Goal: Complete application form: Complete application form

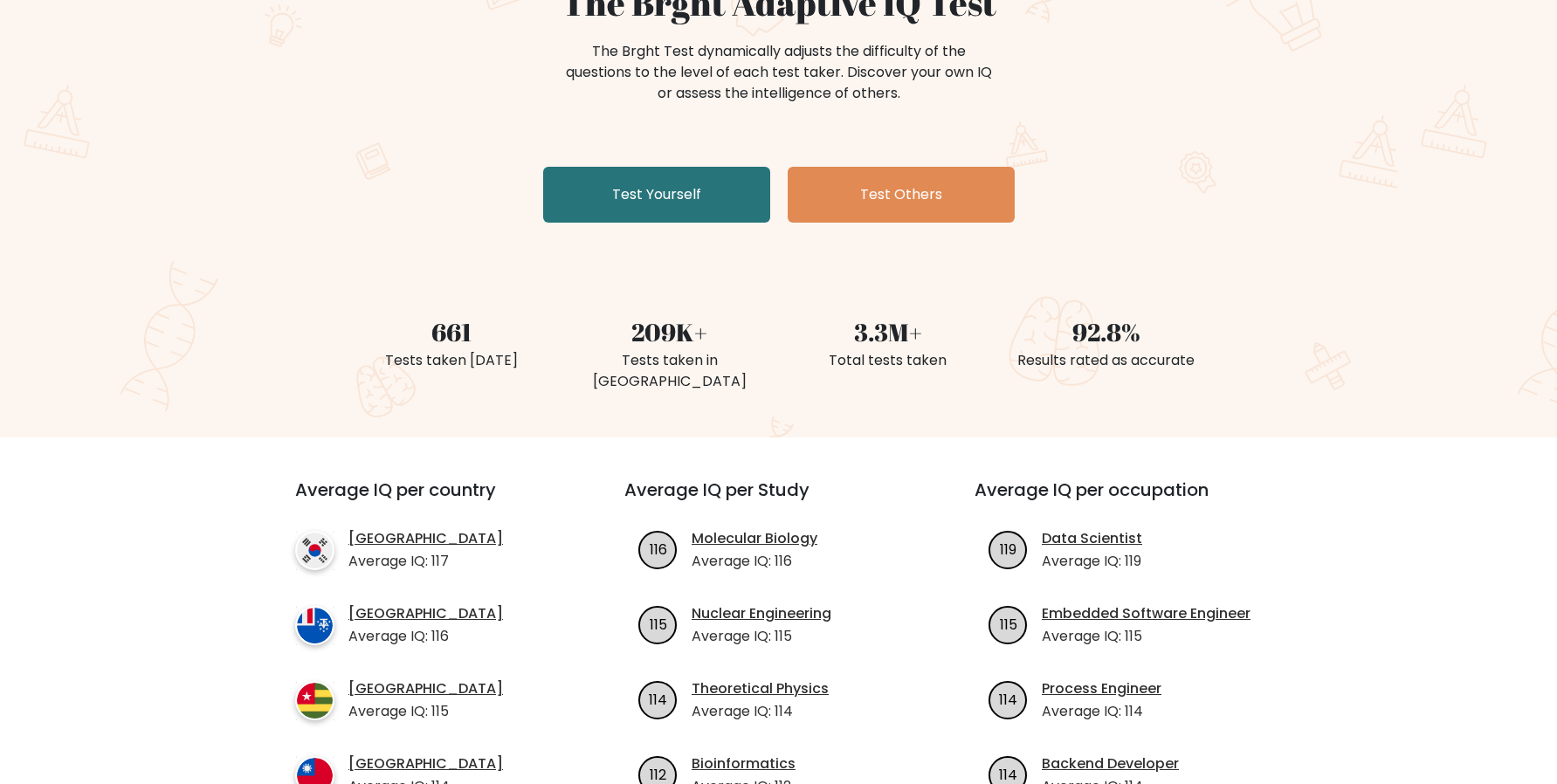
scroll to position [219, 0]
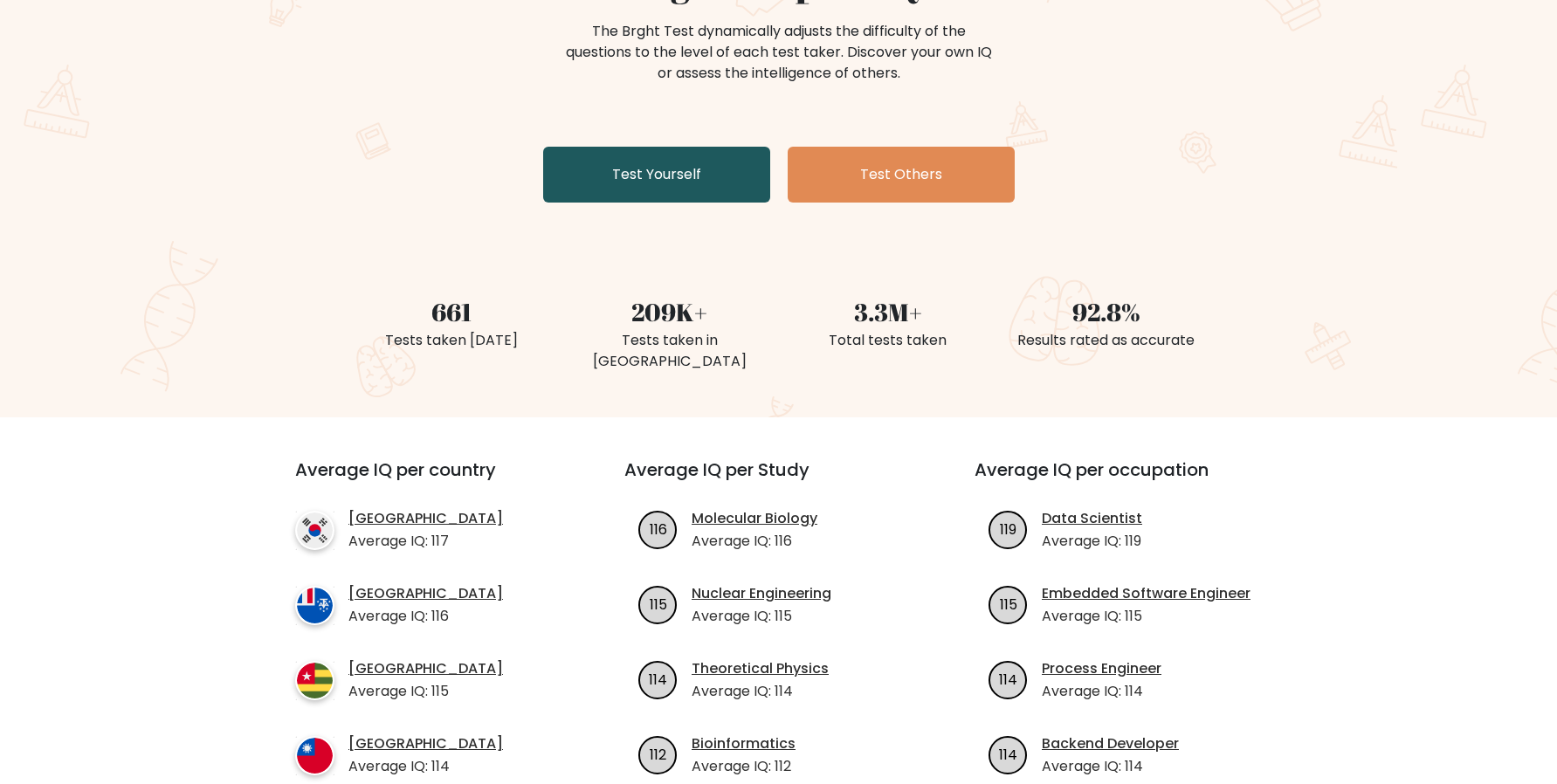
click at [669, 190] on link "Test Yourself" at bounding box center [656, 174] width 227 height 56
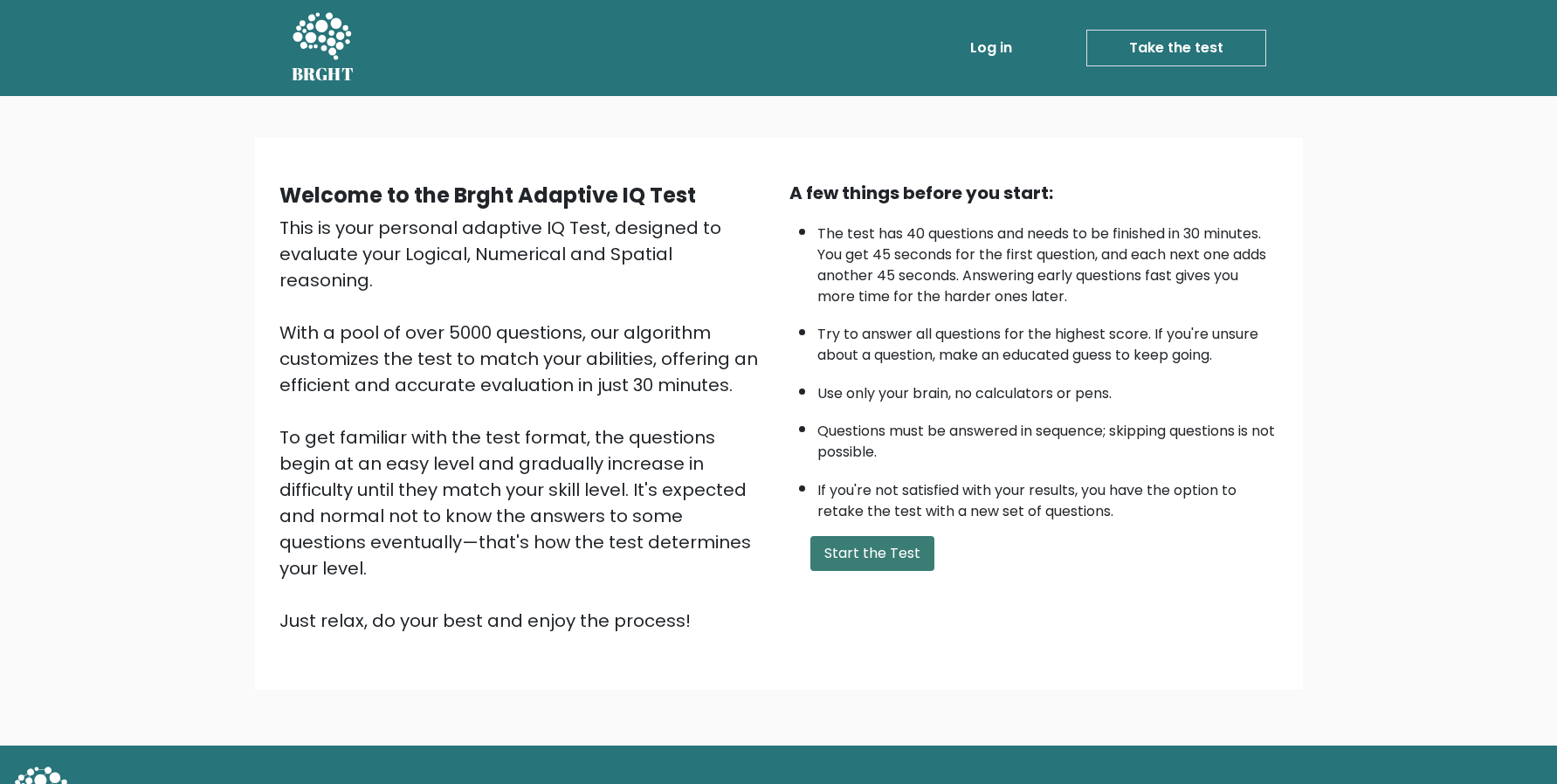
click at [872, 562] on button "Start the Test" at bounding box center [872, 554] width 124 height 35
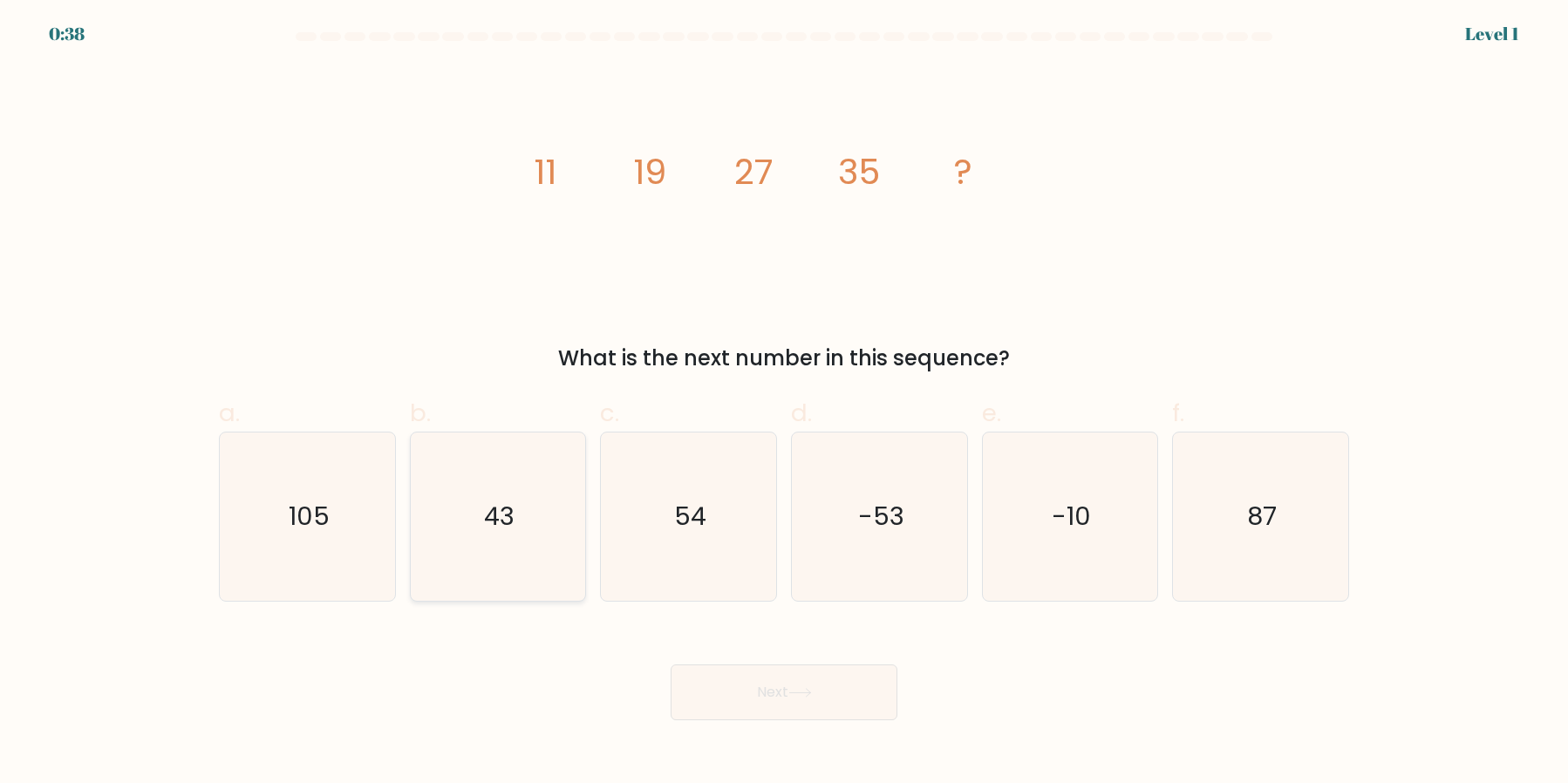
click at [447, 556] on icon "43" at bounding box center [497, 516] width 168 height 168
click at [784, 403] on input "b. 43" at bounding box center [784, 397] width 1 height 11
radio input "true"
click at [827, 695] on button "Next" at bounding box center [783, 691] width 226 height 55
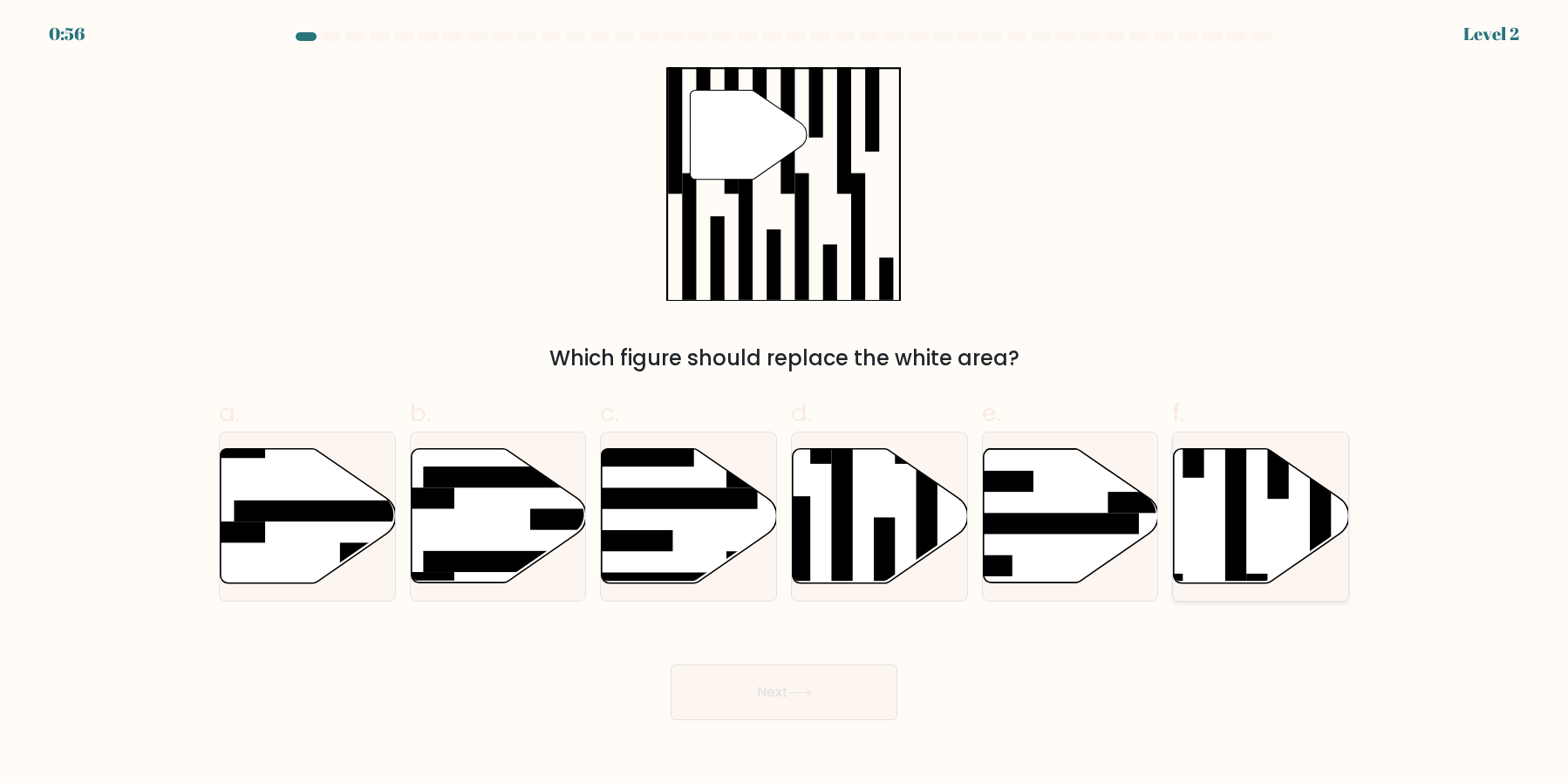
click at [1242, 571] on rect at bounding box center [1236, 509] width 21 height 190
click at [785, 403] on input "f." at bounding box center [784, 397] width 1 height 11
radio input "true"
click at [771, 700] on button "Next" at bounding box center [783, 691] width 226 height 55
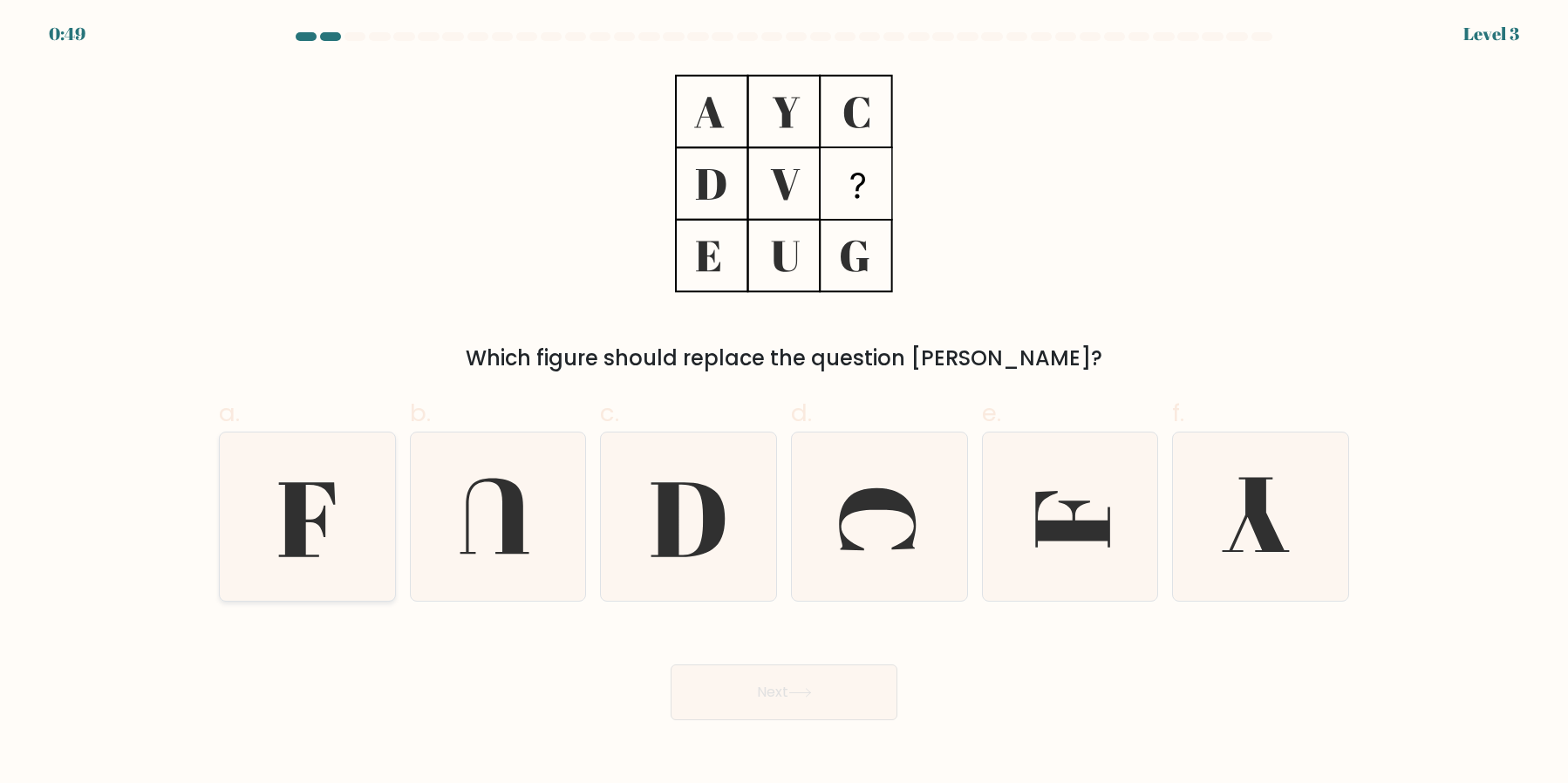
click at [300, 545] on icon at bounding box center [307, 519] width 56 height 75
click at [784, 403] on input "a." at bounding box center [784, 397] width 1 height 11
radio input "true"
click at [809, 694] on icon at bounding box center [800, 692] width 24 height 10
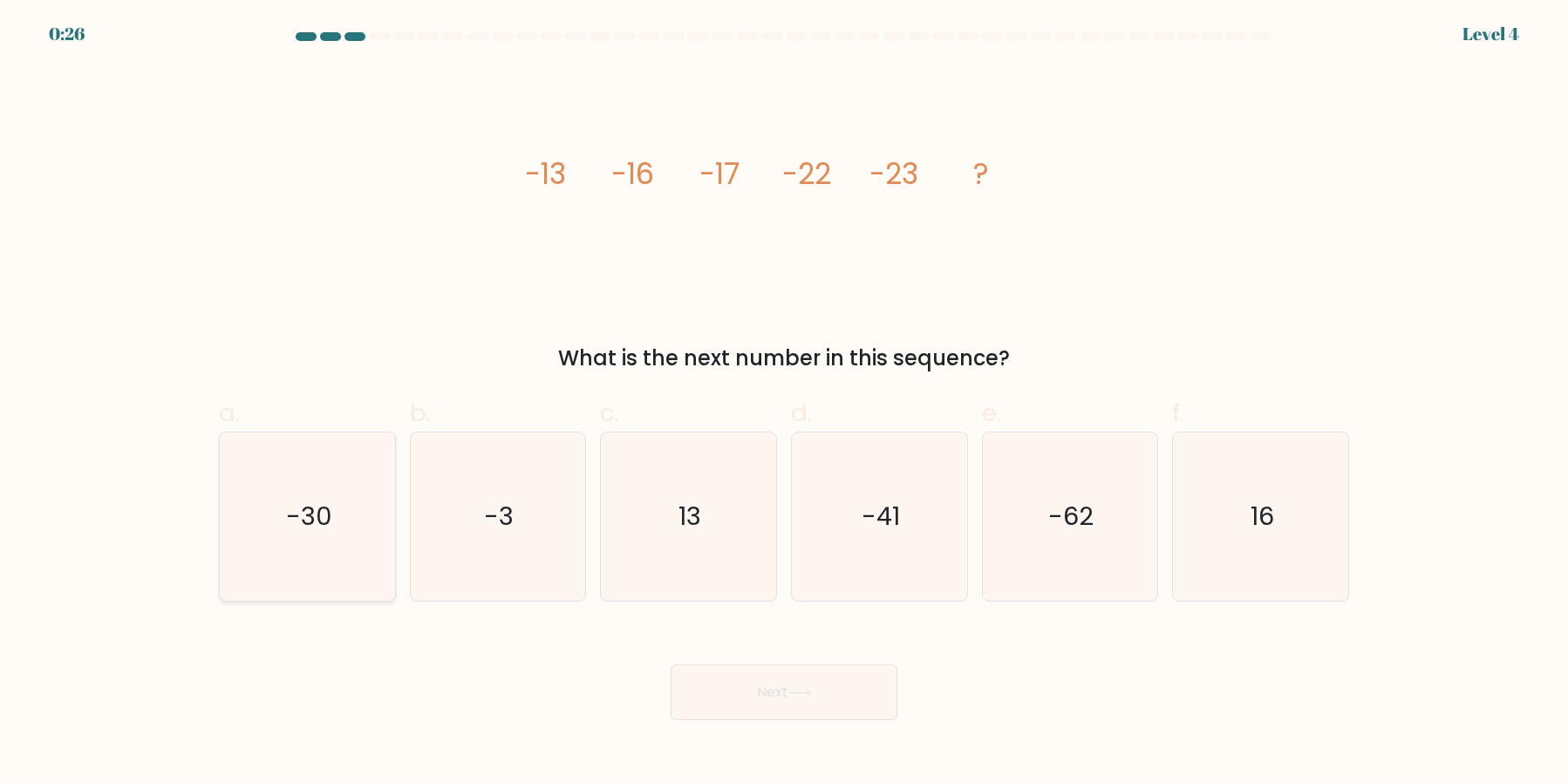
click at [325, 558] on icon "-30" at bounding box center [307, 516] width 168 height 168
click at [784, 403] on input "a. -30" at bounding box center [784, 397] width 1 height 11
radio input "true"
click at [818, 698] on button "Next" at bounding box center [783, 691] width 226 height 55
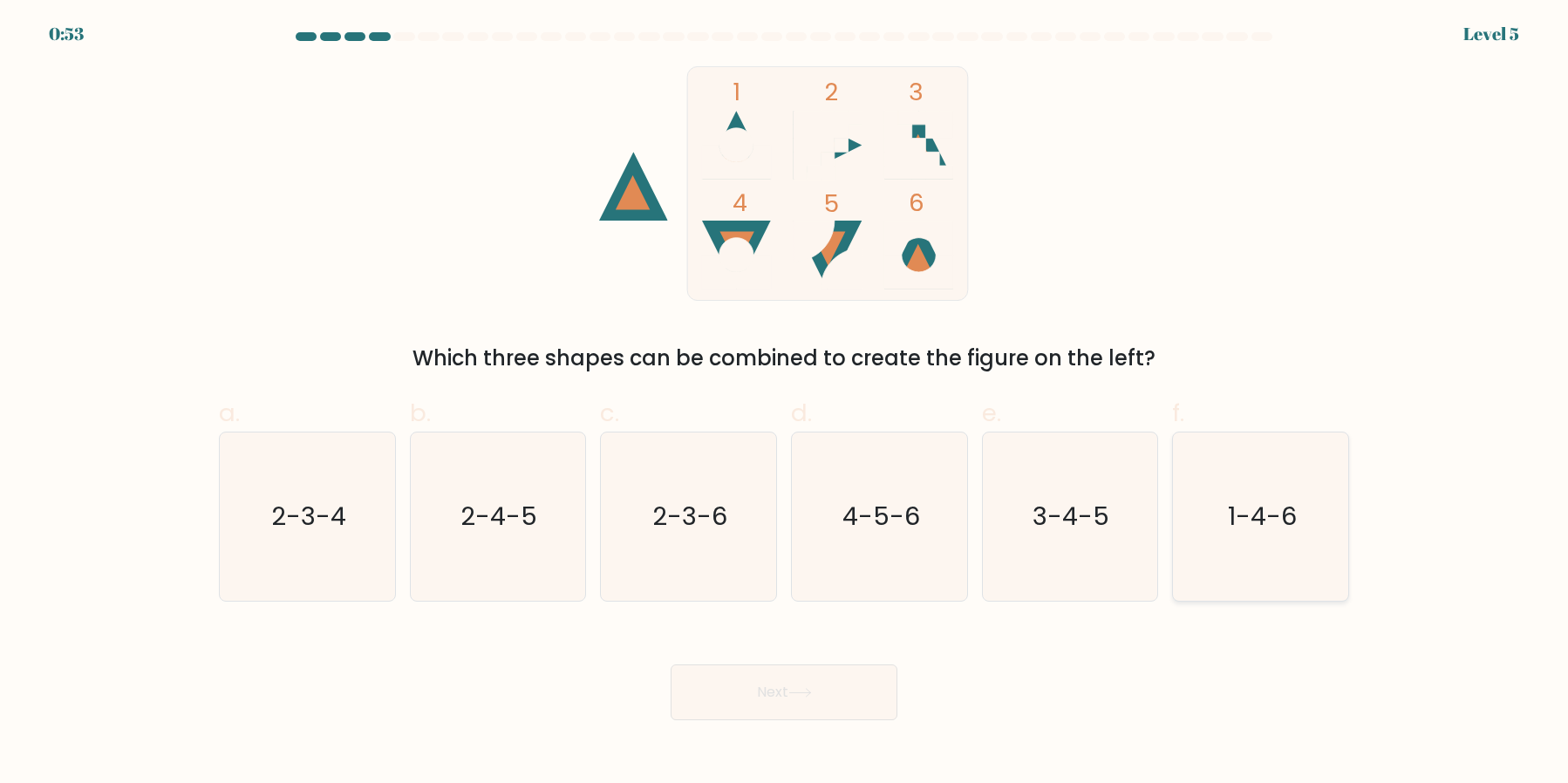
click at [1260, 546] on icon "1-4-6" at bounding box center [1261, 516] width 168 height 168
click at [785, 403] on input "f. 1-4-6" at bounding box center [784, 397] width 1 height 11
radio input "true"
click at [856, 700] on button "Next" at bounding box center [783, 691] width 226 height 55
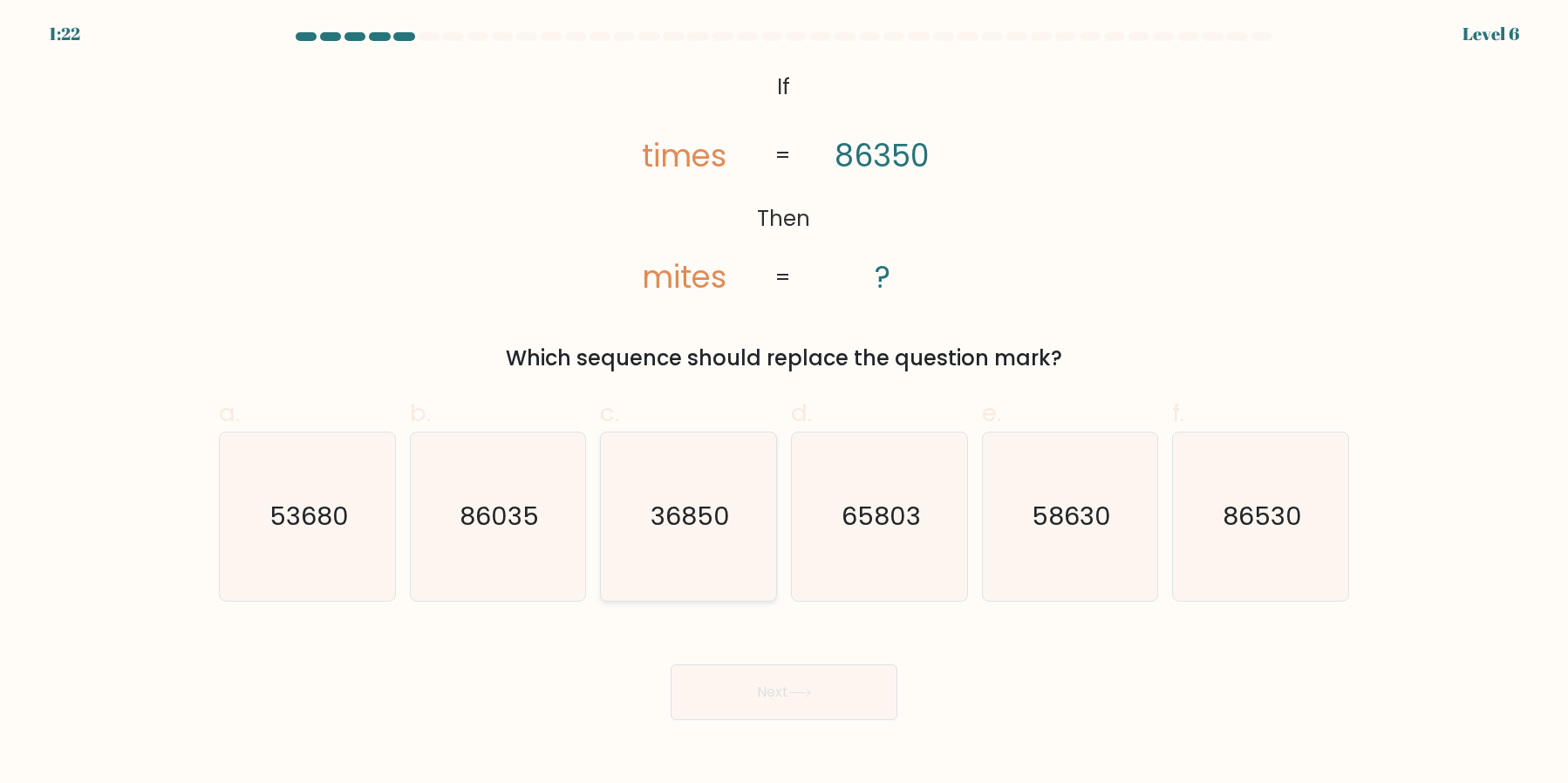
click at [693, 530] on text "36850" at bounding box center [691, 516] width 79 height 35
click at [784, 403] on input "c. 36850" at bounding box center [784, 397] width 1 height 11
radio input "true"
click at [766, 692] on button "Next" at bounding box center [783, 691] width 226 height 55
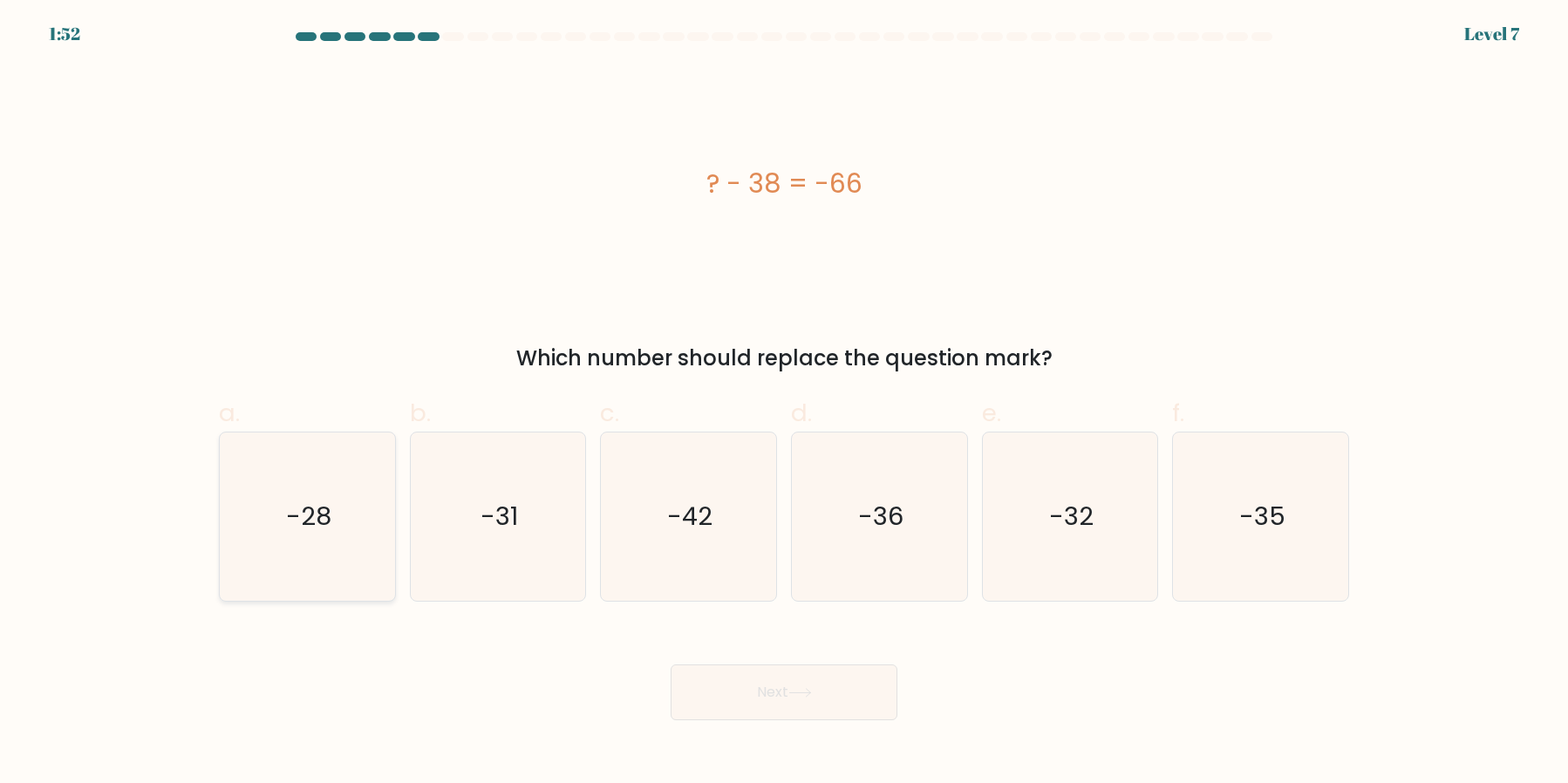
click at [309, 529] on text "-28" at bounding box center [308, 516] width 45 height 35
click at [784, 403] on input "a. -28" at bounding box center [784, 397] width 1 height 11
radio input "true"
click at [769, 691] on button "Next" at bounding box center [783, 691] width 226 height 55
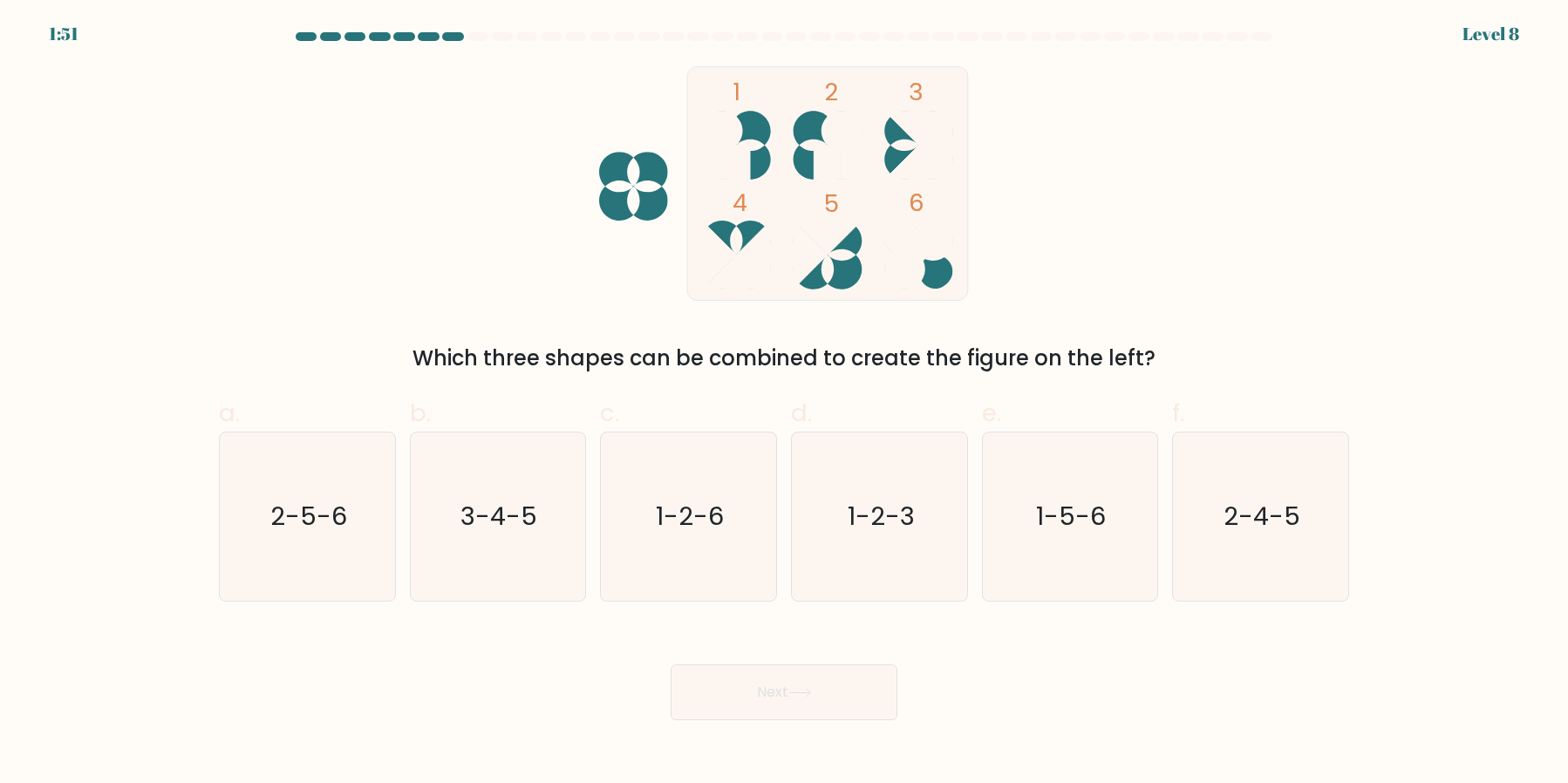
click at [769, 691] on button "Next" at bounding box center [783, 691] width 226 height 55
click at [348, 554] on icon "2-5-6" at bounding box center [307, 516] width 168 height 168
click at [784, 403] on input "a. 2-5-6" at bounding box center [784, 397] width 1 height 11
radio input "true"
click at [866, 698] on button "Next" at bounding box center [783, 691] width 226 height 55
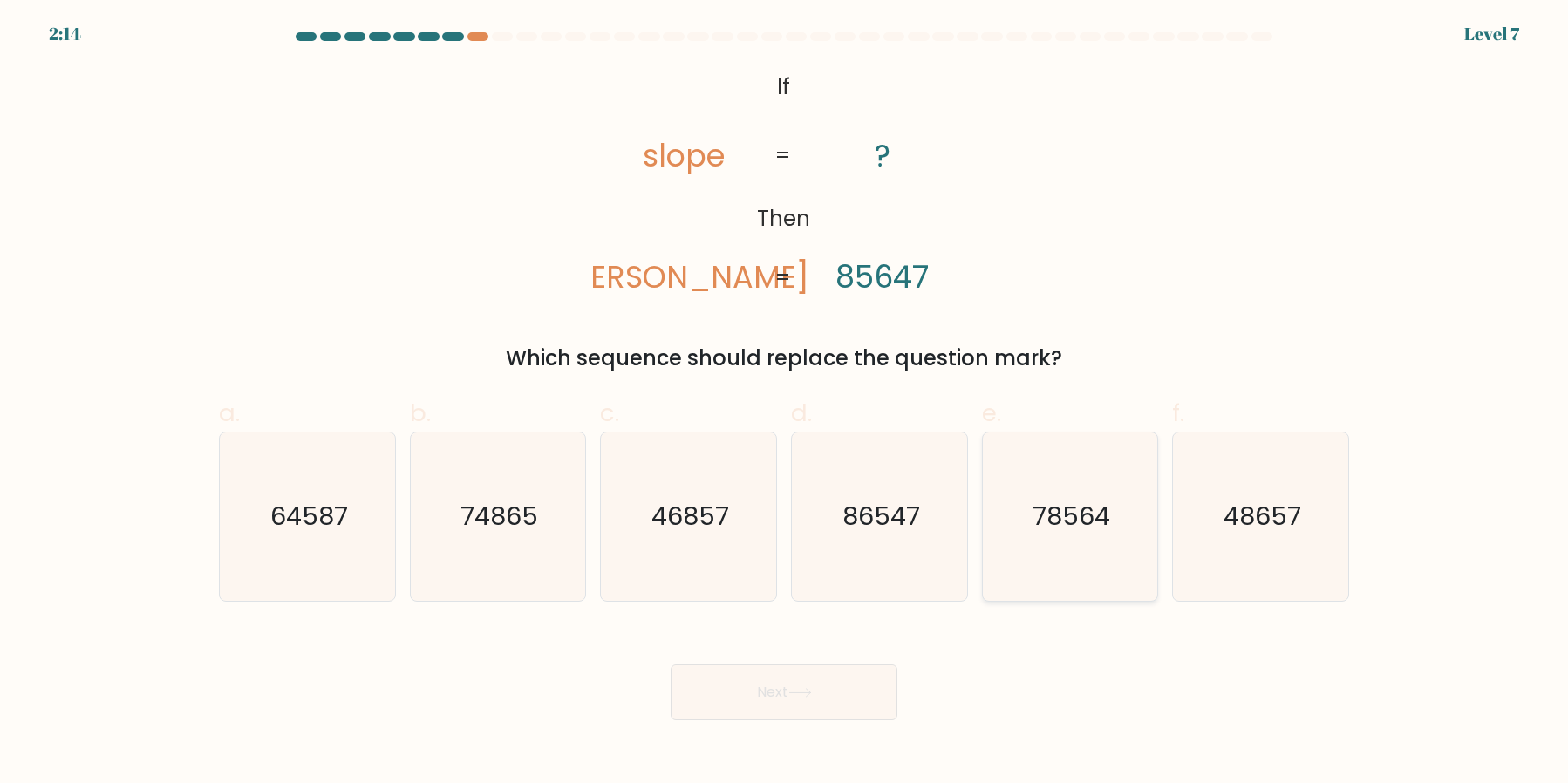
click at [1054, 529] on text "78564" at bounding box center [1071, 516] width 78 height 35
click at [785, 403] on input "e. 78564" at bounding box center [784, 397] width 1 height 11
radio input "true"
click at [804, 720] on body "2:13 Level 7 If" at bounding box center [784, 391] width 1568 height 783
click at [808, 689] on icon at bounding box center [800, 692] width 24 height 10
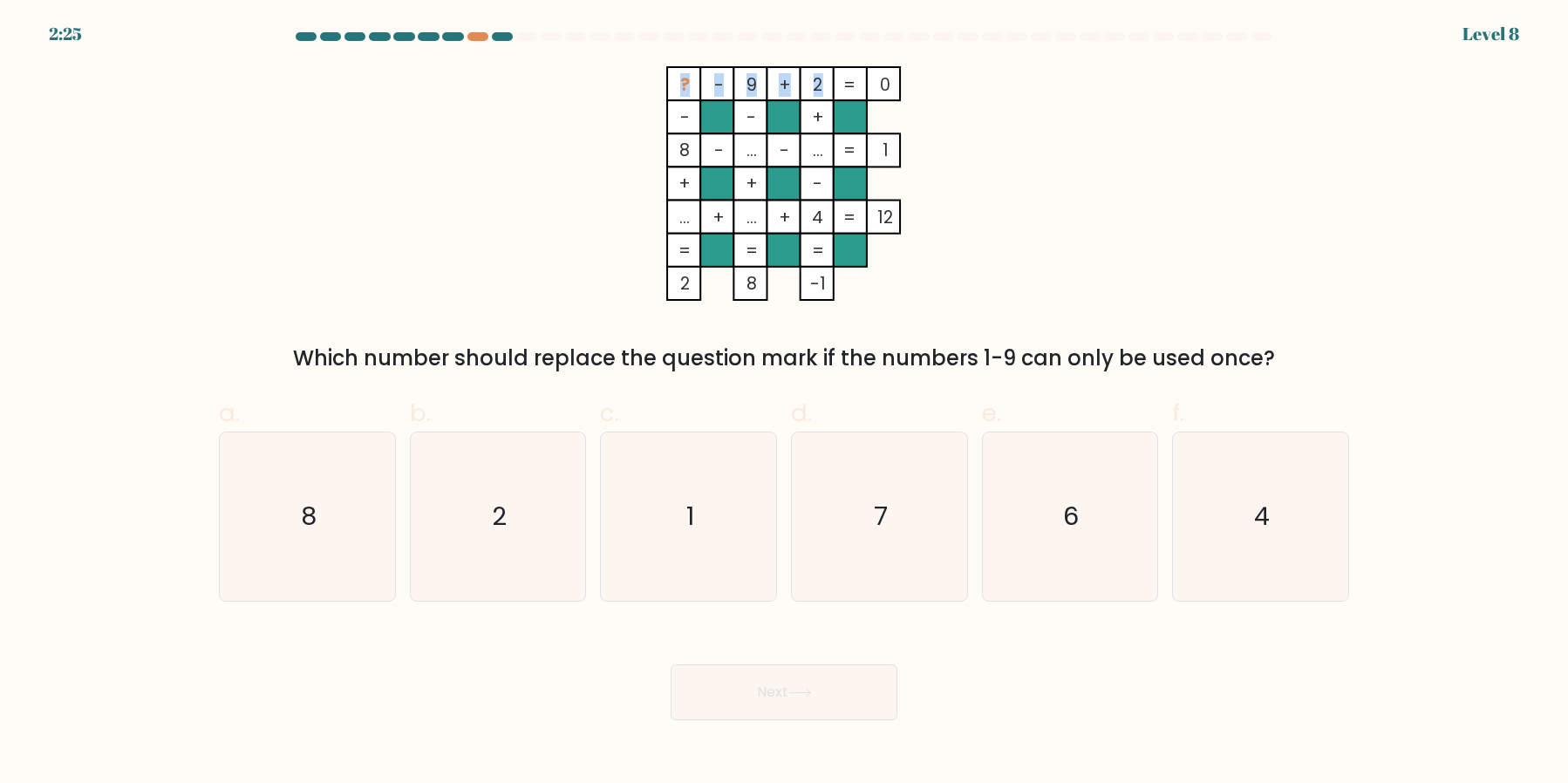
drag, startPoint x: 822, startPoint y: 85, endPoint x: 807, endPoint y: 85, distance: 15.0
click at [807, 85] on icon "? - 9 + 2 0 - - + 8 - ... - ... 1 + + - ... + ... + 4 = 12 = = = = 2 8 -1 =" at bounding box center [784, 183] width 523 height 234
click at [984, 113] on icon "? - 9 + 2 0 - - + 8 - ... - ... 1 + + - ... + ... + 4 = 12 = = = = 2 8 -1 =" at bounding box center [784, 183] width 523 height 234
click at [904, 519] on icon "7" at bounding box center [879, 516] width 168 height 168
click at [785, 403] on input "d. 7" at bounding box center [784, 397] width 1 height 11
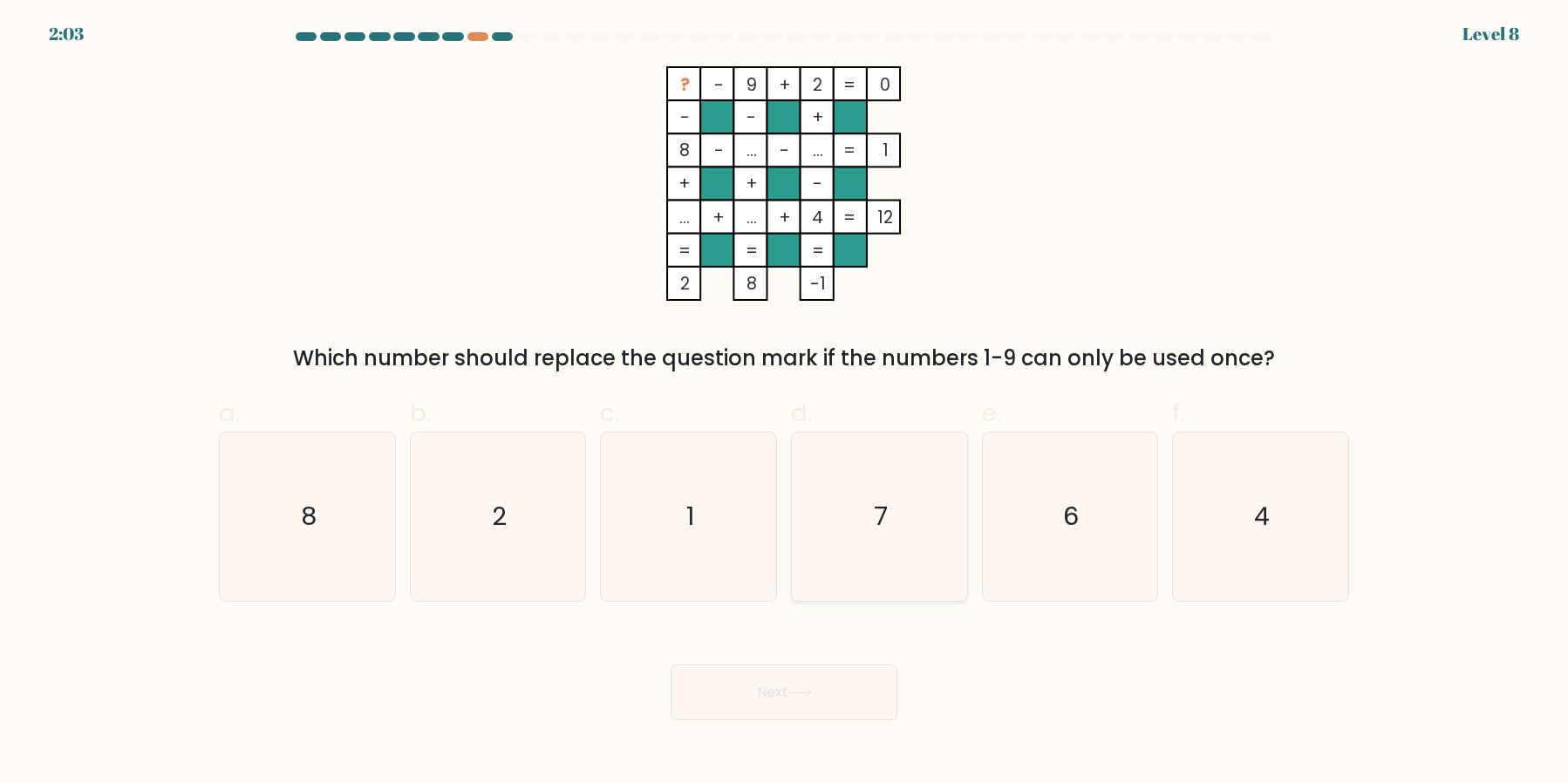
radio input "true"
click at [829, 691] on button "Next" at bounding box center [783, 691] width 226 height 55
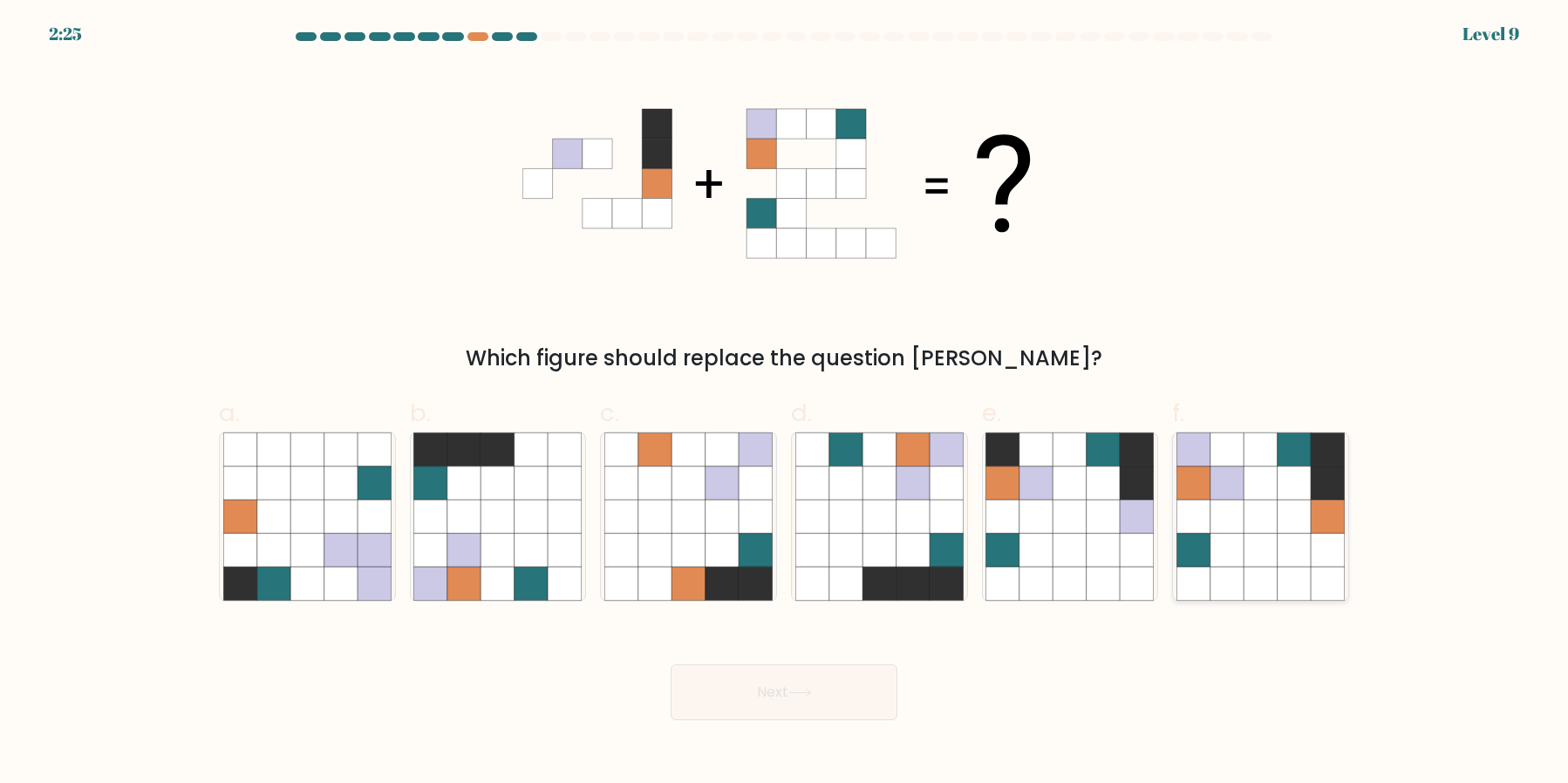
click at [1225, 494] on icon at bounding box center [1227, 484] width 33 height 33
click at [785, 403] on input "f." at bounding box center [784, 397] width 1 height 11
radio input "true"
click at [860, 695] on button "Next" at bounding box center [783, 691] width 226 height 55
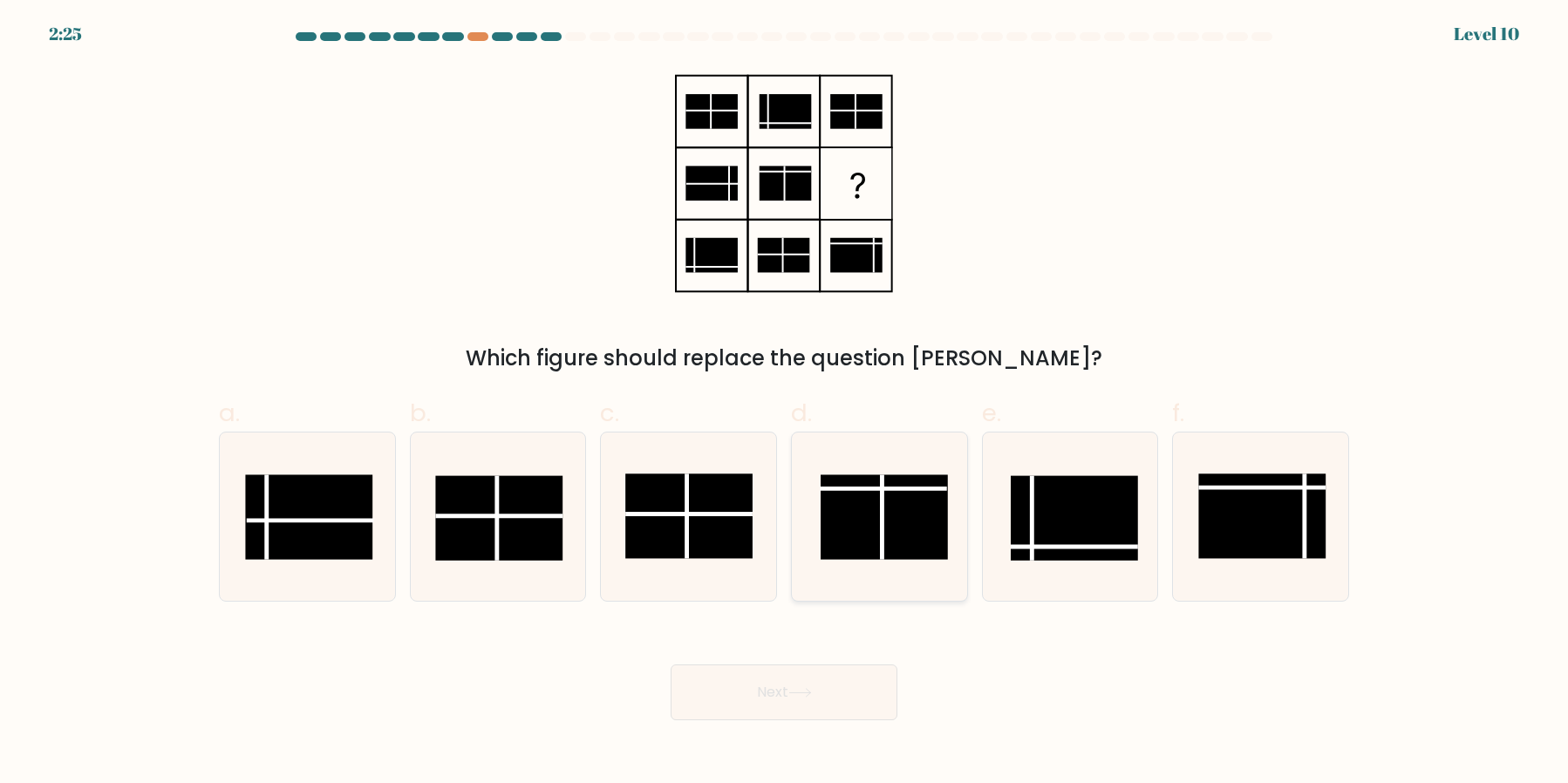
click at [913, 504] on rect at bounding box center [884, 517] width 128 height 85
click at [785, 403] on input "d." at bounding box center [784, 397] width 1 height 11
radio input "true"
click at [826, 670] on button "Next" at bounding box center [783, 691] width 226 height 55
click at [810, 697] on icon at bounding box center [800, 692] width 21 height 8
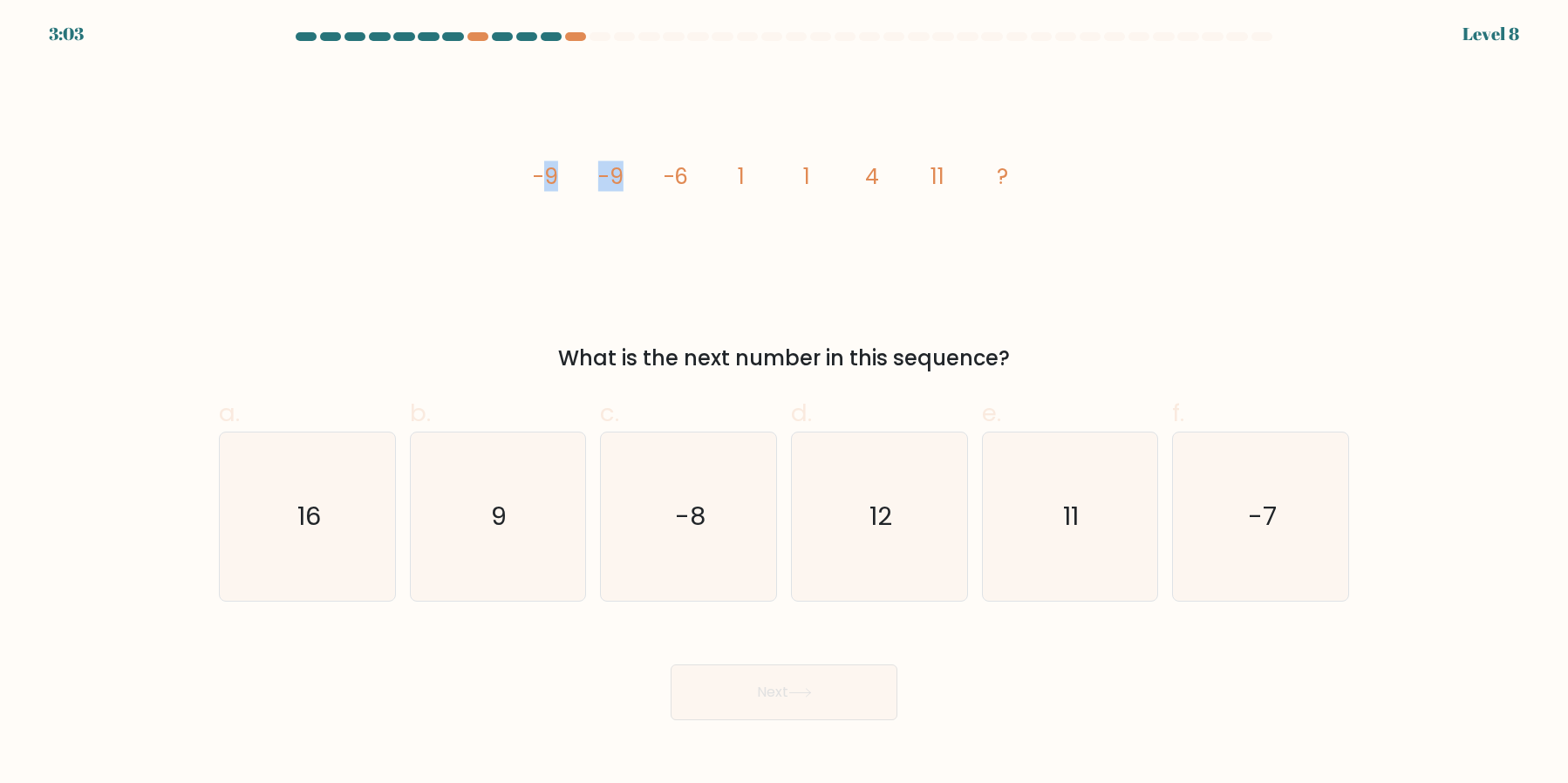
drag, startPoint x: 544, startPoint y: 175, endPoint x: 623, endPoint y: 174, distance: 79.0
click at [623, 174] on g "-9 -9 -6 1 1 4 11 ?" at bounding box center [771, 176] width 477 height 31
drag, startPoint x: 669, startPoint y: 177, endPoint x: 685, endPoint y: 176, distance: 16.0
click at [685, 176] on tspan "-6" at bounding box center [676, 176] width 26 height 31
click at [1097, 564] on icon "11" at bounding box center [1069, 516] width 168 height 168
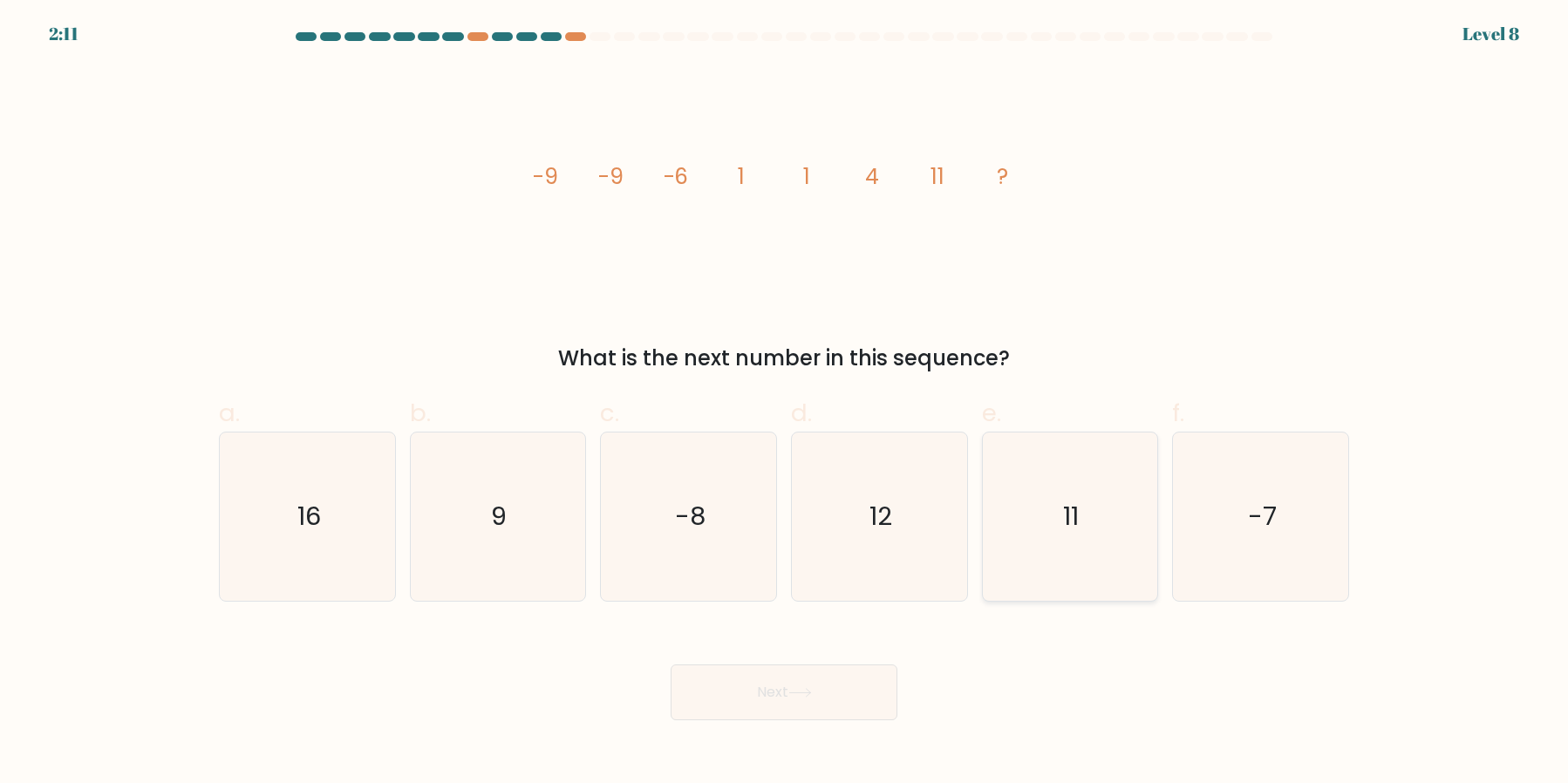
click at [785, 403] on input "e. 11" at bounding box center [784, 397] width 1 height 11
radio input "true"
click at [881, 697] on button "Next" at bounding box center [783, 691] width 226 height 55
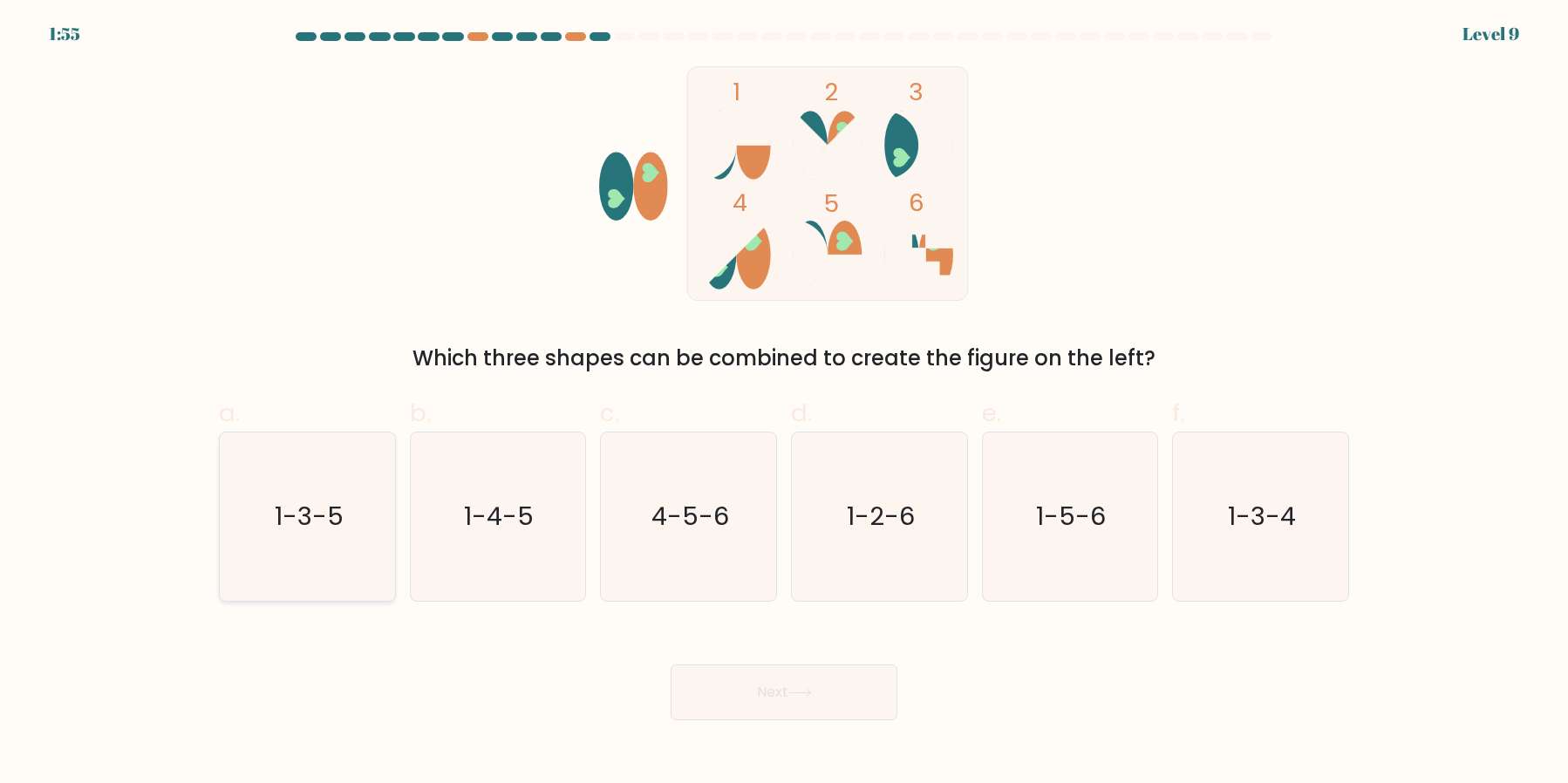
click at [297, 536] on icon "1-3-5" at bounding box center [307, 516] width 168 height 168
click at [784, 403] on input "a. 1-3-5" at bounding box center [784, 397] width 1 height 11
radio input "true"
click at [884, 694] on button "Next" at bounding box center [783, 691] width 226 height 55
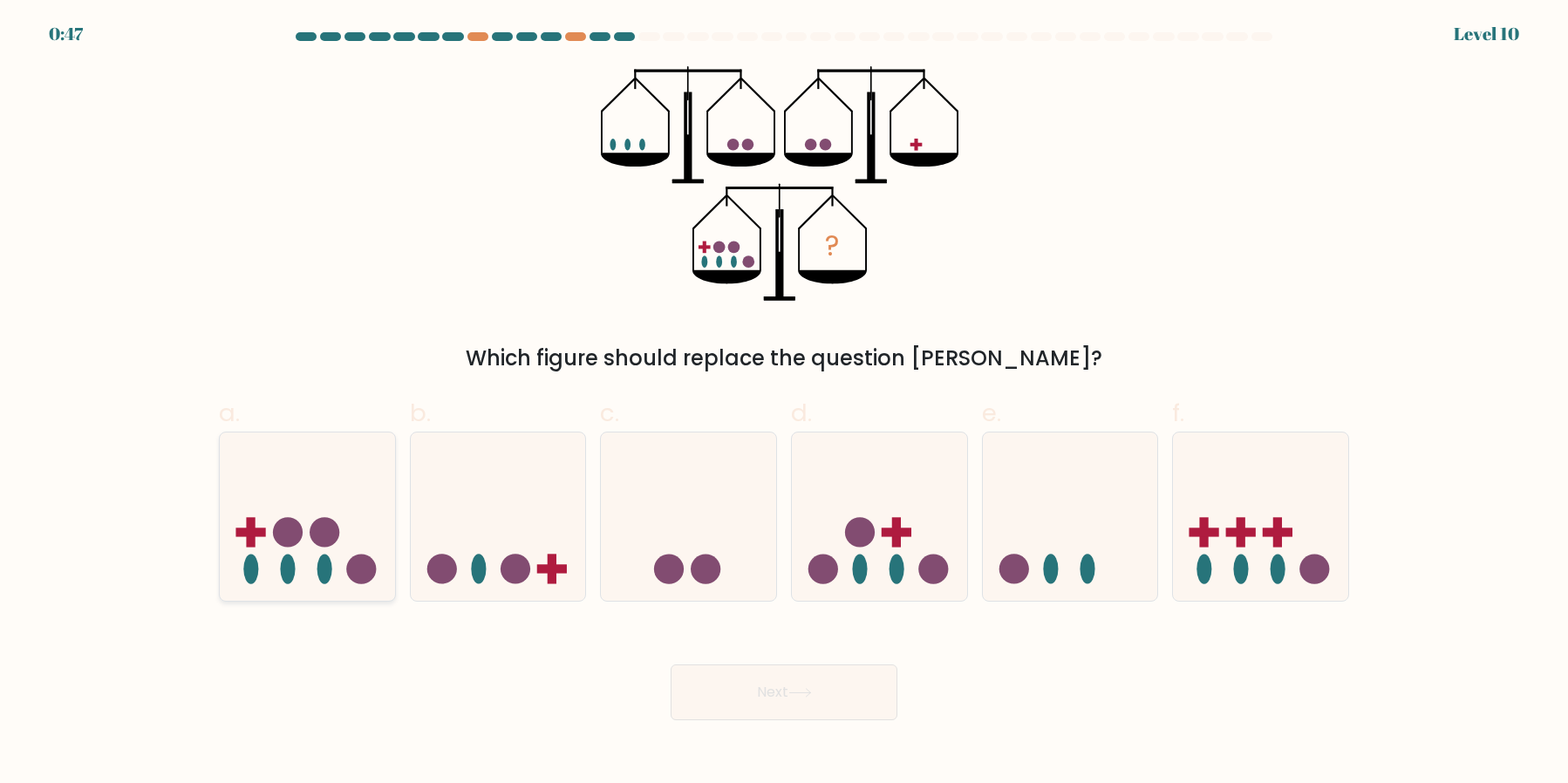
click at [248, 565] on ellipse at bounding box center [250, 570] width 15 height 30
click at [784, 403] on input "a." at bounding box center [784, 397] width 1 height 11
radio input "true"
click at [771, 693] on button "Next" at bounding box center [783, 691] width 226 height 55
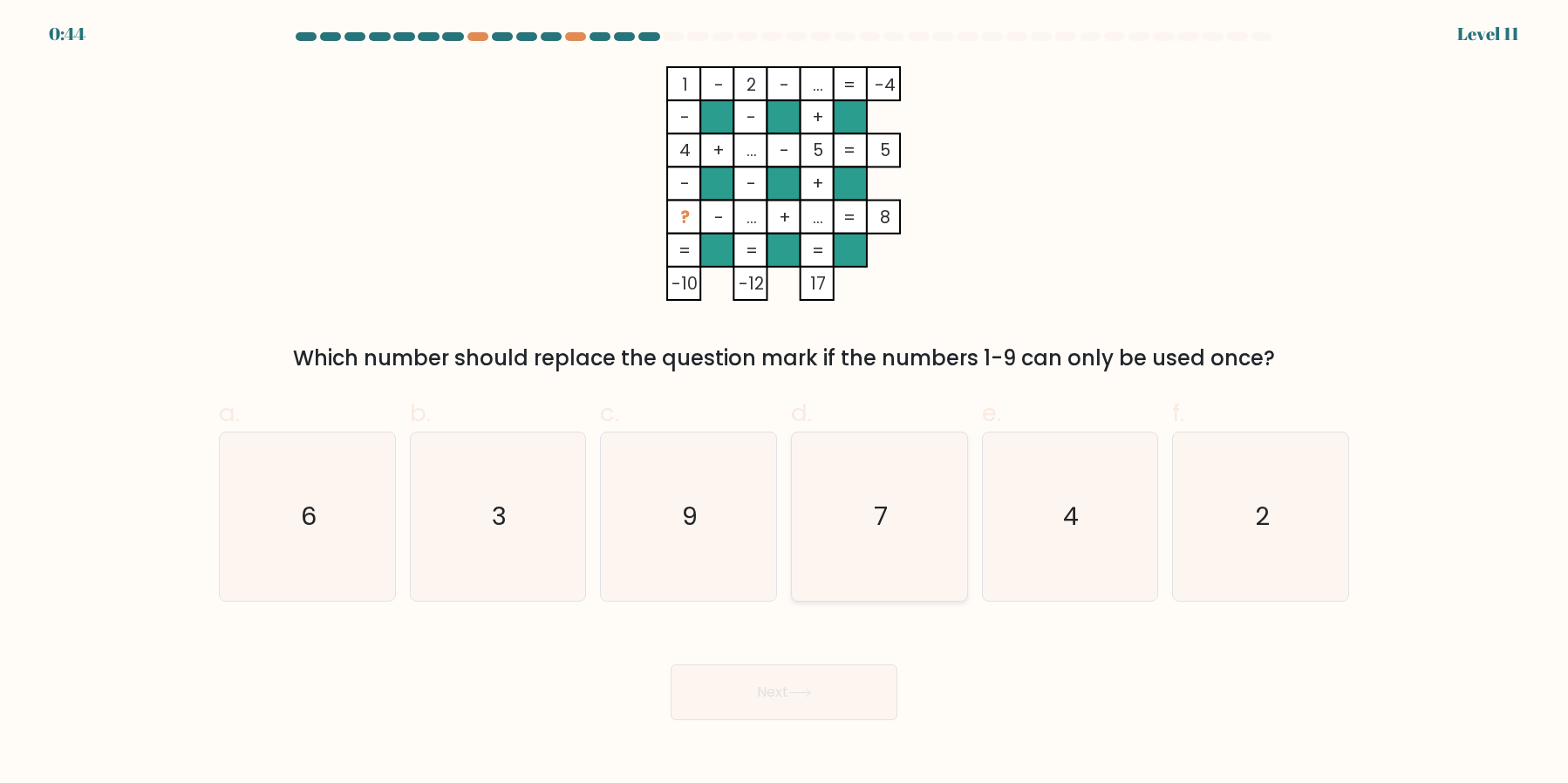
click at [892, 565] on icon "7" at bounding box center [879, 516] width 168 height 168
click at [785, 403] on input "d. 7" at bounding box center [784, 397] width 1 height 11
radio input "true"
click at [811, 705] on button "Next" at bounding box center [783, 691] width 226 height 55
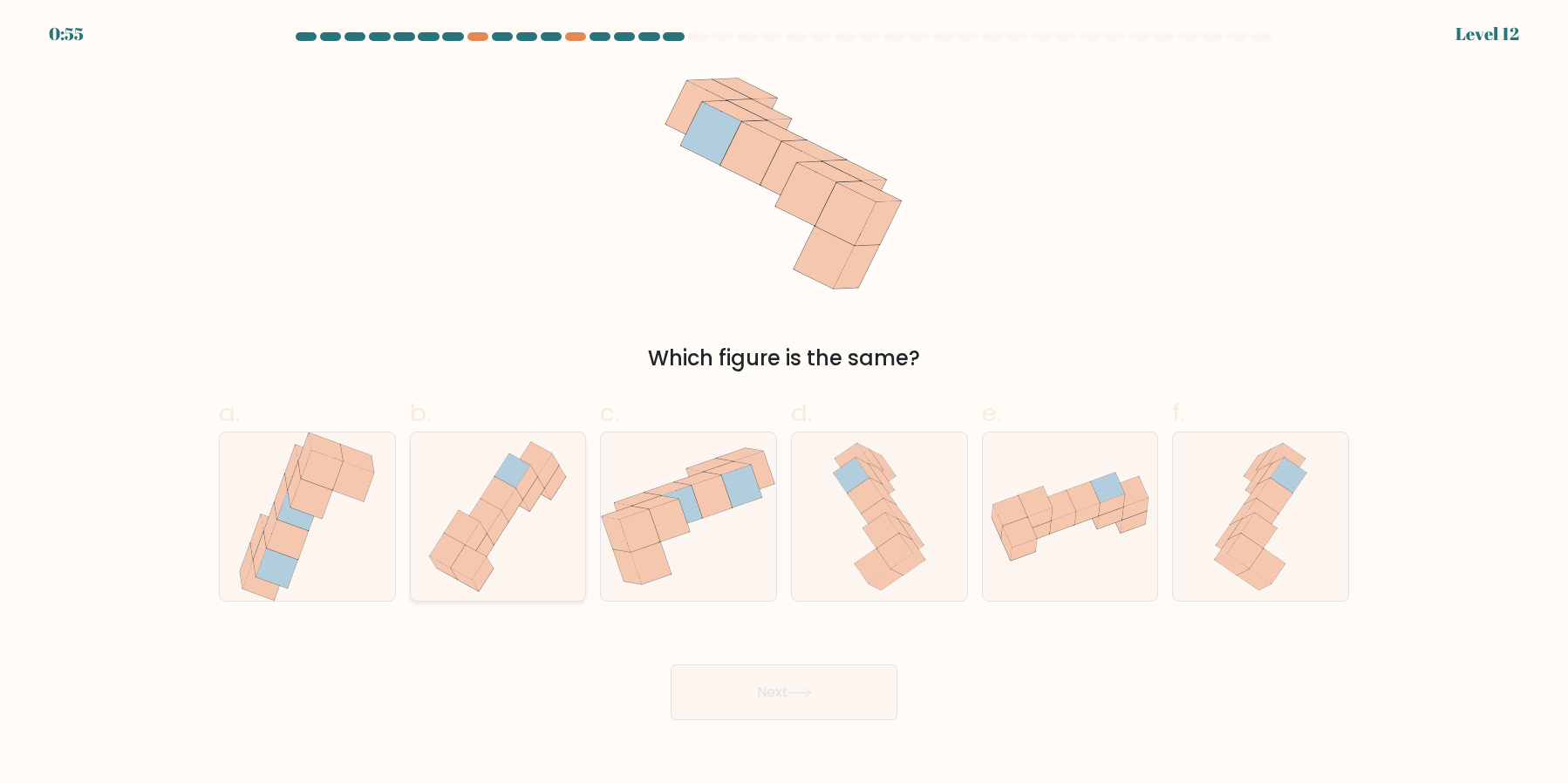
click at [474, 558] on icon at bounding box center [469, 562] width 36 height 34
click at [784, 403] on input "b." at bounding box center [784, 397] width 1 height 11
radio input "true"
click at [786, 696] on button "Next" at bounding box center [783, 691] width 226 height 55
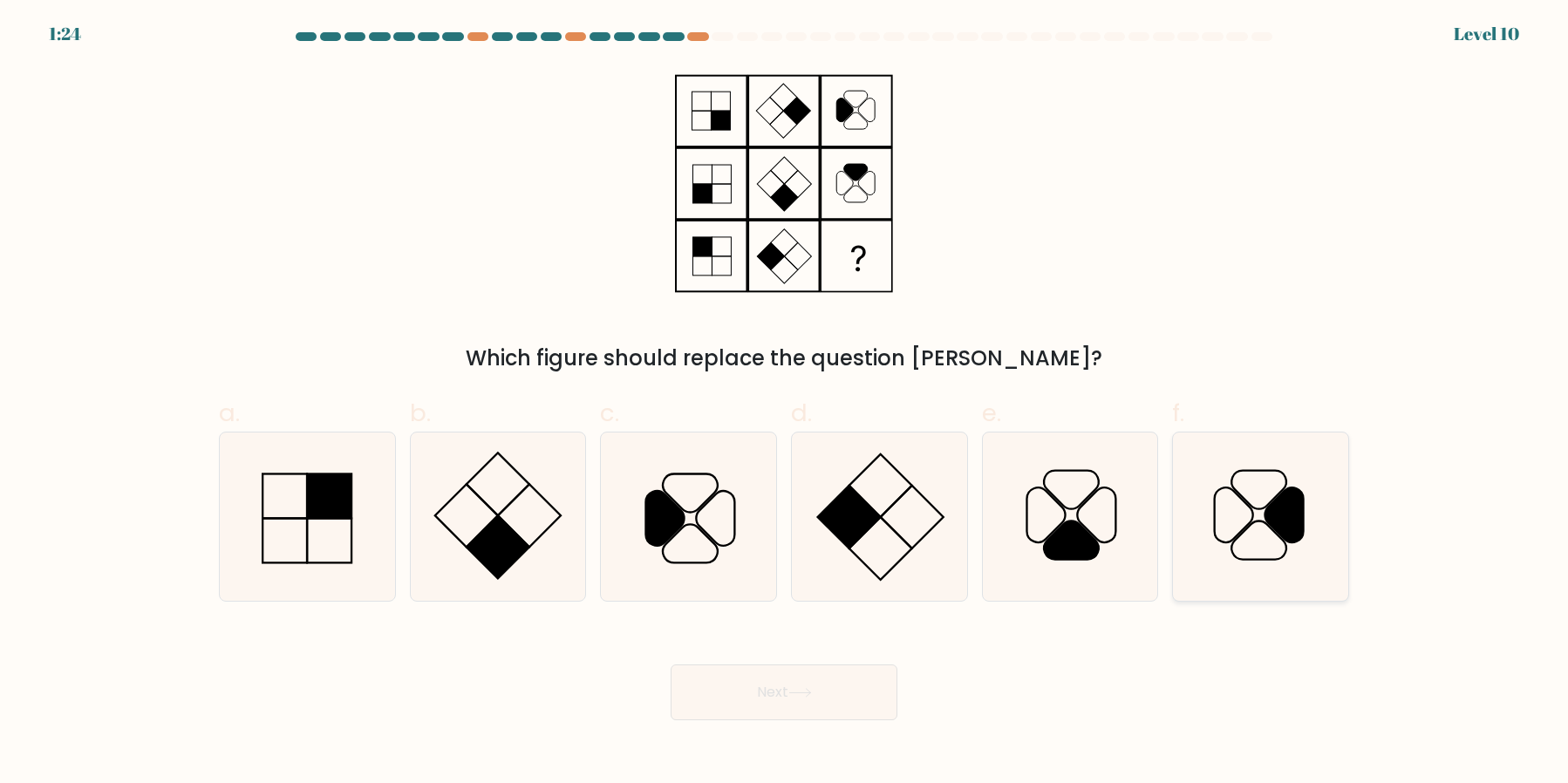
click at [1217, 521] on icon at bounding box center [1261, 516] width 168 height 168
click at [785, 403] on input "f." at bounding box center [784, 397] width 1 height 11
radio input "true"
click at [1250, 522] on icon at bounding box center [1234, 513] width 39 height 54
click at [785, 403] on input "f." at bounding box center [784, 397] width 1 height 11
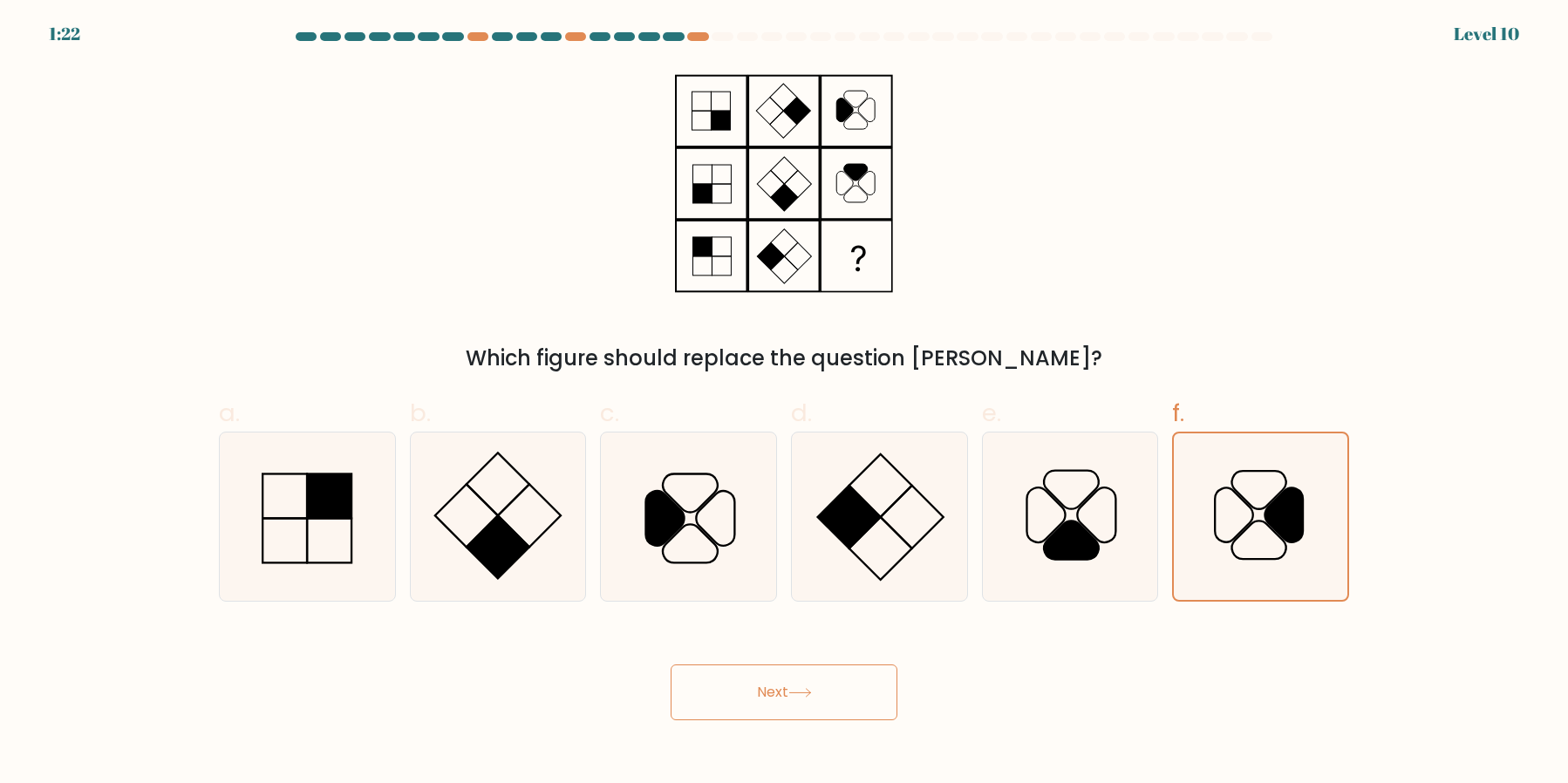
click at [859, 699] on button "Next" at bounding box center [783, 691] width 226 height 55
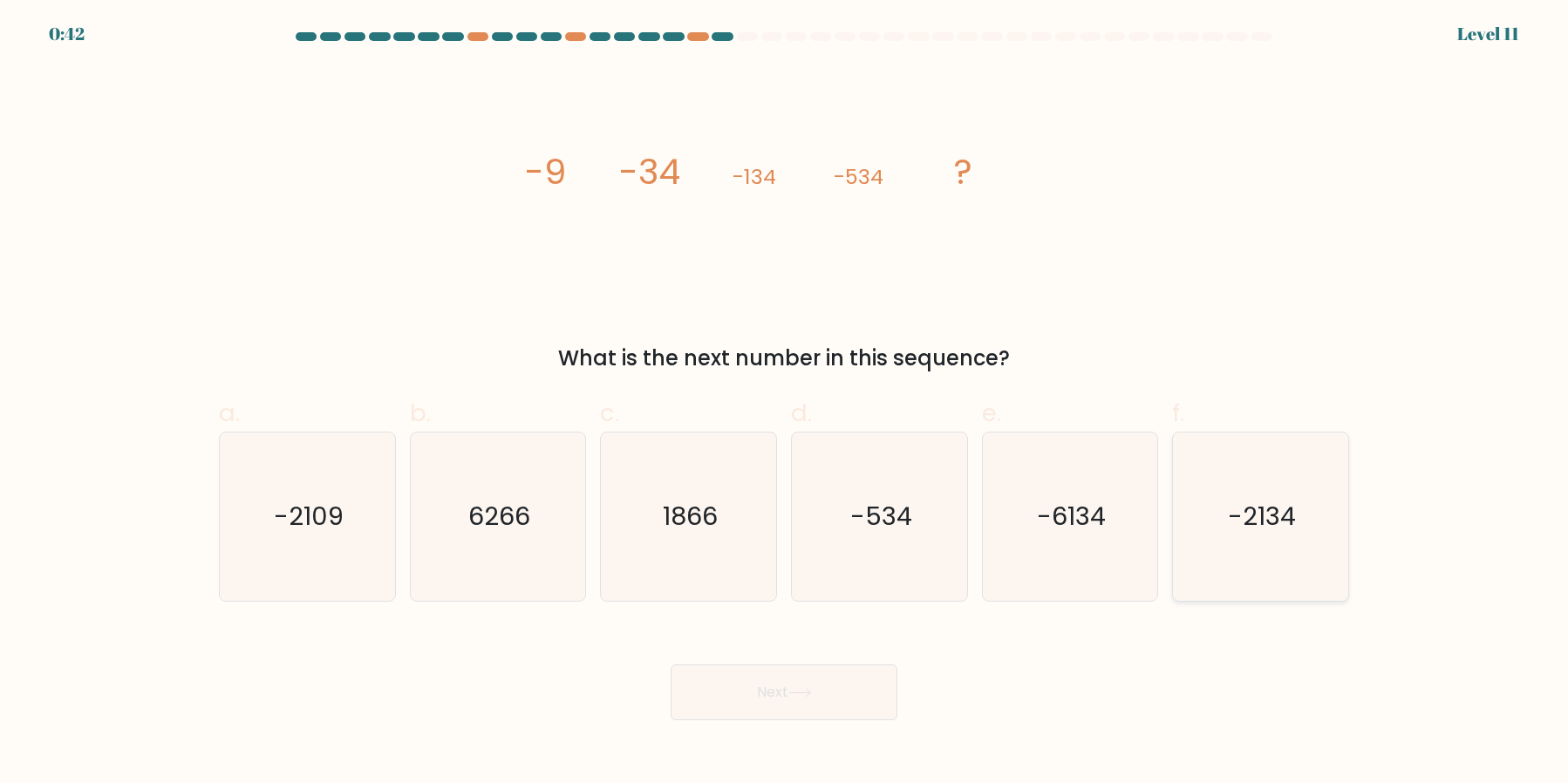
click at [1230, 572] on icon "-2134" at bounding box center [1261, 516] width 168 height 168
click at [785, 403] on input "f. -2134" at bounding box center [784, 397] width 1 height 11
radio input "true"
click at [862, 683] on button "Next" at bounding box center [783, 691] width 226 height 55
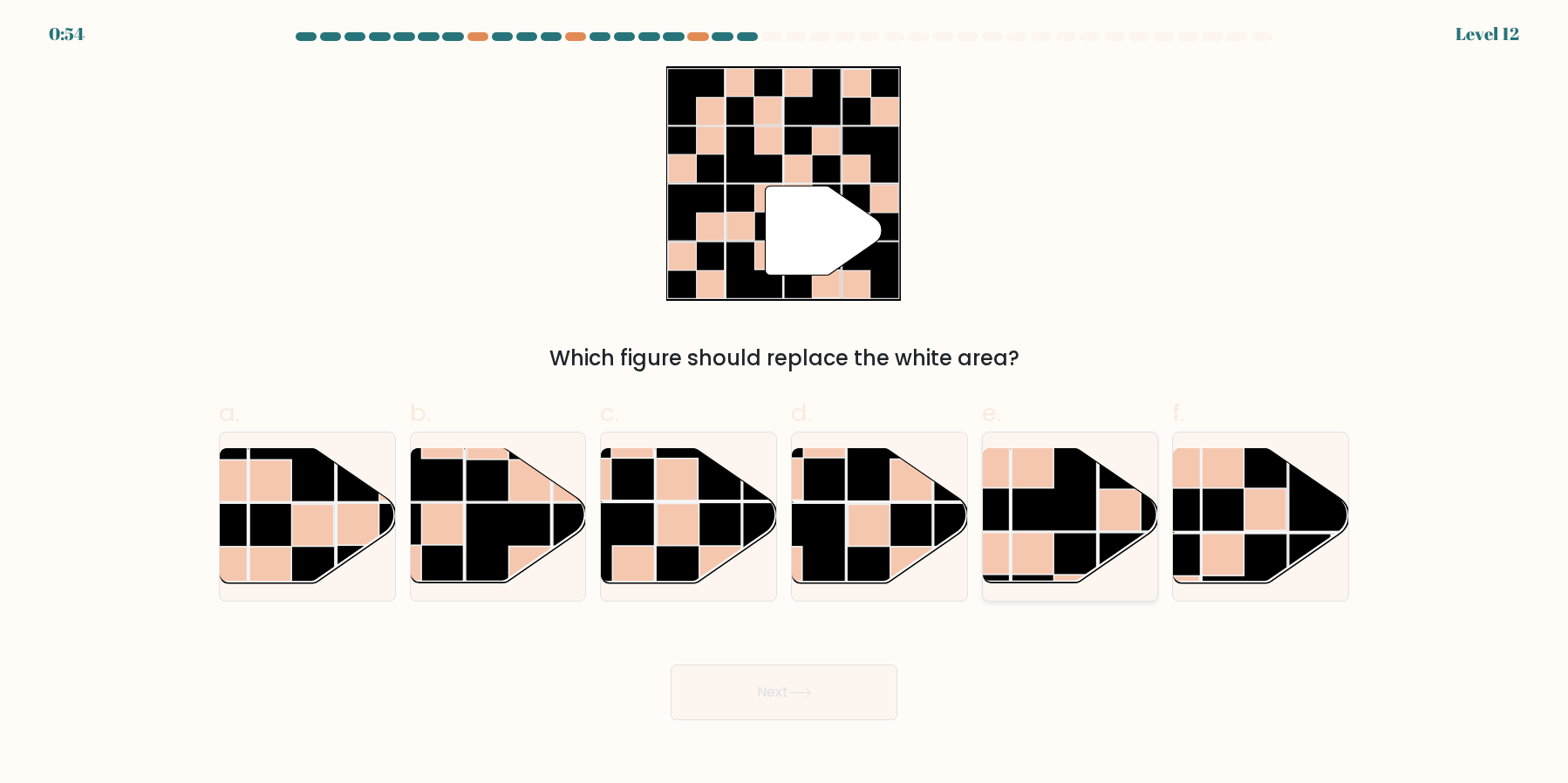
click at [1061, 499] on rect at bounding box center [1054, 488] width 85 height 85
click at [785, 403] on input "e." at bounding box center [784, 397] width 1 height 11
radio input "true"
click at [840, 690] on button "Next" at bounding box center [783, 691] width 226 height 55
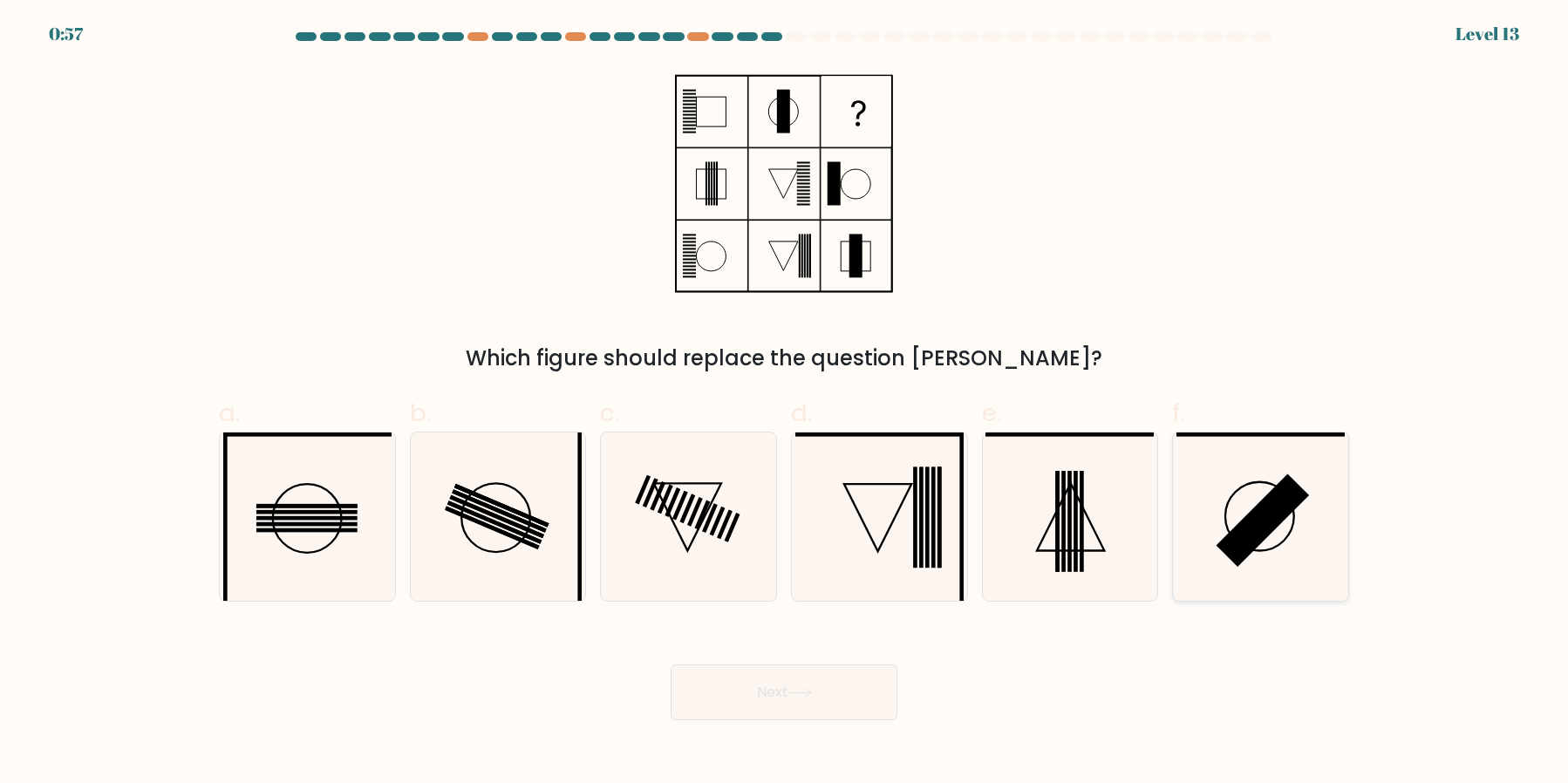
click at [1249, 544] on rect at bounding box center [1262, 520] width 92 height 92
click at [785, 403] on input "f." at bounding box center [784, 397] width 1 height 11
radio input "true"
click at [776, 682] on button "Next" at bounding box center [783, 691] width 226 height 55
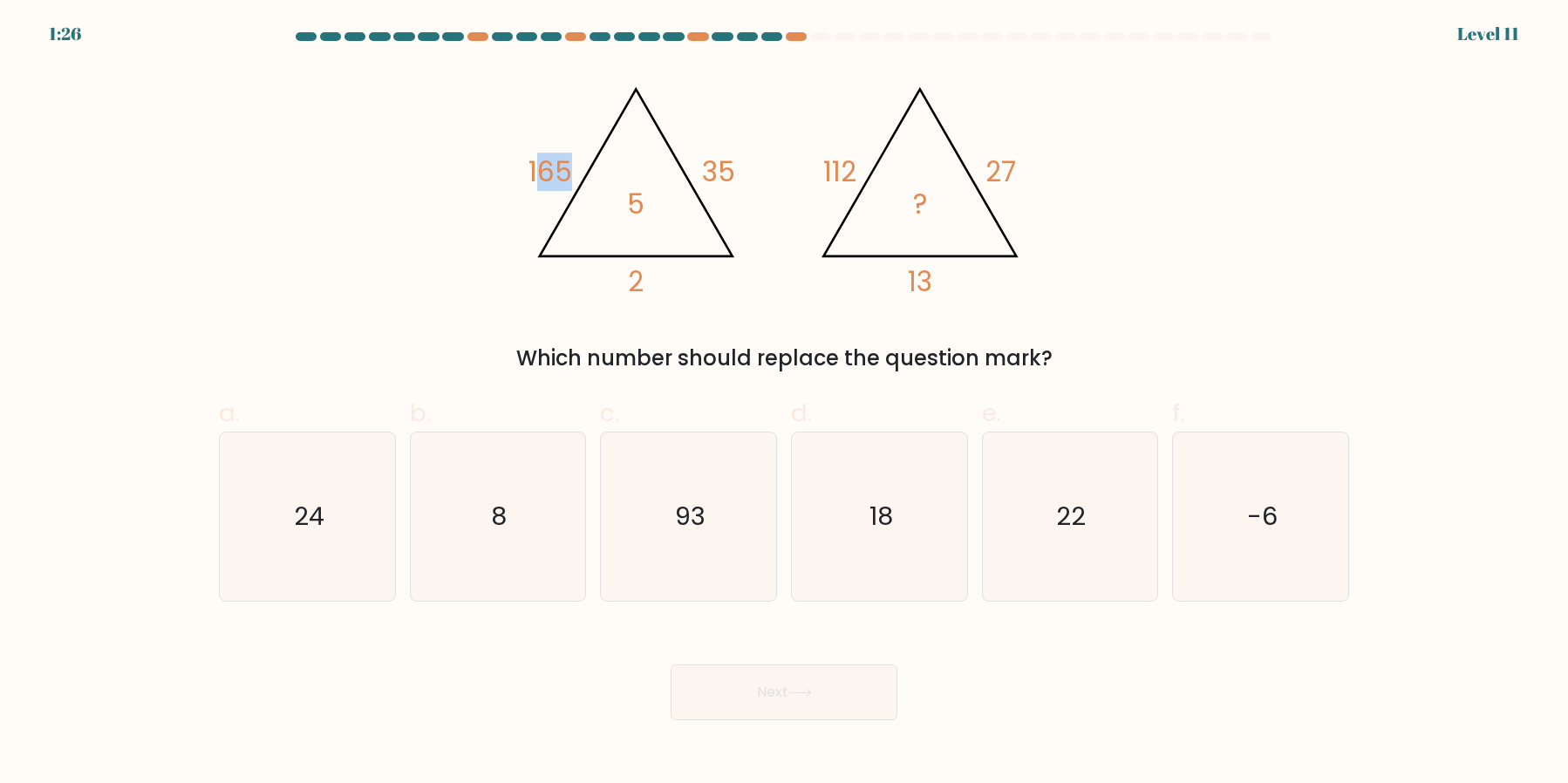
drag, startPoint x: 545, startPoint y: 161, endPoint x: 567, endPoint y: 170, distance: 23.8
click at [567, 170] on tspan "165" at bounding box center [551, 172] width 44 height 39
click at [699, 178] on icon "@import url('https://fonts.googleapis.com/css?family=Abril+Fatface:400,100,100i…" at bounding box center [784, 183] width 523 height 234
click at [705, 174] on tspan "35" at bounding box center [719, 172] width 33 height 39
click at [1050, 530] on icon "22" at bounding box center [1069, 516] width 168 height 168
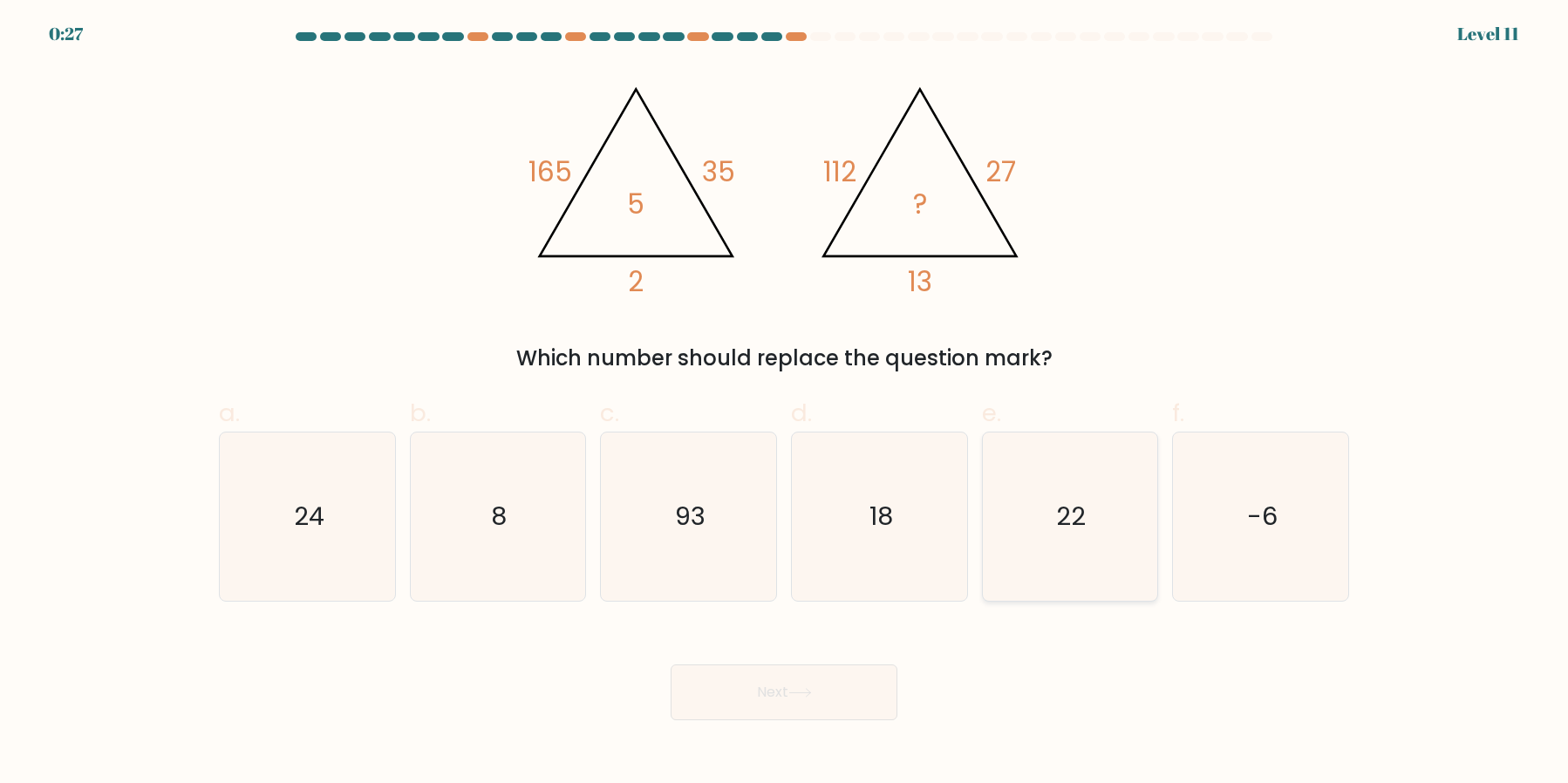
click at [785, 403] on input "e. 22" at bounding box center [784, 397] width 1 height 11
radio input "true"
click at [852, 688] on button "Next" at bounding box center [783, 691] width 226 height 55
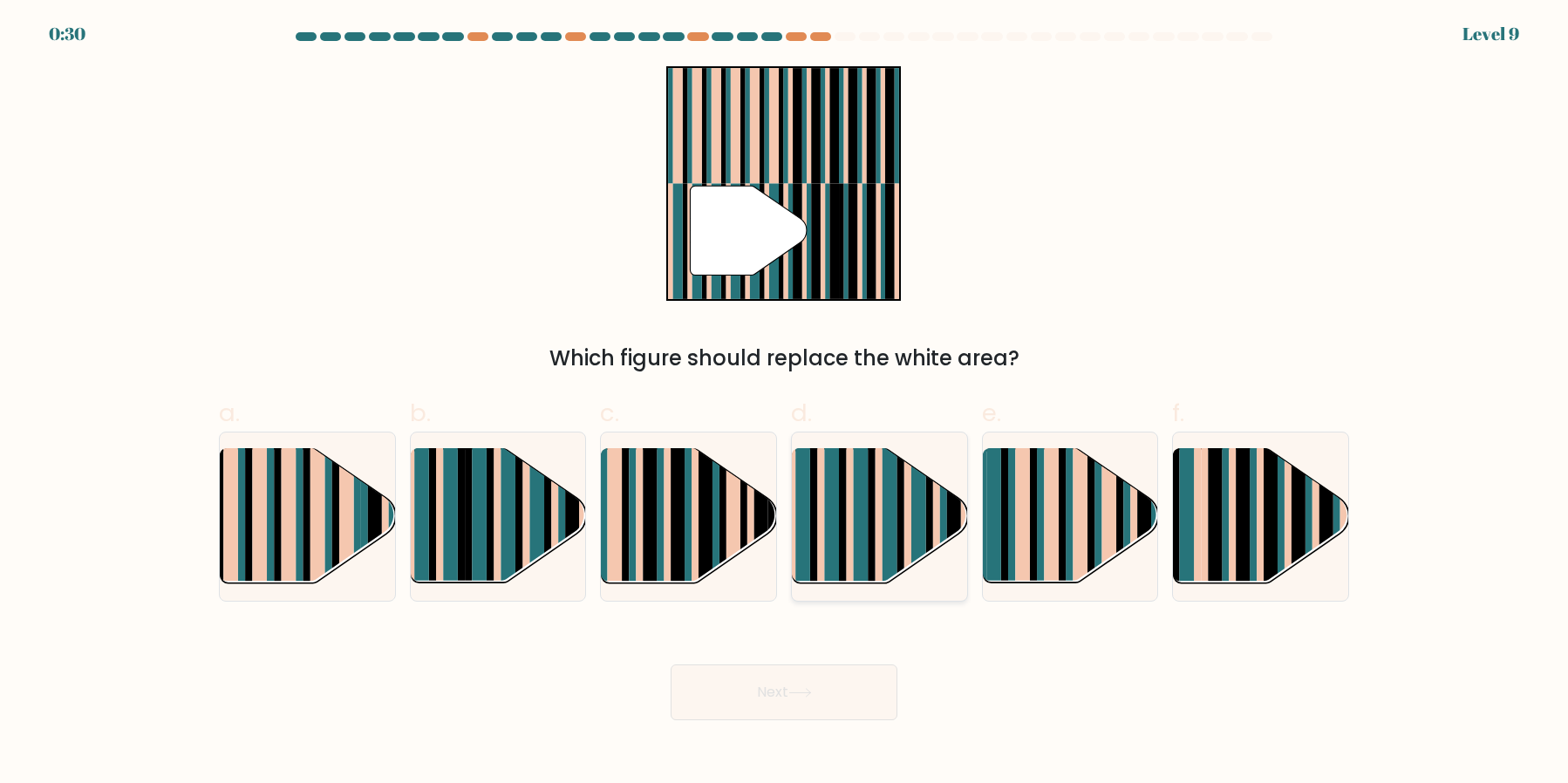
click at [854, 497] on rect at bounding box center [861, 531] width 15 height 174
click at [785, 403] on input "d." at bounding box center [784, 397] width 1 height 11
radio input "true"
click at [795, 673] on button "Next" at bounding box center [783, 691] width 226 height 55
click at [796, 678] on button "Next" at bounding box center [783, 691] width 226 height 55
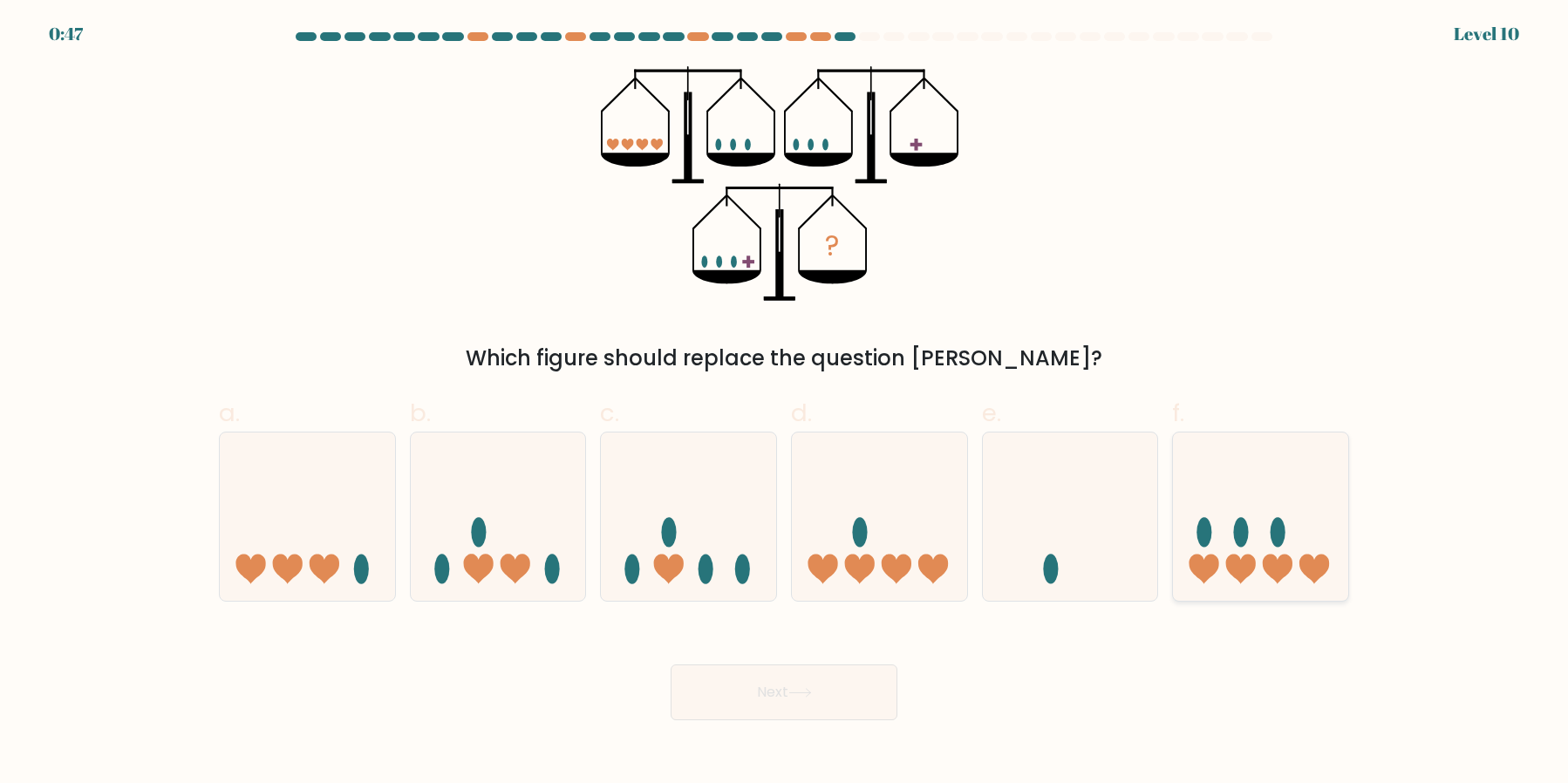
click at [1315, 537] on icon at bounding box center [1261, 516] width 175 height 144
click at [785, 403] on input "f." at bounding box center [784, 397] width 1 height 11
radio input "true"
click at [807, 686] on button "Next" at bounding box center [783, 691] width 226 height 55
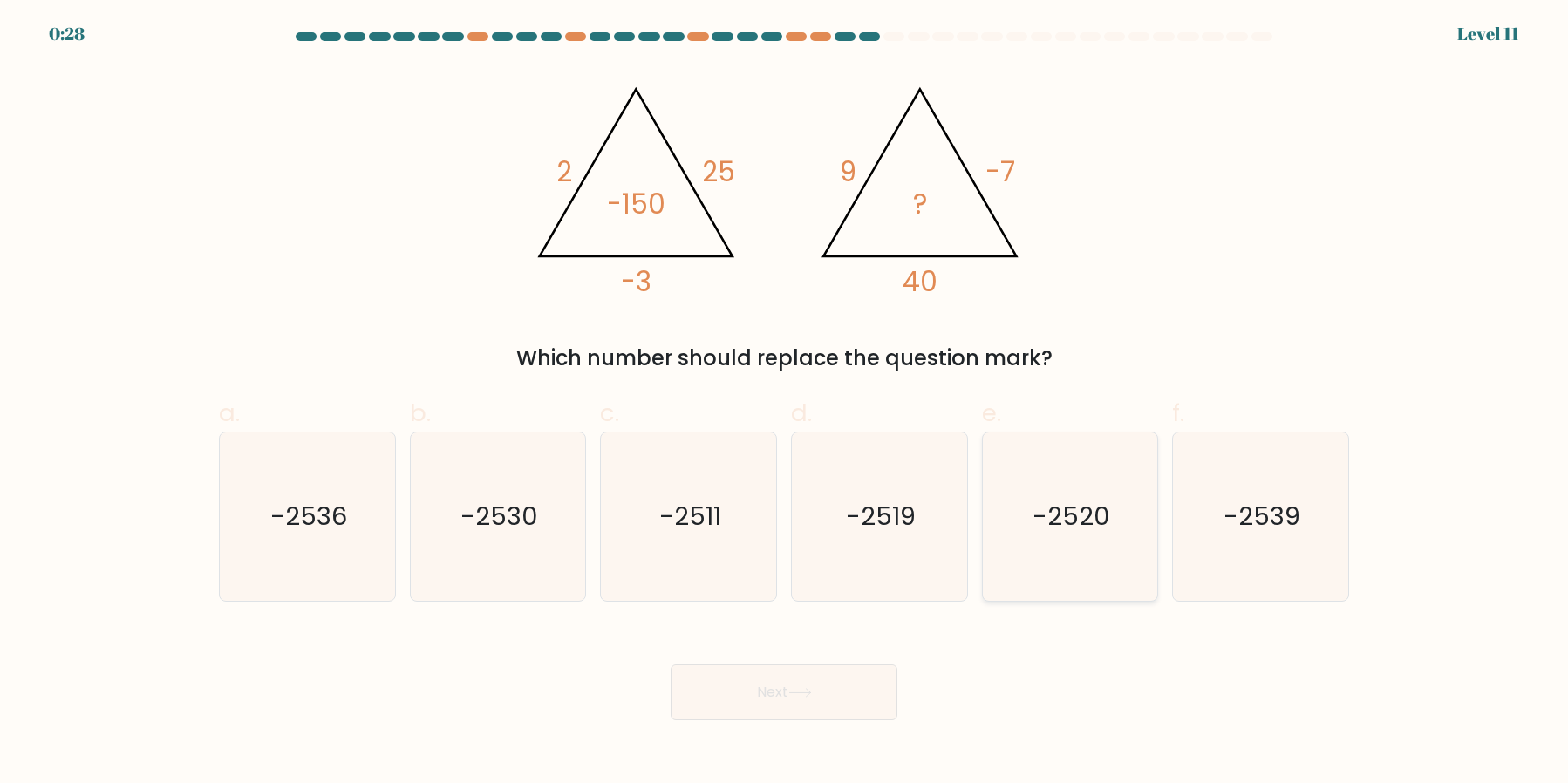
click at [1025, 543] on icon "-2520" at bounding box center [1069, 516] width 168 height 168
click at [785, 403] on input "e. -2520" at bounding box center [784, 397] width 1 height 11
radio input "true"
click at [825, 702] on button "Next" at bounding box center [783, 691] width 226 height 55
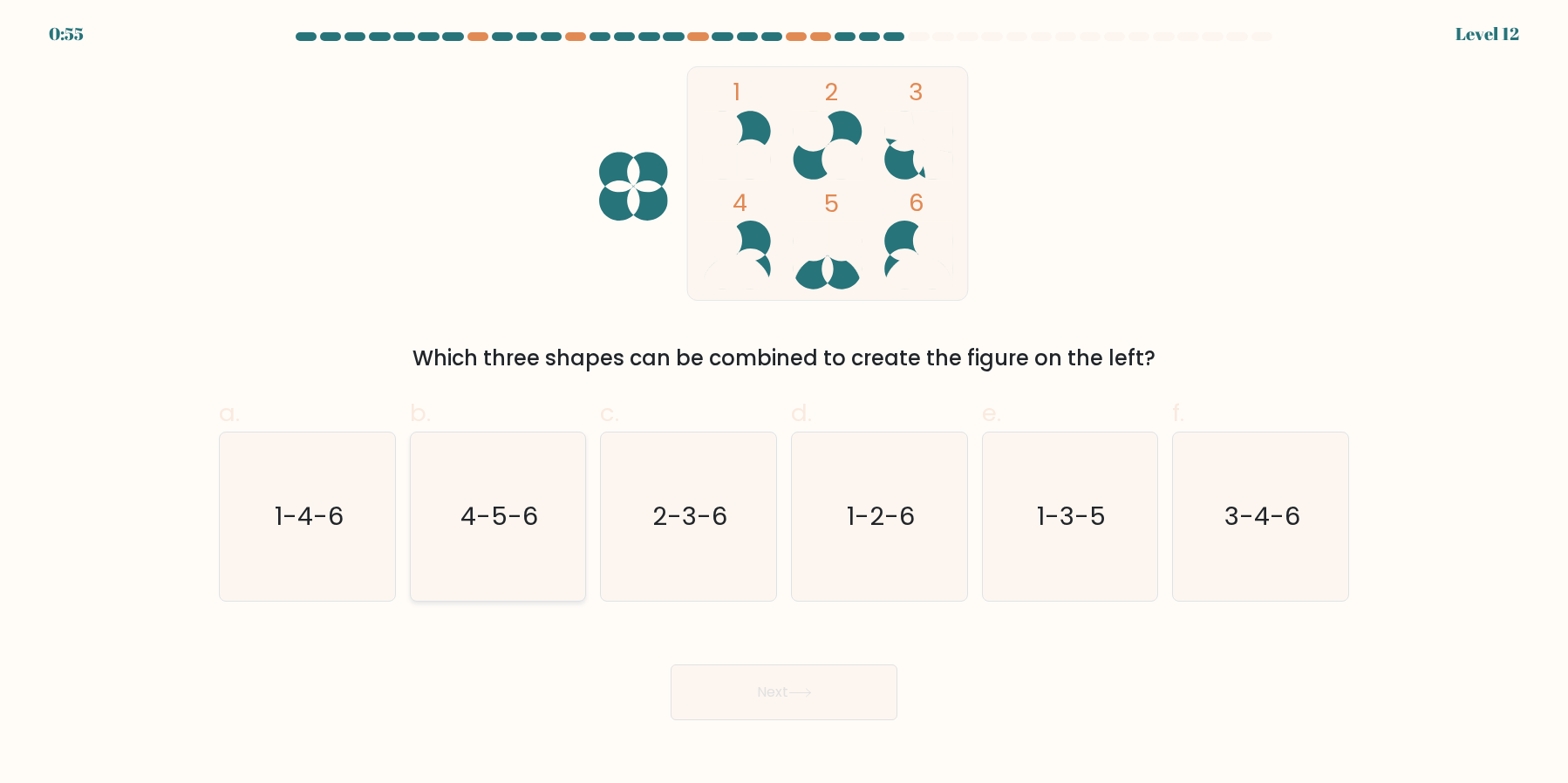
click at [463, 558] on icon "4-5-6" at bounding box center [497, 516] width 168 height 168
click at [784, 403] on input "b. 4-5-6" at bounding box center [784, 397] width 1 height 11
radio input "true"
click at [766, 697] on button "Next" at bounding box center [783, 691] width 226 height 55
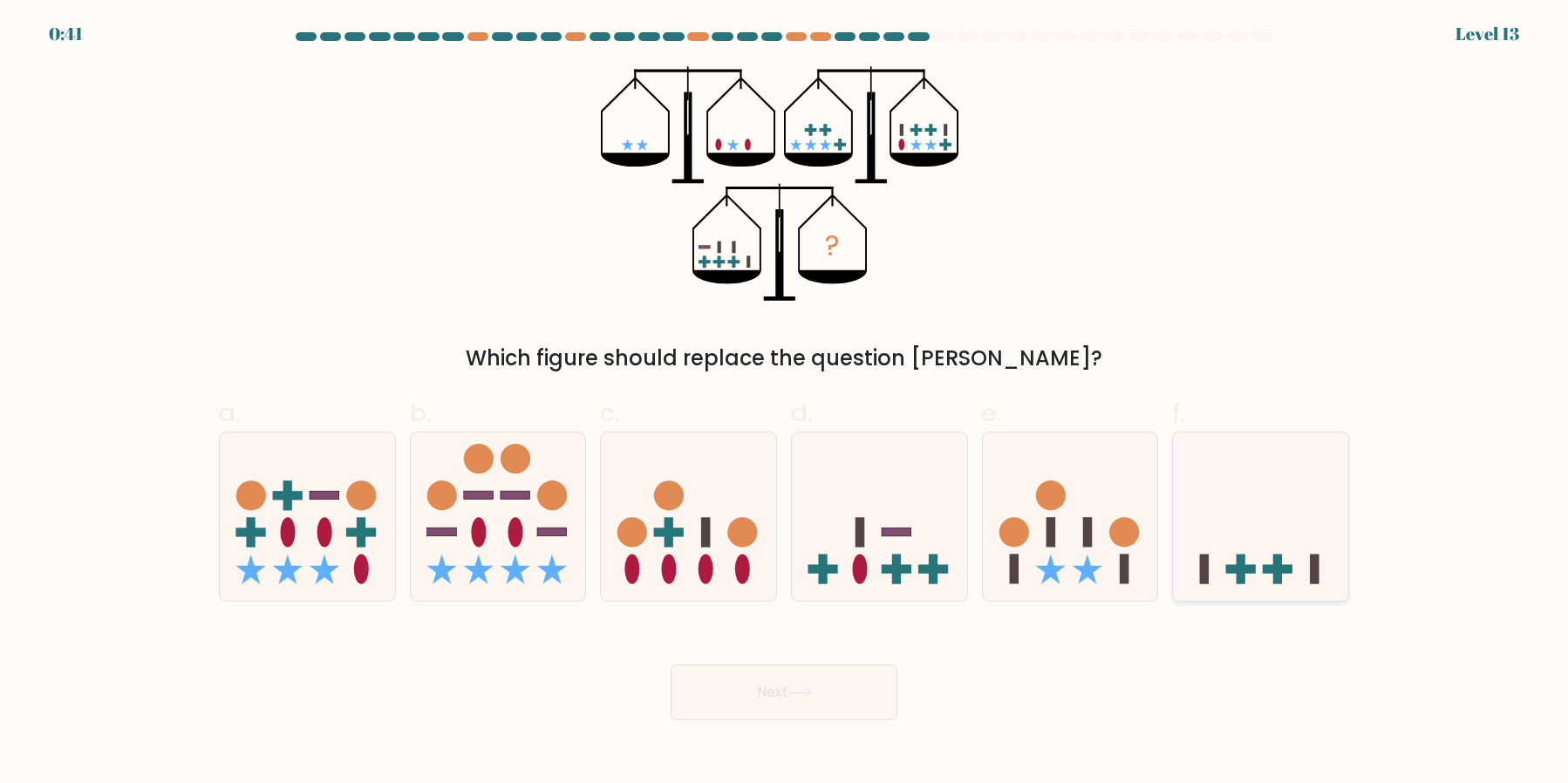
click at [1281, 536] on icon at bounding box center [1261, 516] width 175 height 144
click at [785, 403] on input "f." at bounding box center [784, 397] width 1 height 11
radio input "true"
click at [744, 695] on button "Next" at bounding box center [783, 691] width 226 height 55
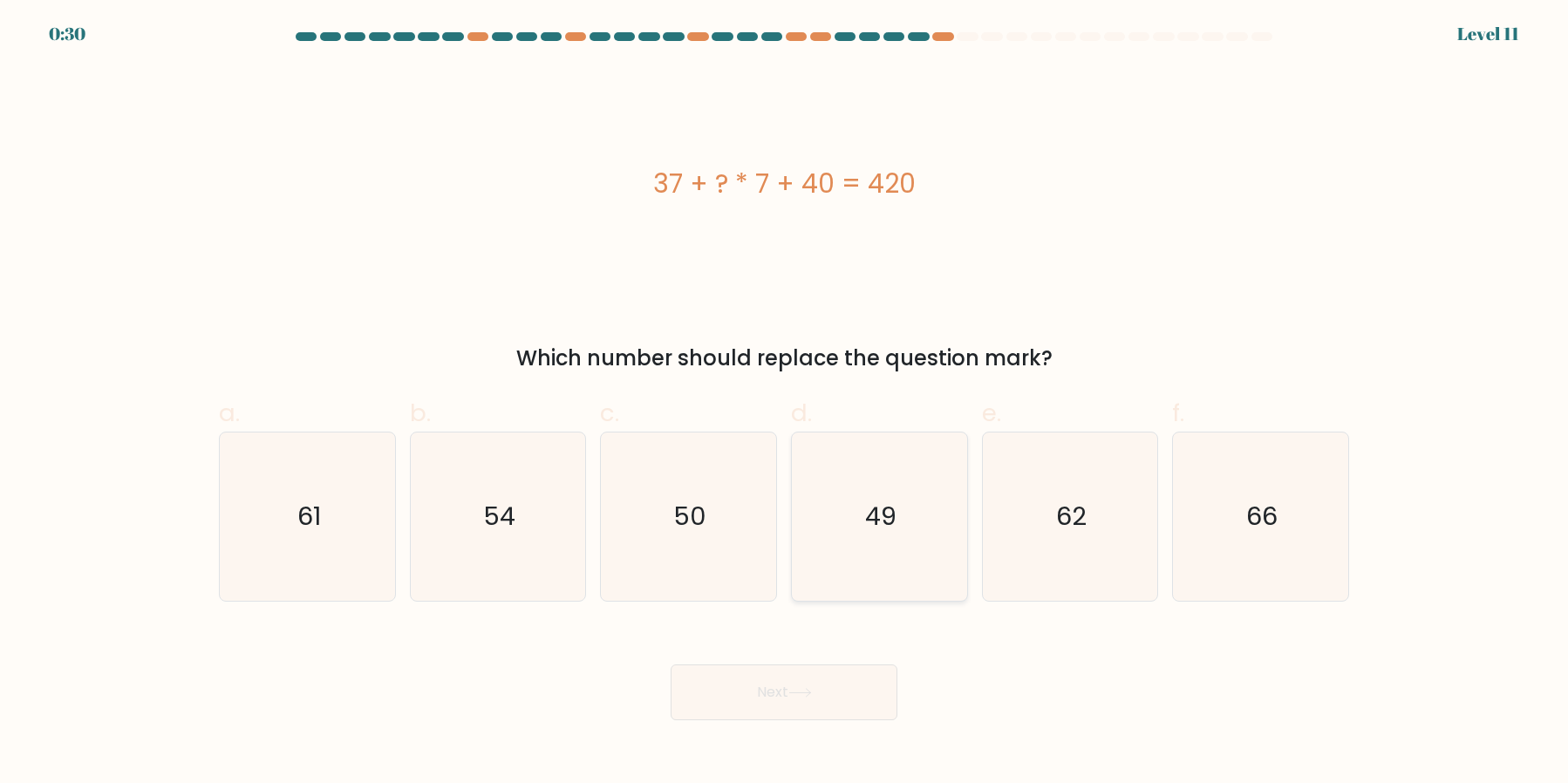
click at [856, 549] on icon "49" at bounding box center [879, 516] width 168 height 168
click at [785, 403] on input "d. 49" at bounding box center [784, 397] width 1 height 11
radio input "true"
click at [783, 691] on button "Next" at bounding box center [783, 691] width 226 height 55
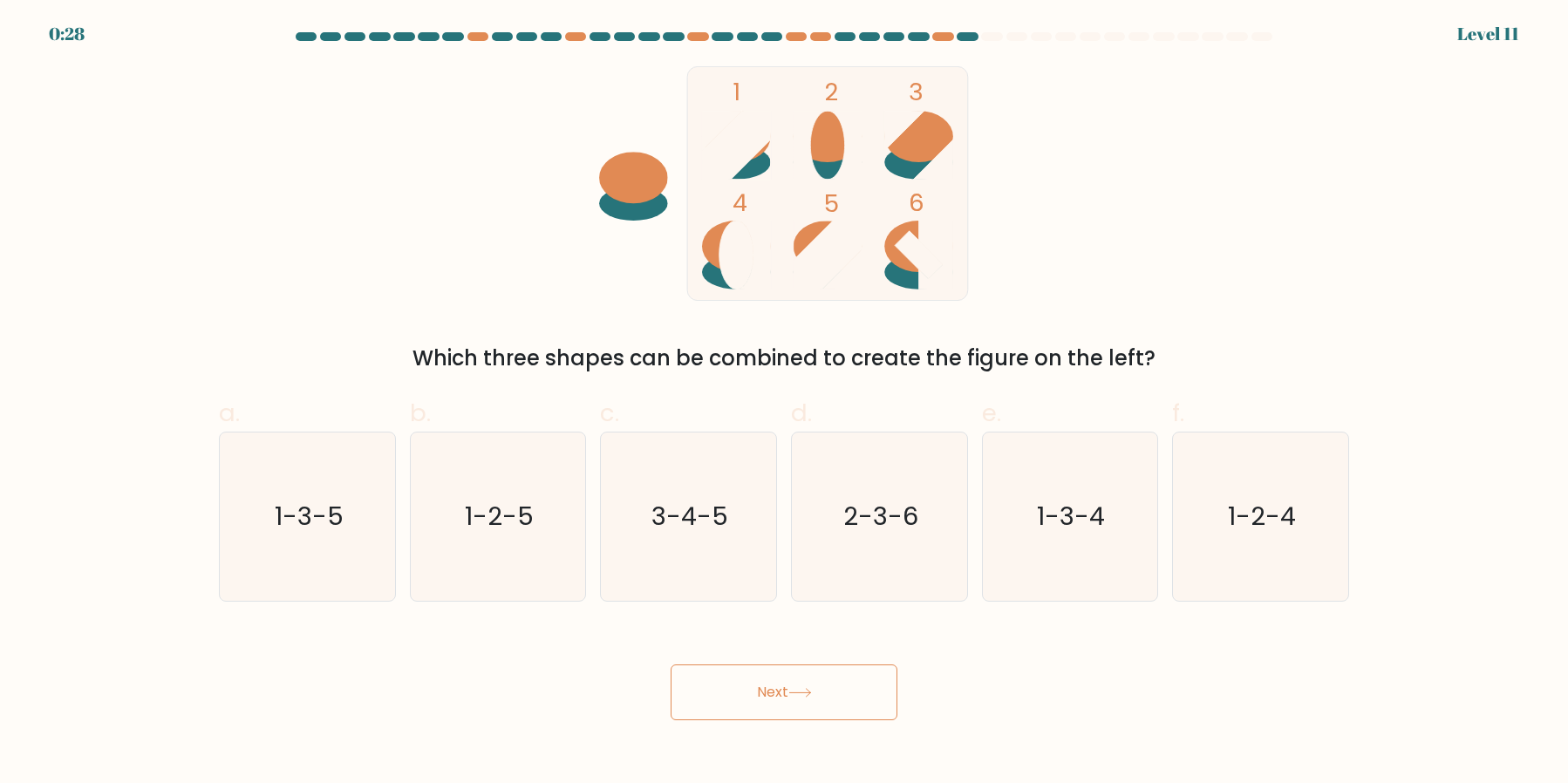
click at [786, 691] on button "Next" at bounding box center [783, 691] width 226 height 55
click at [1033, 498] on icon "1-3-4" at bounding box center [1069, 516] width 168 height 168
click at [785, 403] on input "e. 1-3-4" at bounding box center [784, 397] width 1 height 11
radio input "true"
click at [841, 695] on button "Next" at bounding box center [783, 691] width 226 height 55
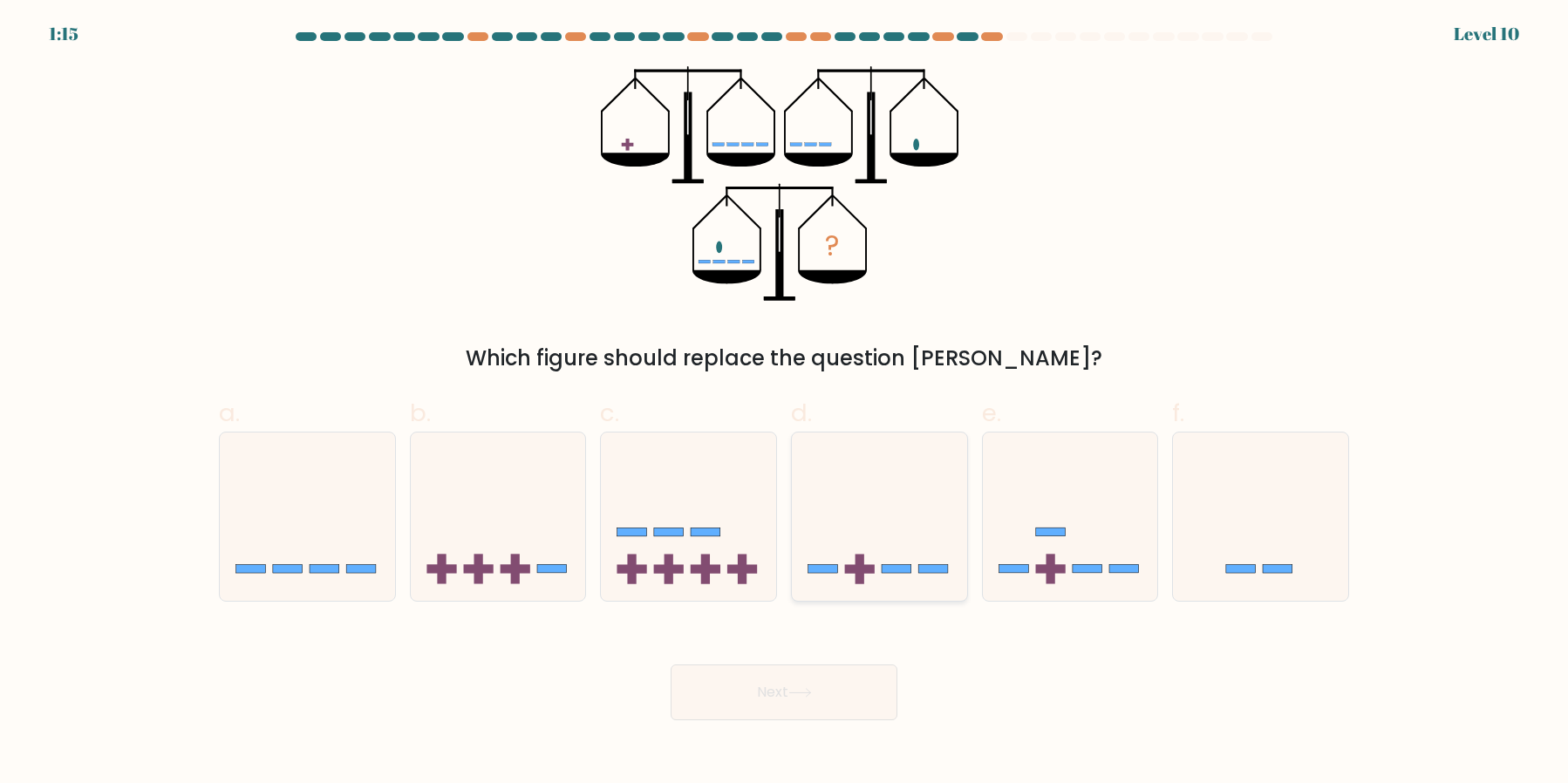
click at [829, 526] on icon at bounding box center [879, 516] width 175 height 144
click at [785, 403] on input "d." at bounding box center [784, 397] width 1 height 11
radio input "true"
click at [803, 720] on body "1:15 Level 10" at bounding box center [784, 391] width 1568 height 783
click at [800, 694] on icon at bounding box center [800, 692] width 24 height 10
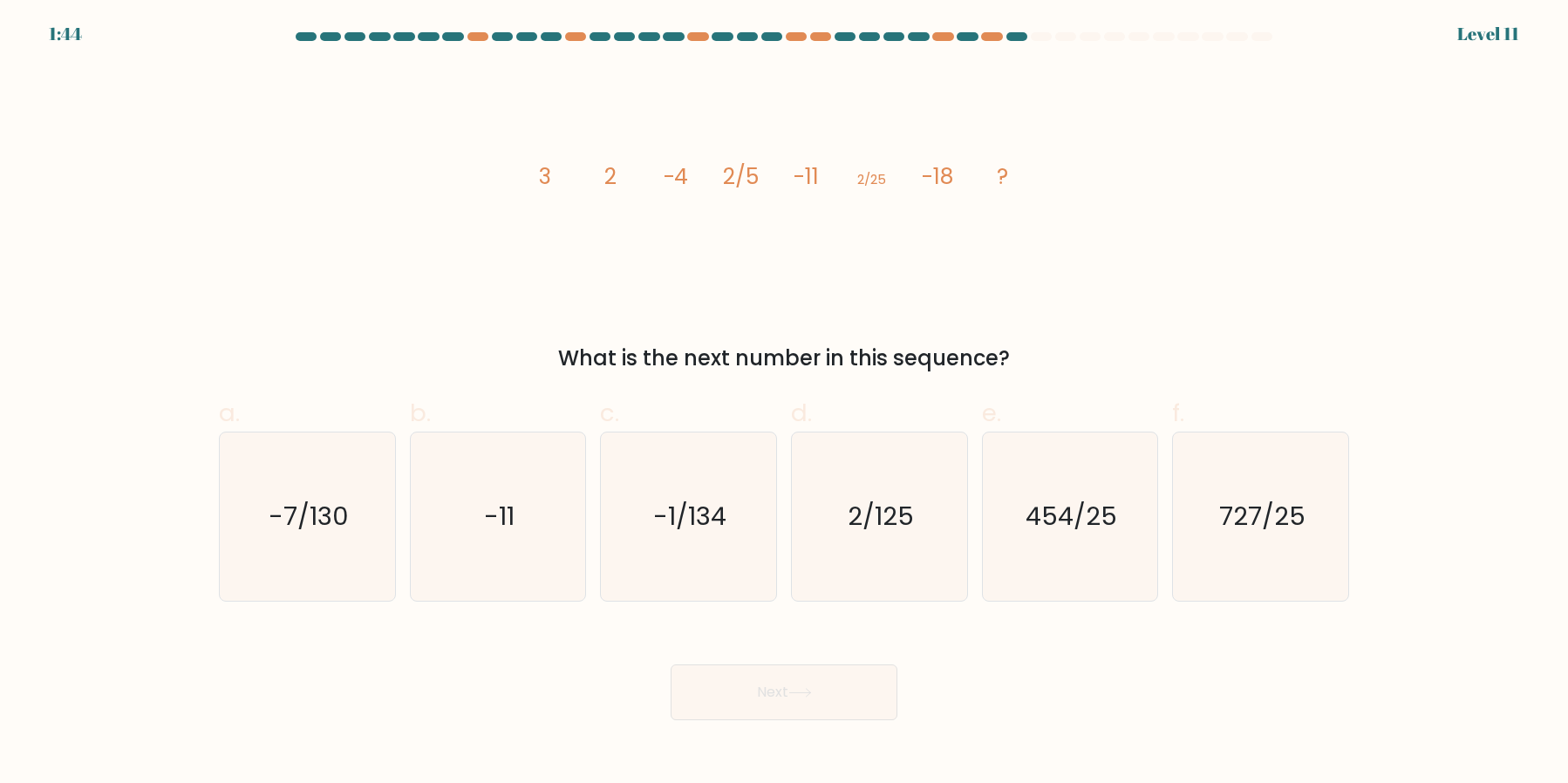
drag, startPoint x: 545, startPoint y: 176, endPoint x: 561, endPoint y: 177, distance: 16.0
click at [561, 177] on icon "image/svg+xml 3 2 -4 2/5 -11 2/25 -18 ?" at bounding box center [784, 183] width 523 height 234
click at [902, 500] on text "2/125" at bounding box center [880, 516] width 66 height 35
click at [785, 403] on input "d. 2/125" at bounding box center [784, 397] width 1 height 11
radio input "true"
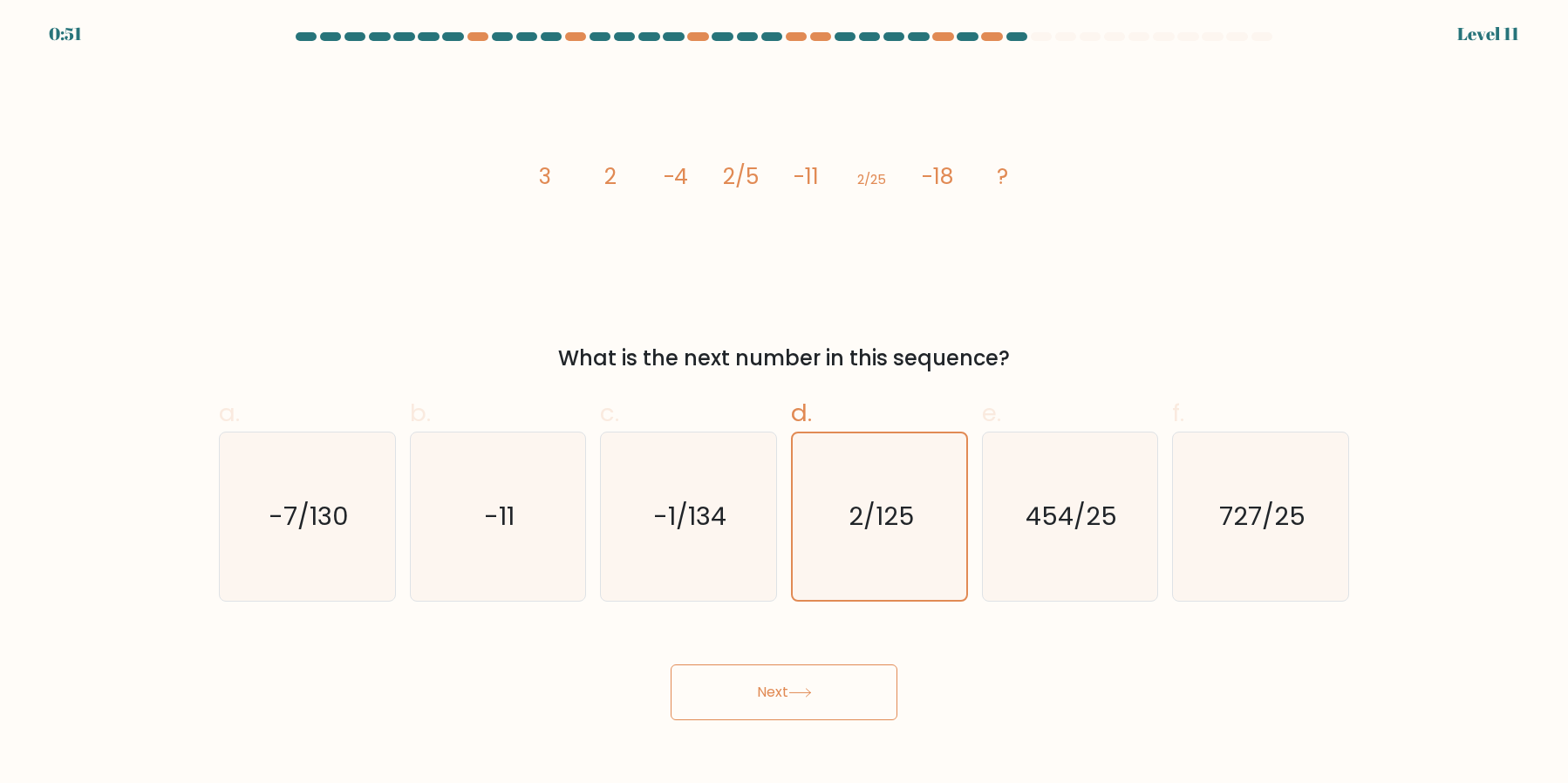
click at [801, 699] on button "Next" at bounding box center [783, 691] width 226 height 55
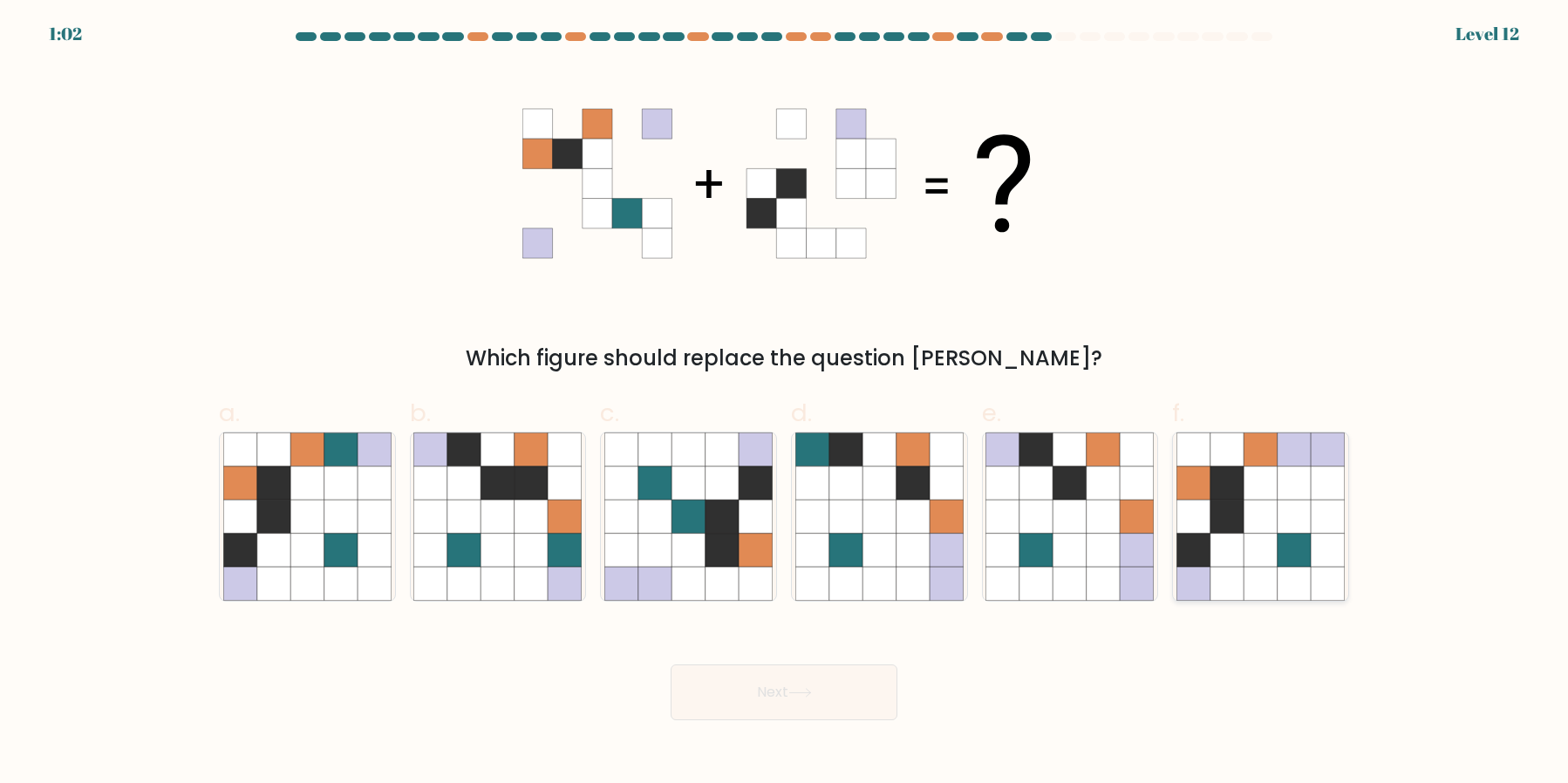
click at [1247, 529] on icon at bounding box center [1261, 516] width 33 height 33
click at [785, 403] on input "f." at bounding box center [784, 397] width 1 height 11
radio input "true"
click at [816, 680] on button "Next" at bounding box center [783, 691] width 226 height 55
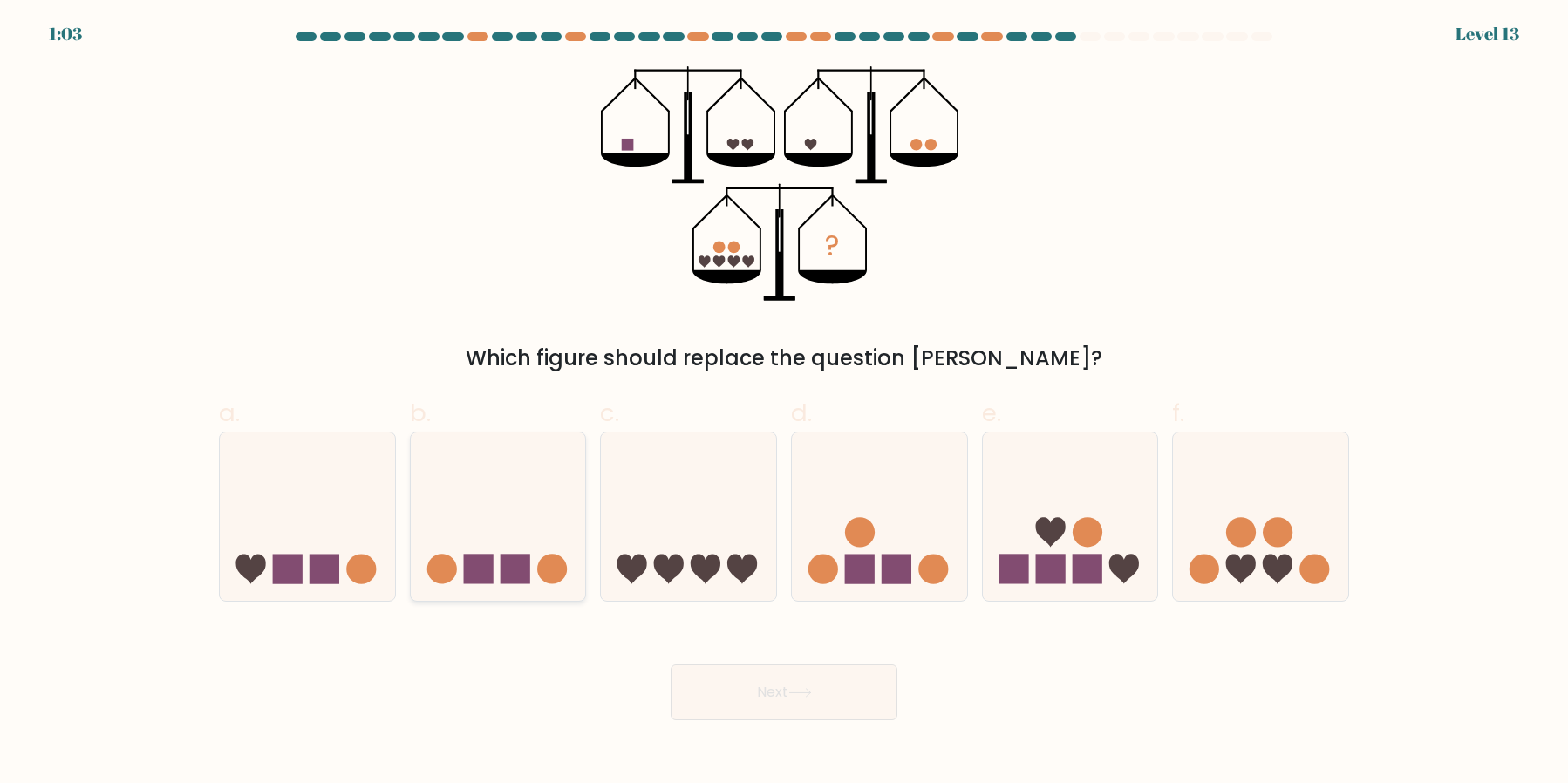
click at [534, 531] on icon at bounding box center [498, 516] width 175 height 144
click at [784, 403] on input "b." at bounding box center [784, 397] width 1 height 11
radio input "true"
click at [802, 696] on icon at bounding box center [800, 692] width 24 height 10
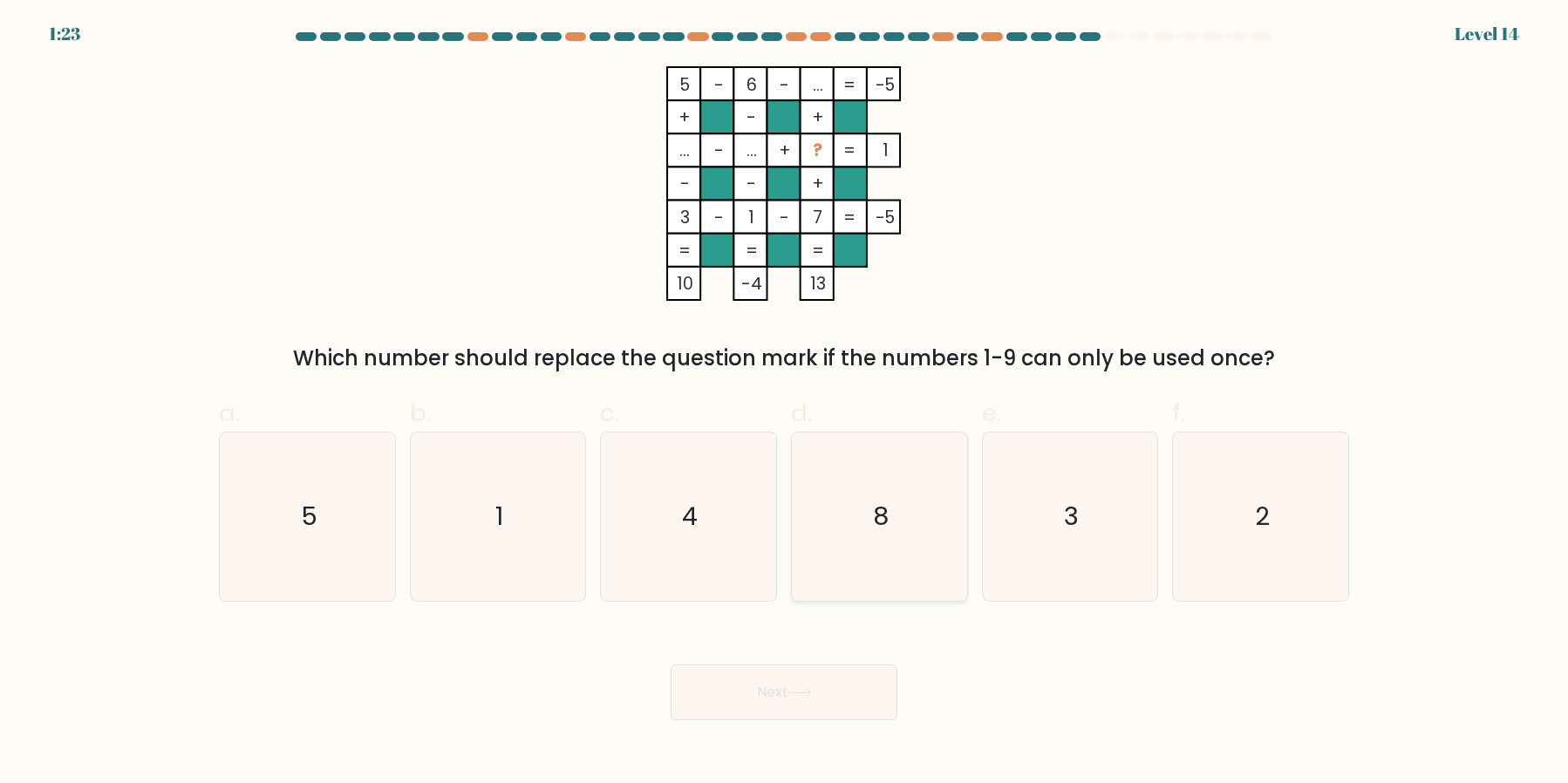
click at [858, 535] on icon "8" at bounding box center [879, 516] width 168 height 168
click at [785, 403] on input "d. 8" at bounding box center [784, 397] width 1 height 11
radio input "true"
click at [829, 678] on button "Next" at bounding box center [783, 691] width 226 height 55
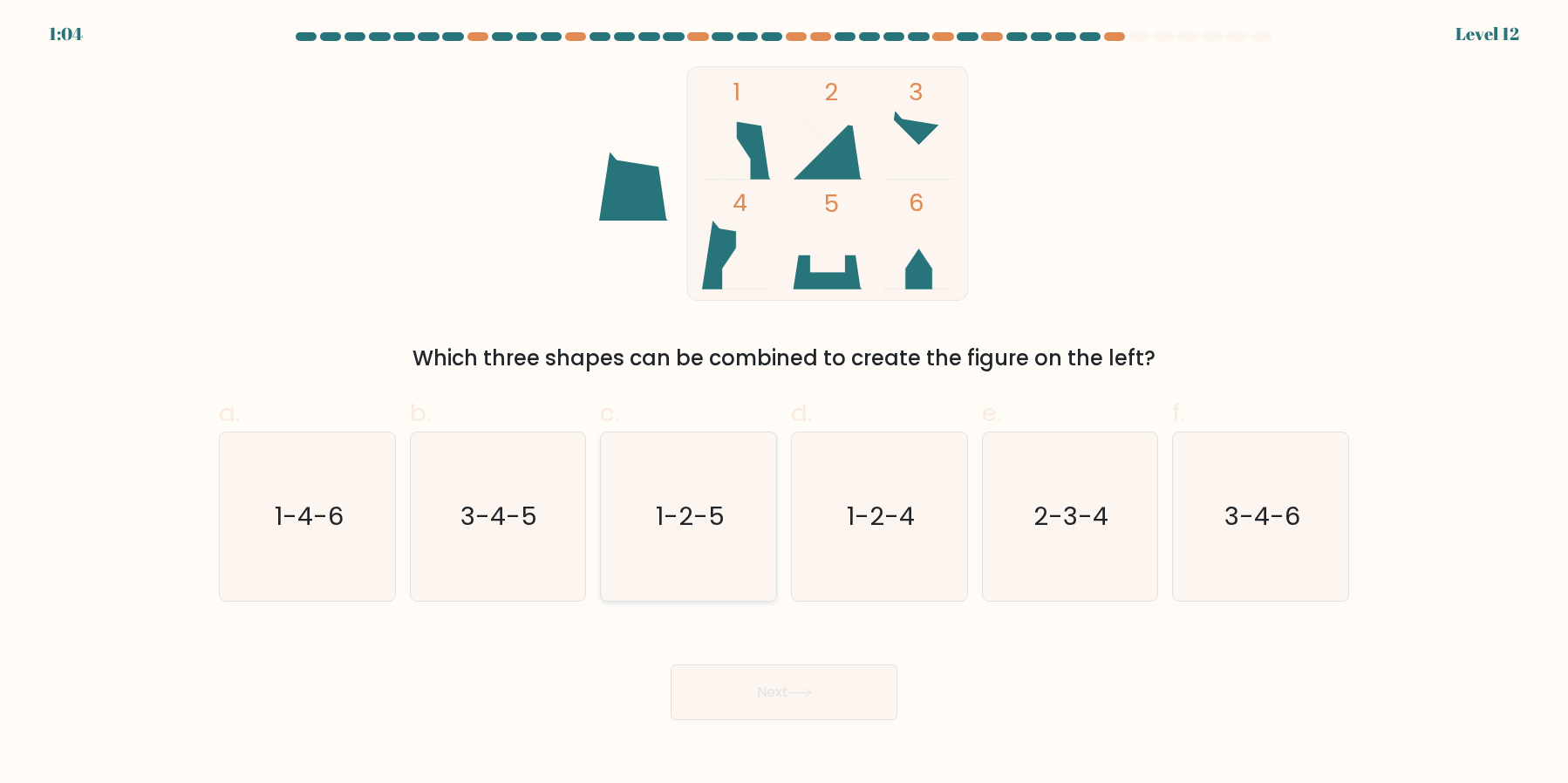
click at [741, 521] on icon "1-2-5" at bounding box center [688, 516] width 168 height 168
click at [784, 403] on input "c. 1-2-5" at bounding box center [784, 397] width 1 height 11
radio input "true"
click at [782, 718] on button "Next" at bounding box center [783, 691] width 226 height 55
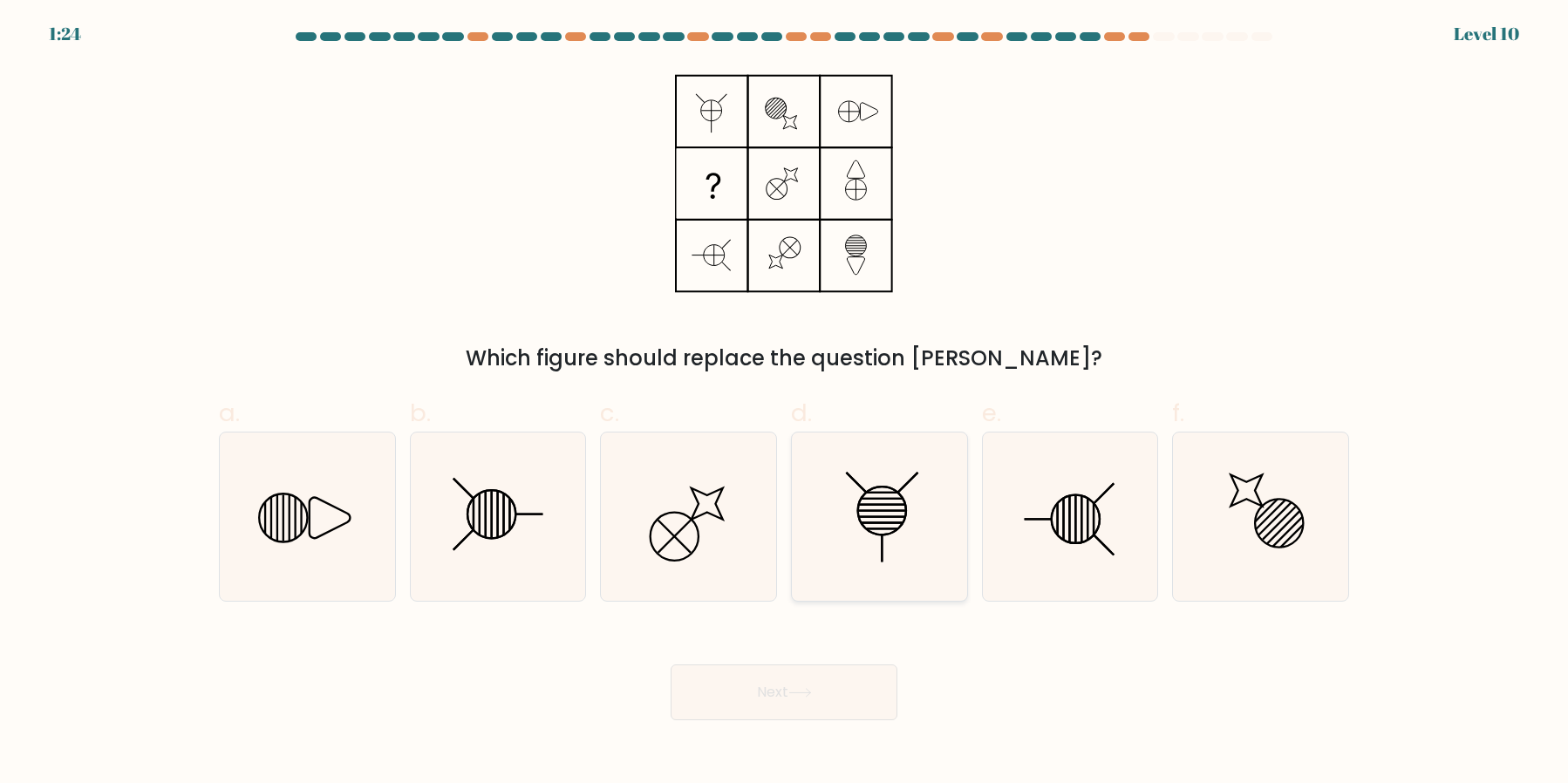
click at [902, 518] on icon at bounding box center [879, 516] width 168 height 168
click at [785, 403] on input "d." at bounding box center [784, 397] width 1 height 11
radio input "true"
click at [788, 672] on button "Next" at bounding box center [783, 691] width 226 height 55
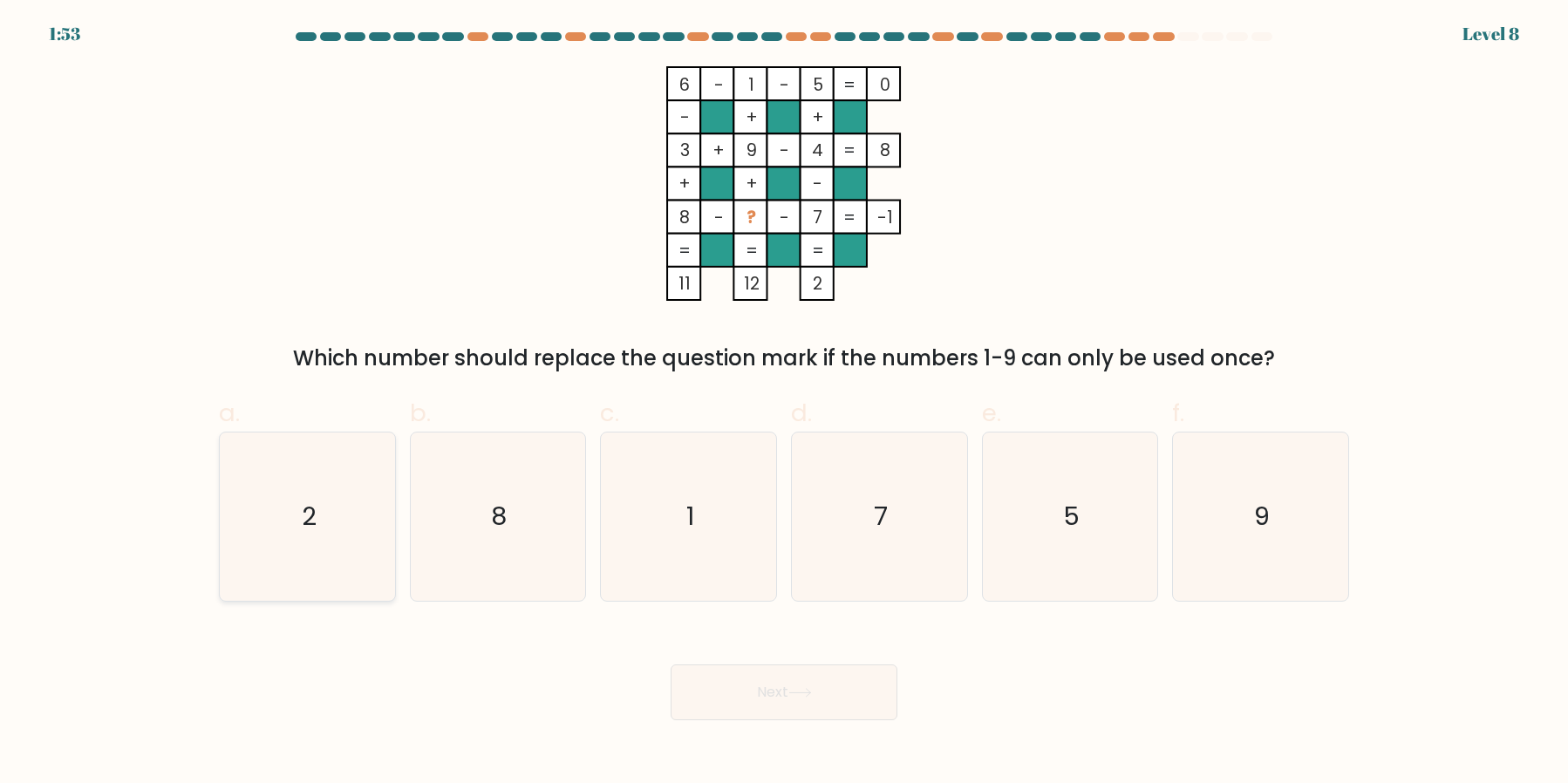
click at [341, 470] on icon "2" at bounding box center [307, 516] width 168 height 168
click at [784, 403] on input "a. 2" at bounding box center [784, 397] width 1 height 11
radio input "true"
click at [743, 702] on button "Next" at bounding box center [783, 691] width 226 height 55
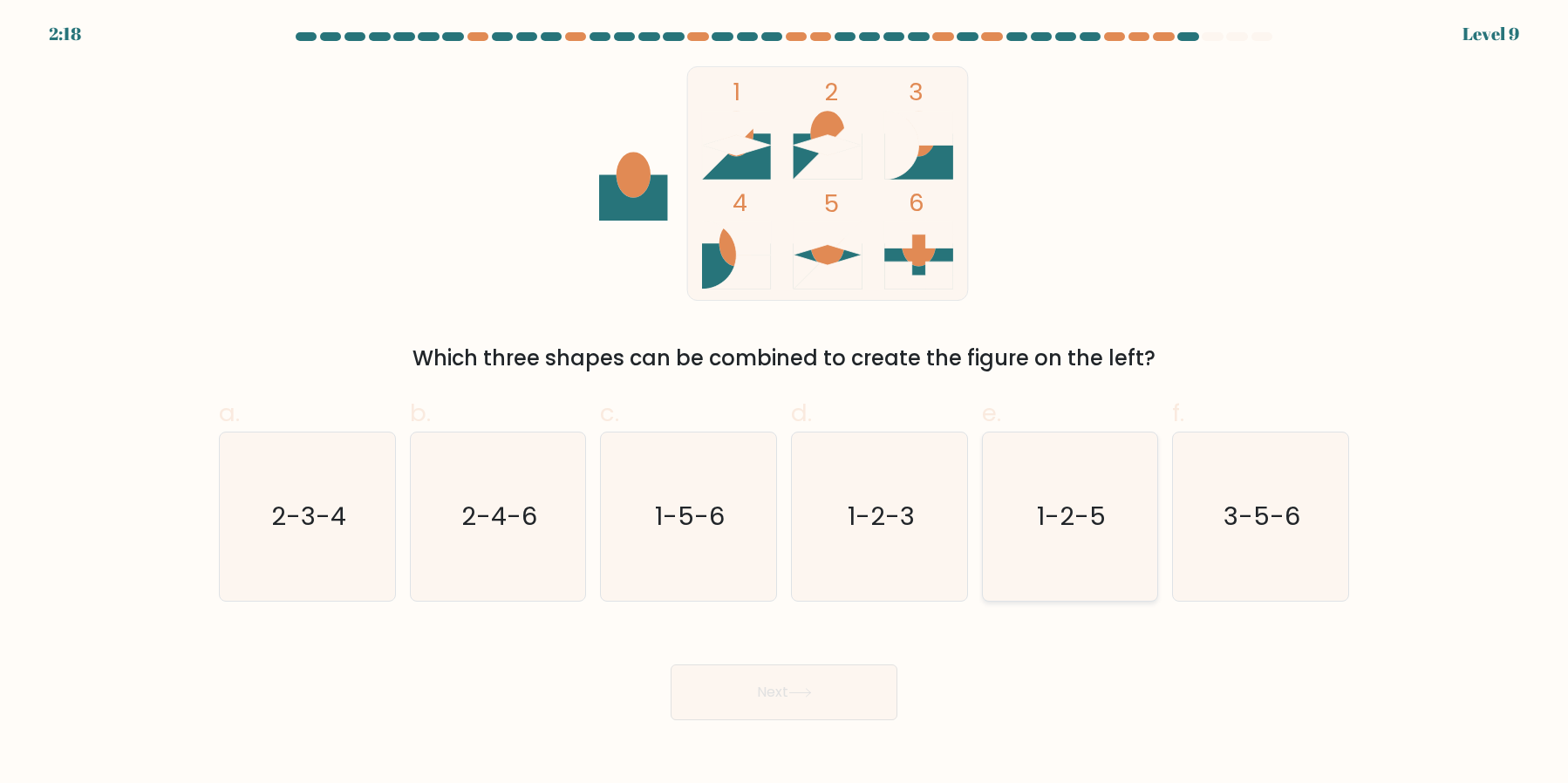
click at [993, 509] on icon "1-2-5" at bounding box center [1069, 516] width 168 height 168
click at [785, 403] on input "e. 1-2-5" at bounding box center [784, 397] width 1 height 11
radio input "true"
click at [818, 669] on button "Next" at bounding box center [783, 691] width 226 height 55
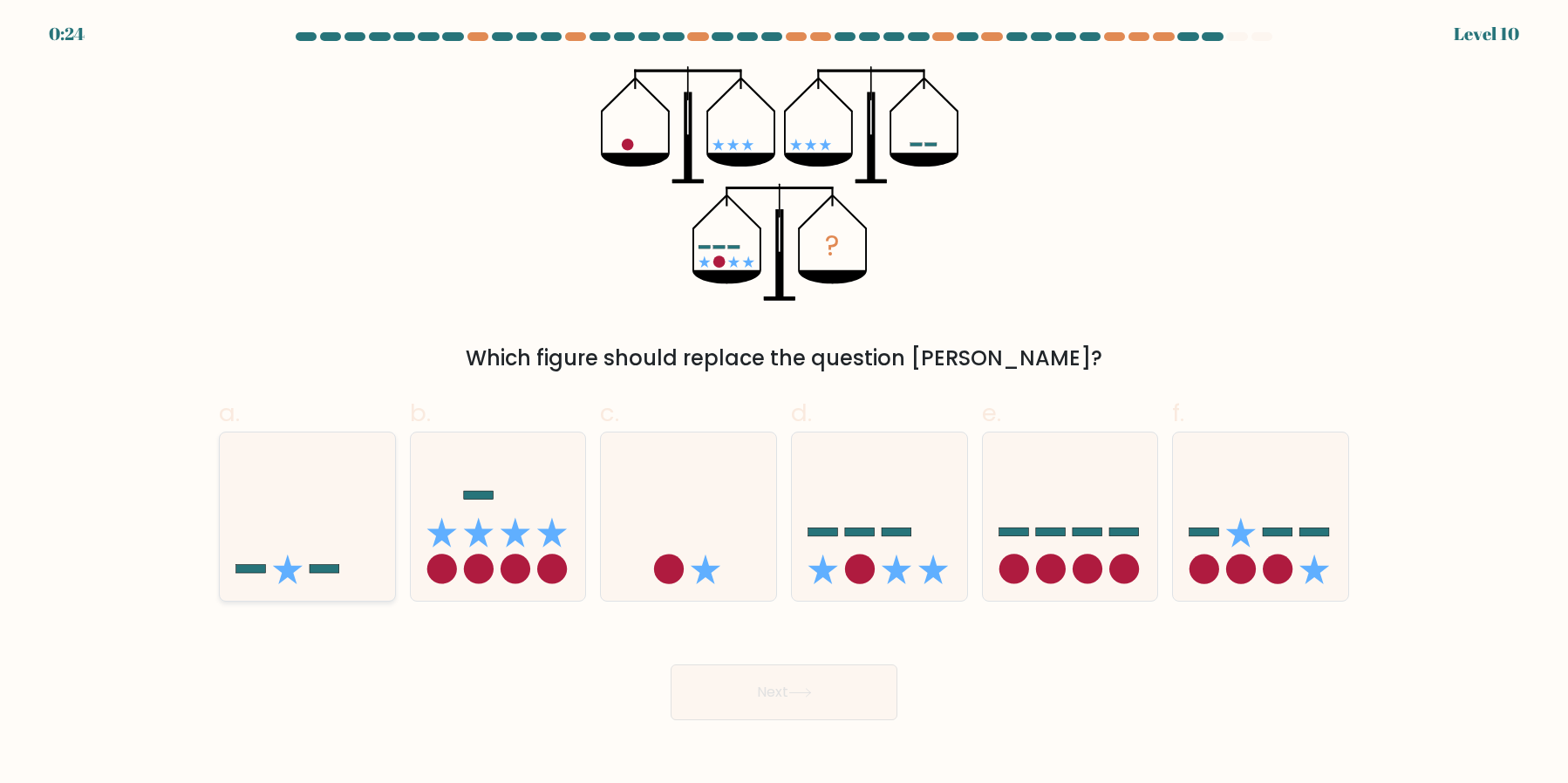
click at [322, 550] on icon at bounding box center [307, 516] width 175 height 144
click at [784, 403] on input "a." at bounding box center [784, 397] width 1 height 11
radio input "true"
click at [756, 698] on button "Next" at bounding box center [783, 691] width 226 height 55
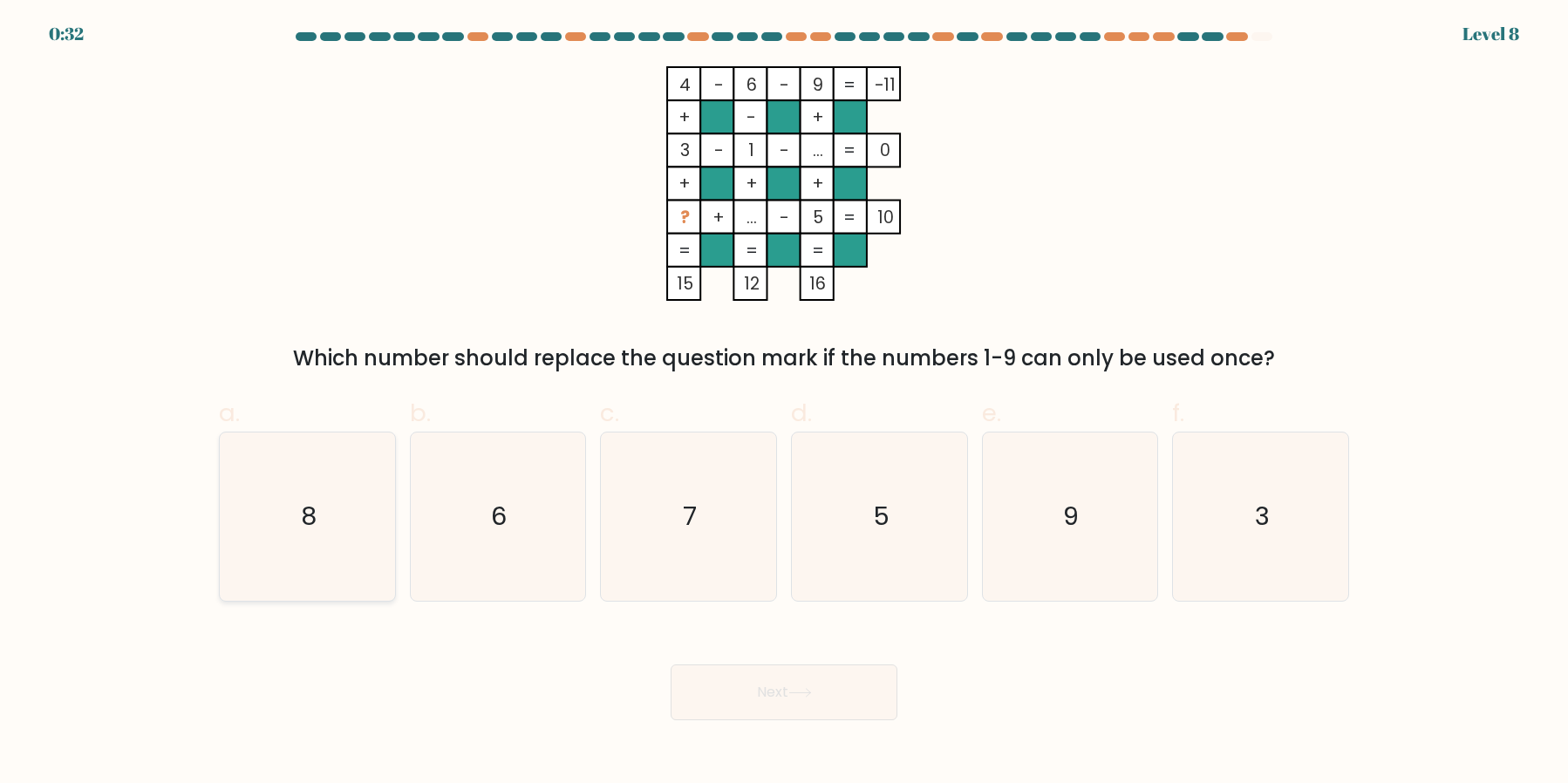
click at [276, 521] on icon "8" at bounding box center [307, 516] width 168 height 168
click at [784, 403] on input "a. 8" at bounding box center [784, 397] width 1 height 11
radio input "true"
click at [745, 662] on div "Next" at bounding box center [784, 671] width 1151 height 98
click at [745, 676] on button "Next" at bounding box center [783, 691] width 226 height 55
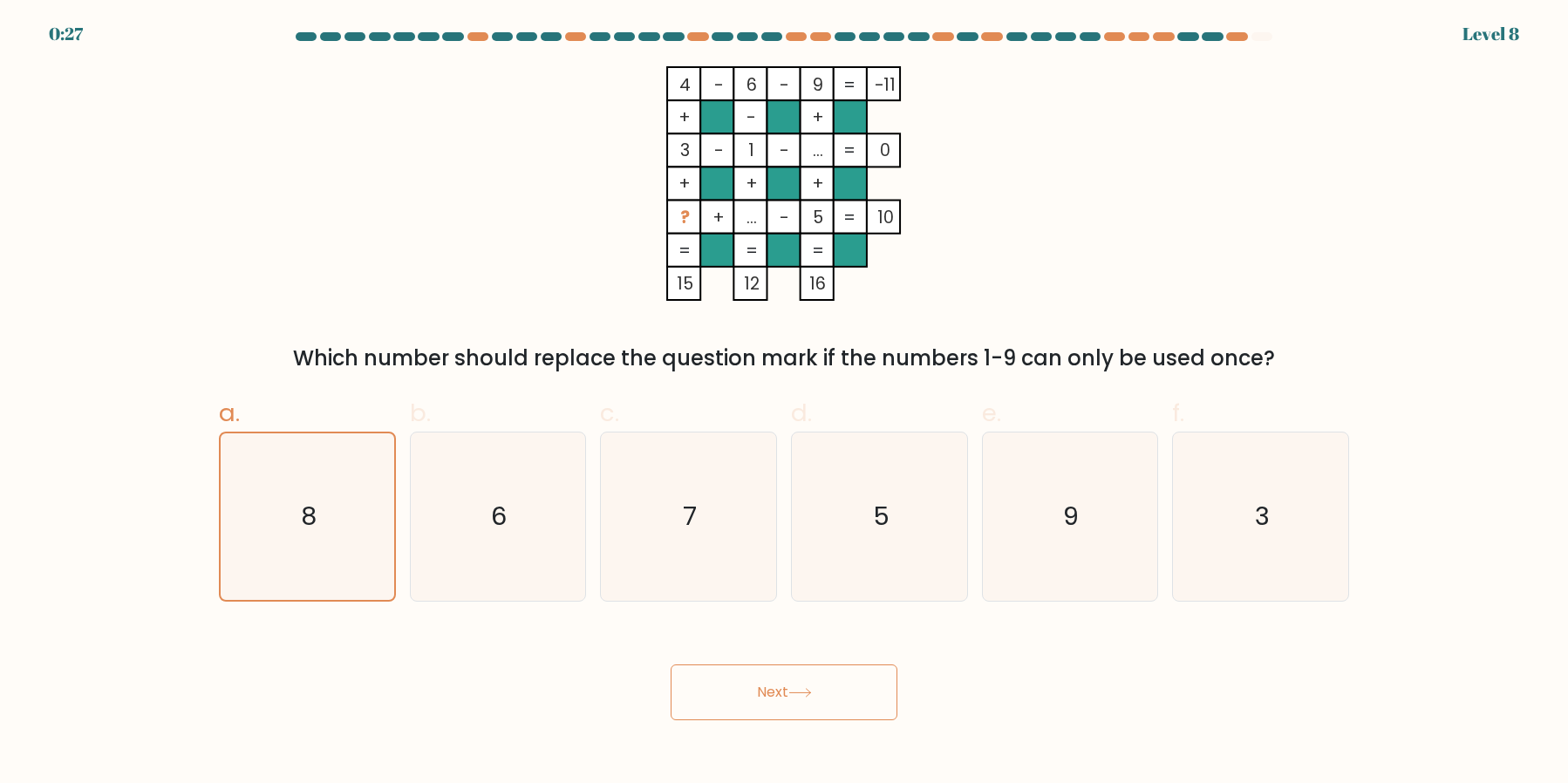
click at [743, 688] on button "Next" at bounding box center [783, 691] width 226 height 55
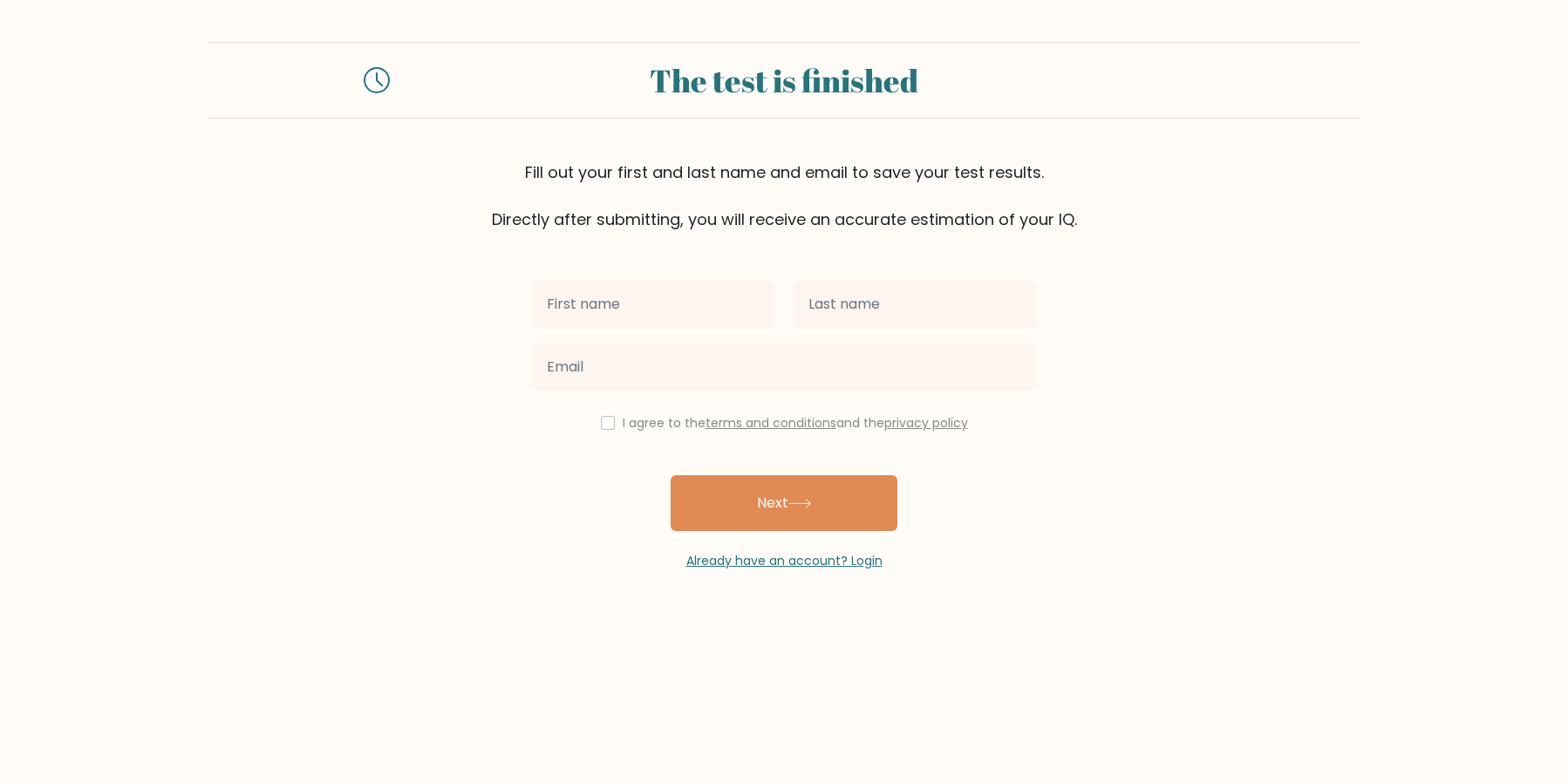
click at [633, 306] on input "text" at bounding box center [653, 304] width 240 height 48
type input "[PERSON_NAME]"
type input "Perante"
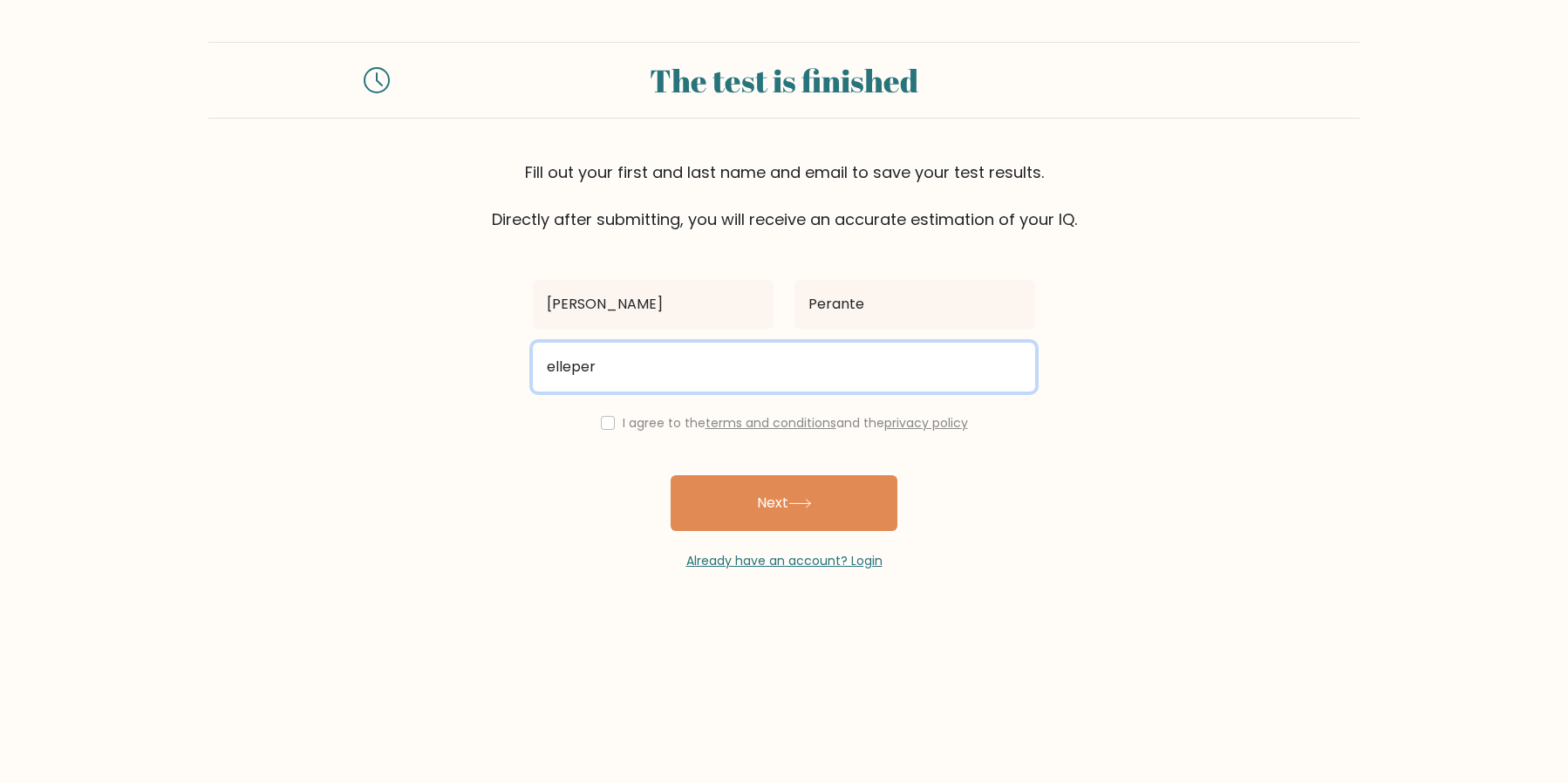
type input "elleperante91@gmail.com"
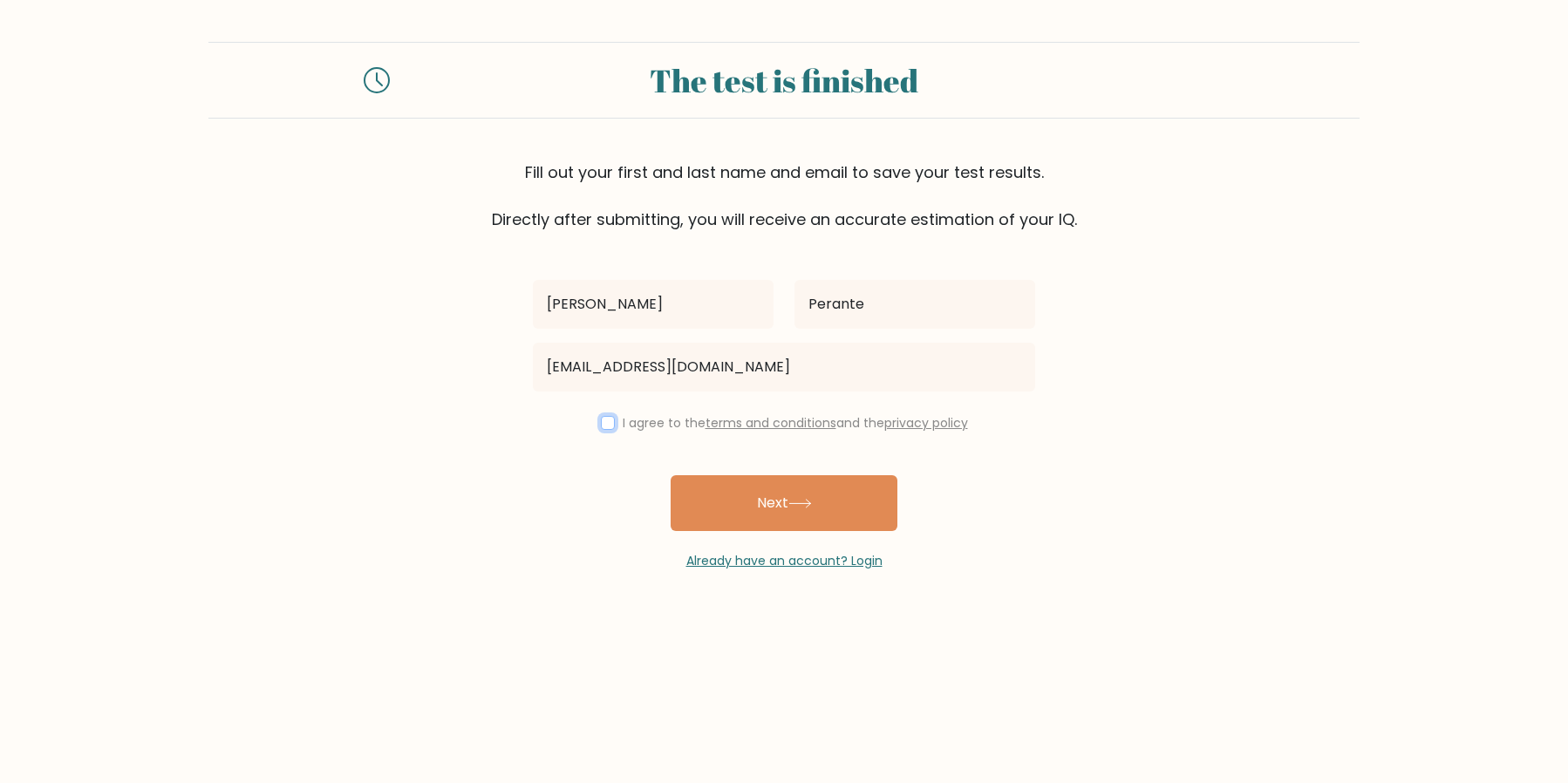
click at [601, 422] on input "checkbox" at bounding box center [608, 423] width 14 height 14
checkbox input "true"
click at [764, 507] on button "Next" at bounding box center [783, 503] width 226 height 55
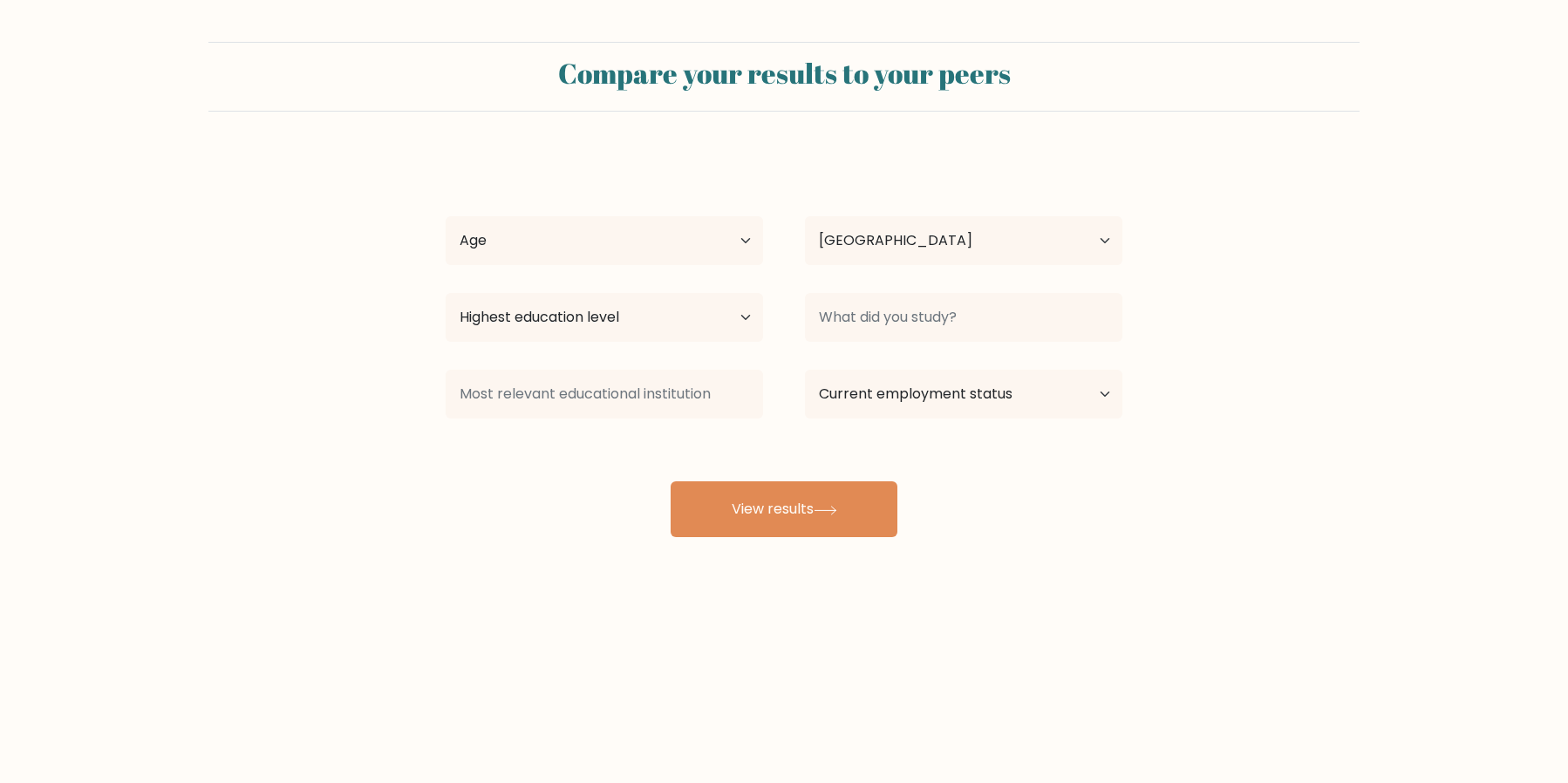
select select "PH"
click at [566, 228] on select "Age Under [DEMOGRAPHIC_DATA] [DEMOGRAPHIC_DATA] [DEMOGRAPHIC_DATA] [DEMOGRAPHIC…" at bounding box center [604, 240] width 317 height 48
select select "25_34"
click at [446, 217] on select "Age Under [DEMOGRAPHIC_DATA] [DEMOGRAPHIC_DATA] [DEMOGRAPHIC_DATA] [DEMOGRAPHIC…" at bounding box center [604, 240] width 317 height 48
click at [722, 323] on select "Highest education level No schooling Primary Lower Secondary Upper Secondary Oc…" at bounding box center [604, 317] width 317 height 48
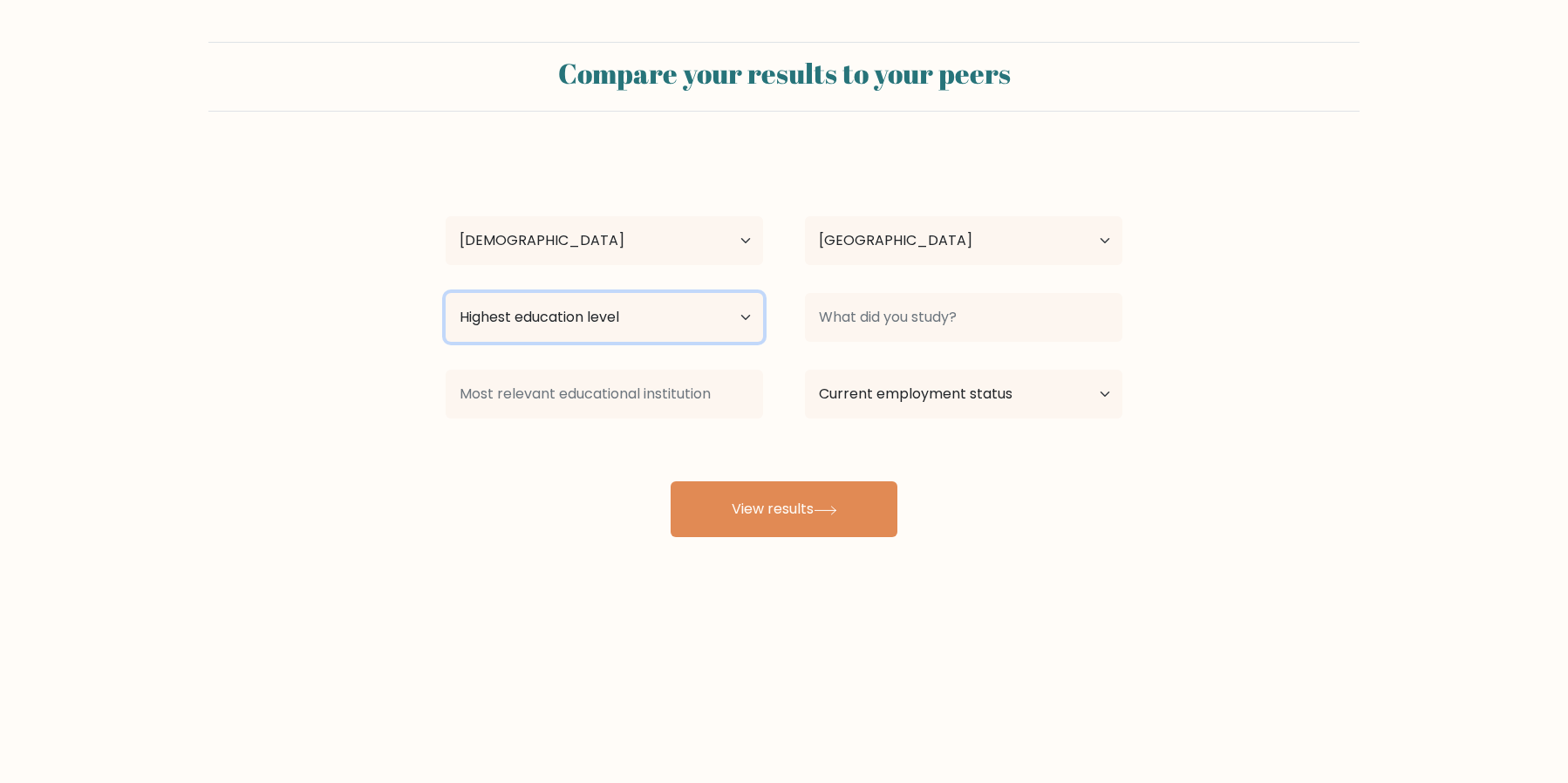
select select "bachelors_degree"
click at [446, 293] on select "Highest education level No schooling Primary Lower Secondary Upper Secondary Oc…" at bounding box center [604, 317] width 317 height 48
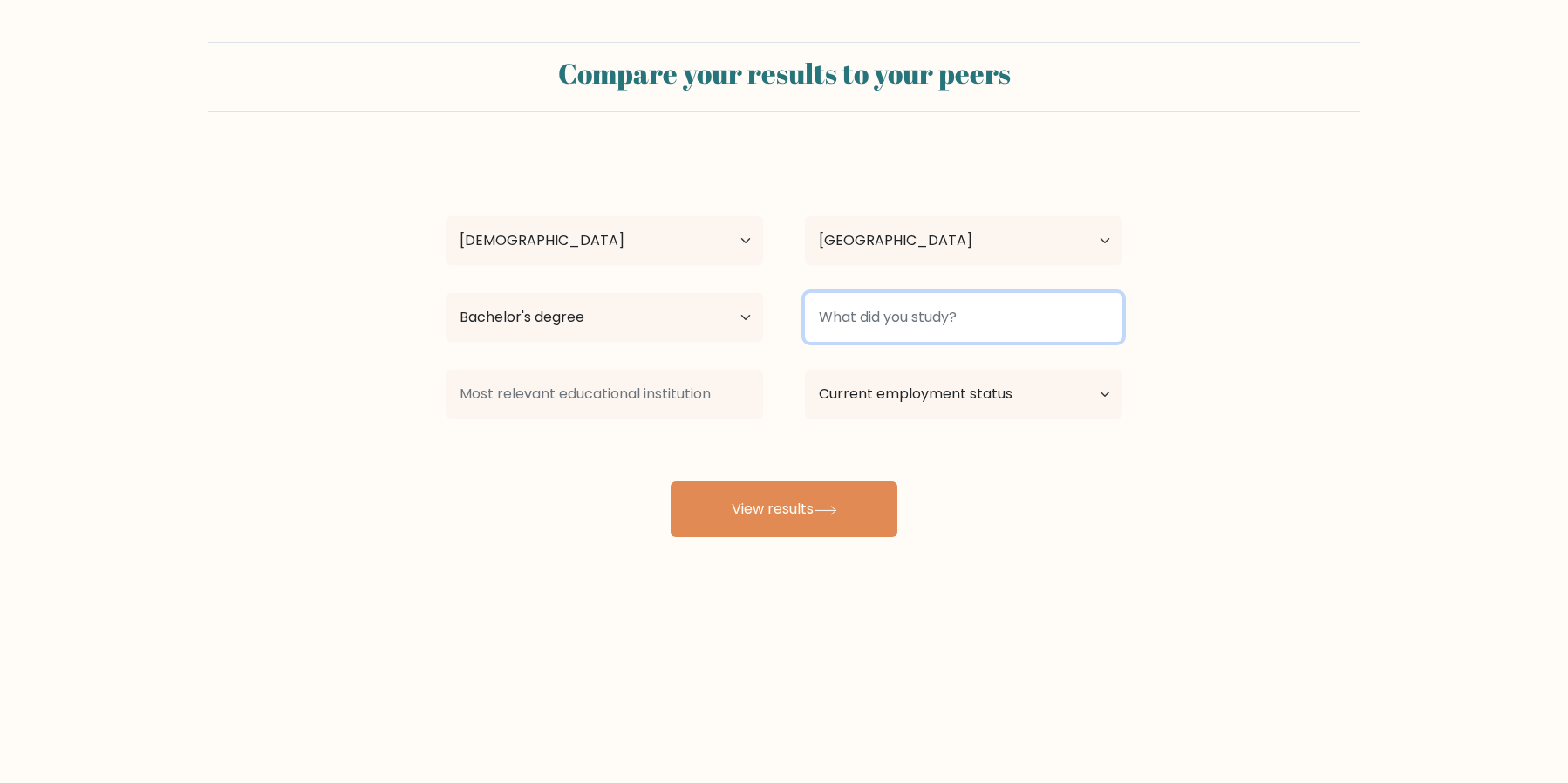
click at [879, 317] on input at bounding box center [964, 317] width 317 height 48
type input "Mass Communication Technology"
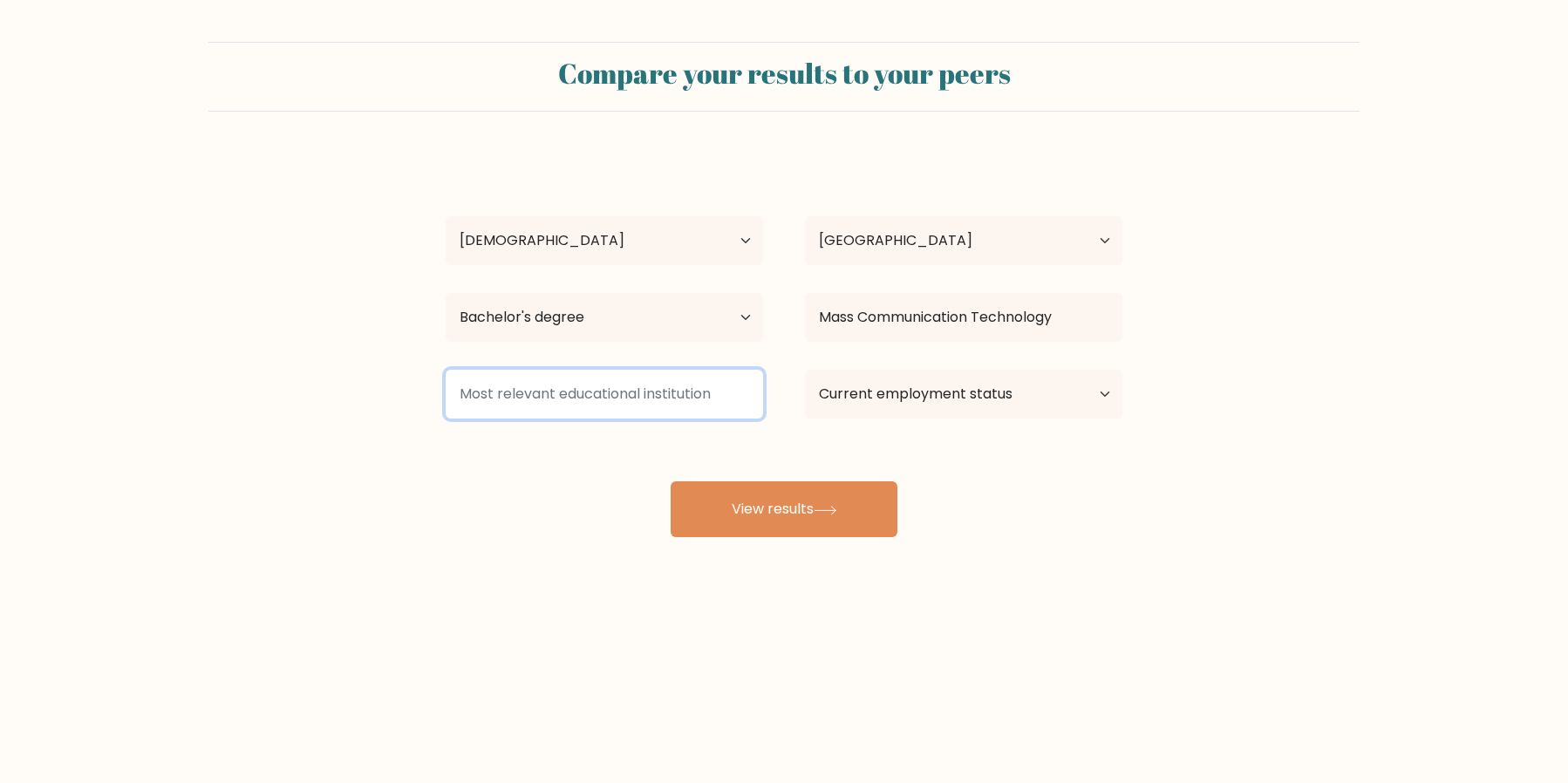
click at [646, 377] on input at bounding box center [604, 394] width 317 height 48
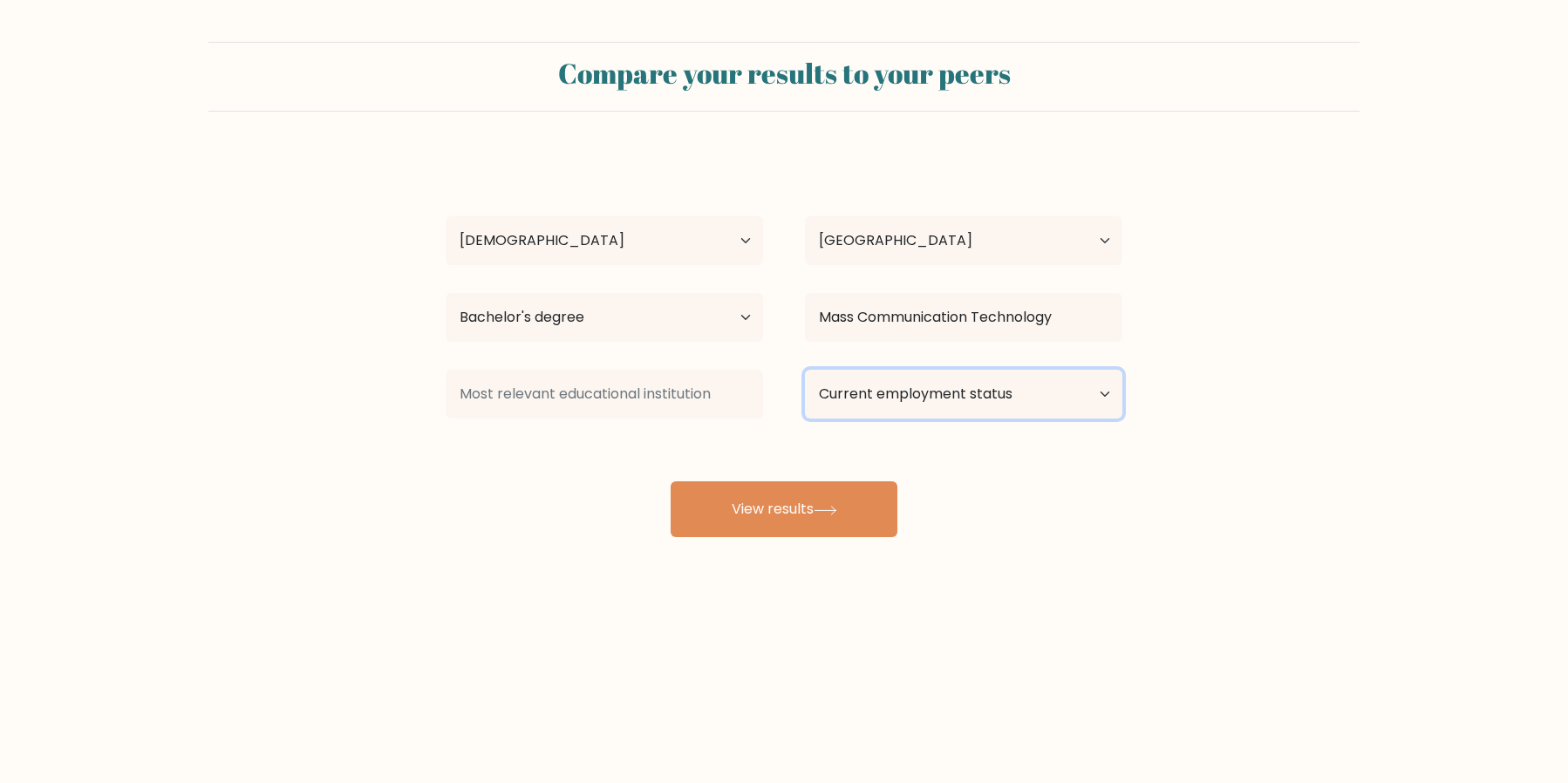
click at [922, 387] on select "Current employment status Employed Student Retired Other / prefer not to answer" at bounding box center [964, 394] width 317 height 48
click at [805, 370] on select "Current employment status Employed Student Retired Other / prefer not to answer" at bounding box center [964, 394] width 317 height 48
click at [974, 400] on select "Current employment status Employed Student Retired Other / prefer not to answer" at bounding box center [964, 394] width 317 height 48
select select "other"
click at [805, 370] on select "Current employment status Employed Student Retired Other / prefer not to answer" at bounding box center [964, 394] width 317 height 48
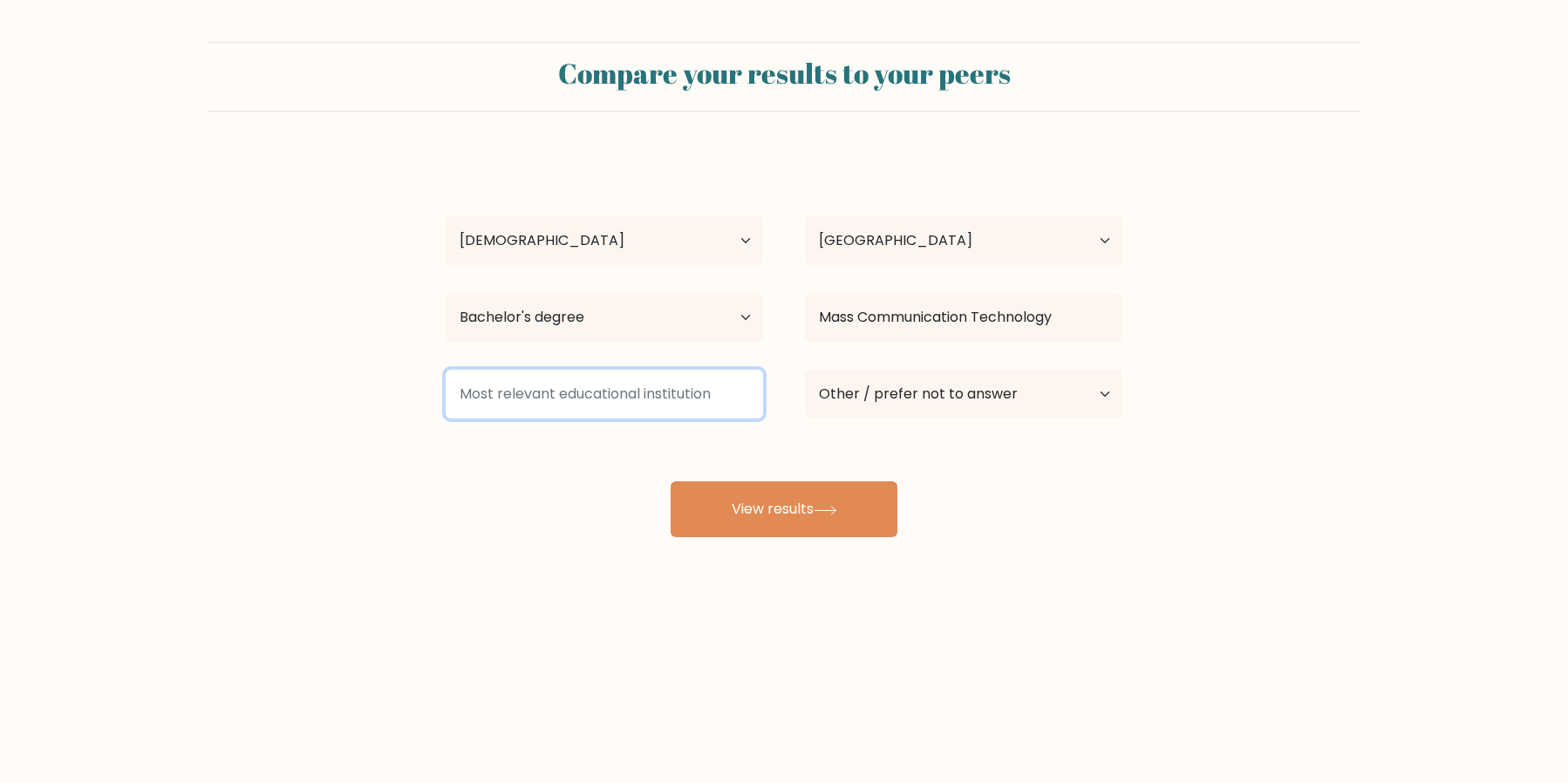
click at [567, 393] on input at bounding box center [604, 394] width 317 height 48
click at [584, 401] on input at bounding box center [604, 394] width 317 height 48
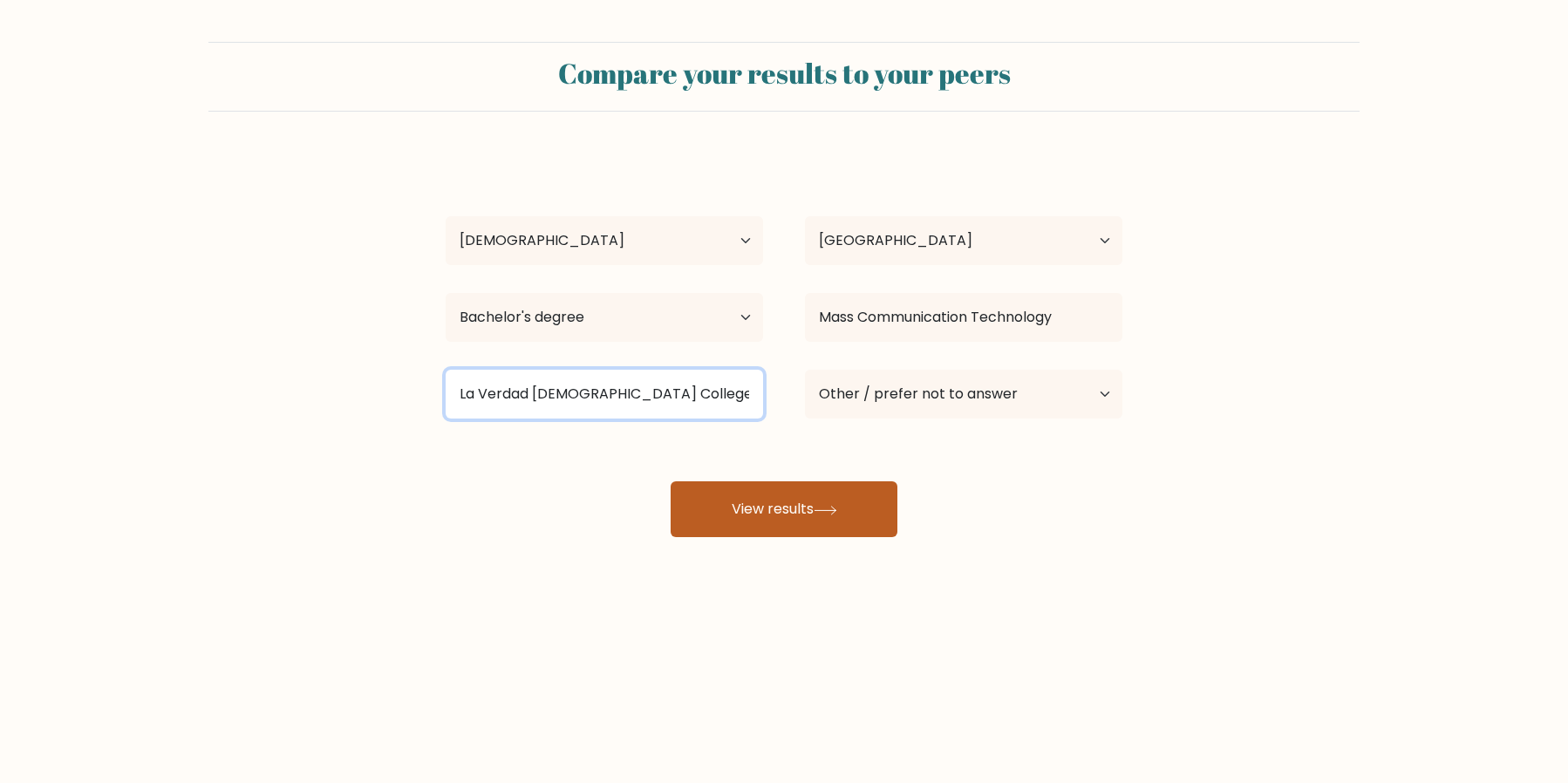
type input "La Verdad Christian College"
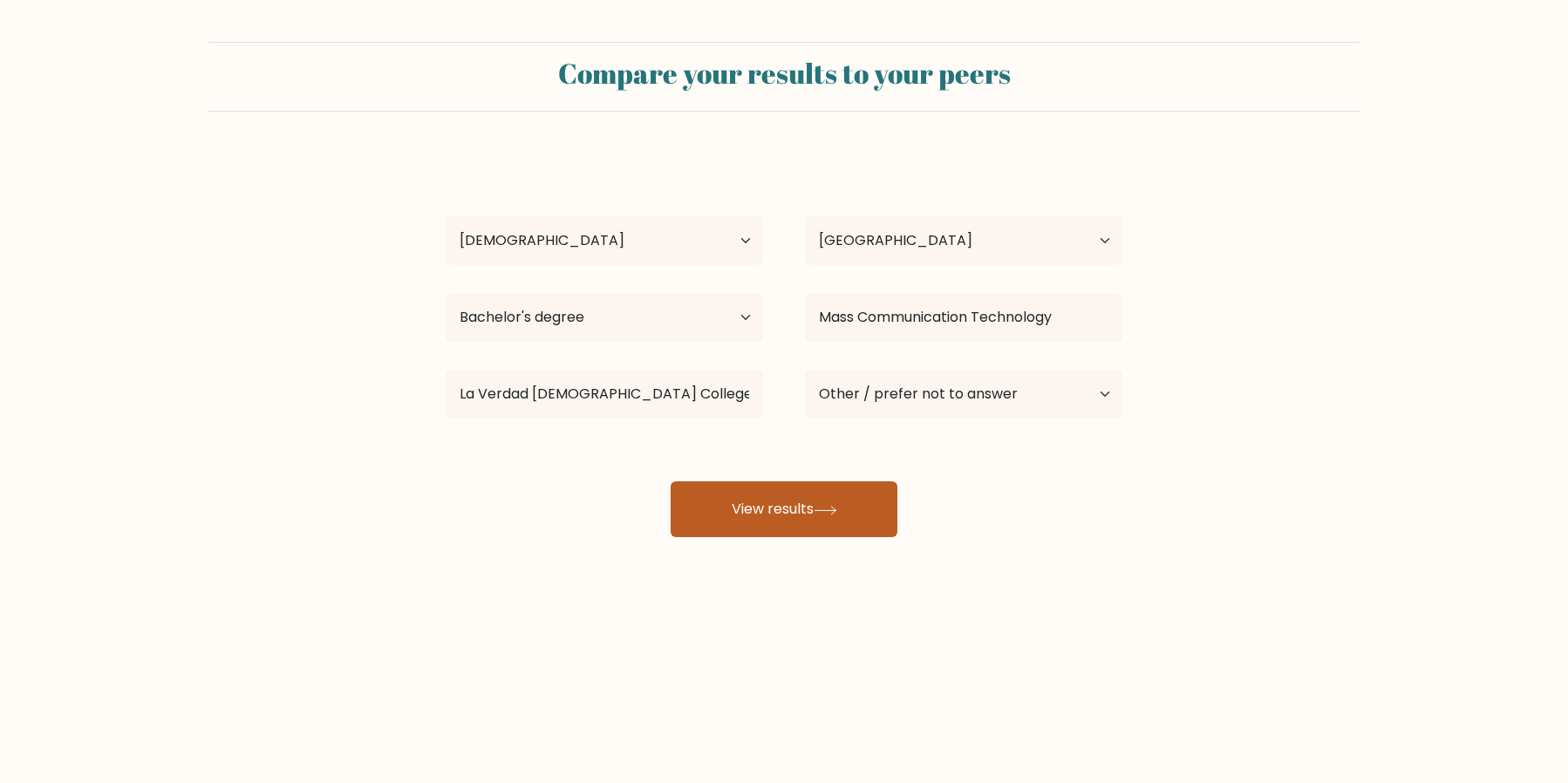
click at [791, 506] on button "View results" at bounding box center [783, 508] width 226 height 55
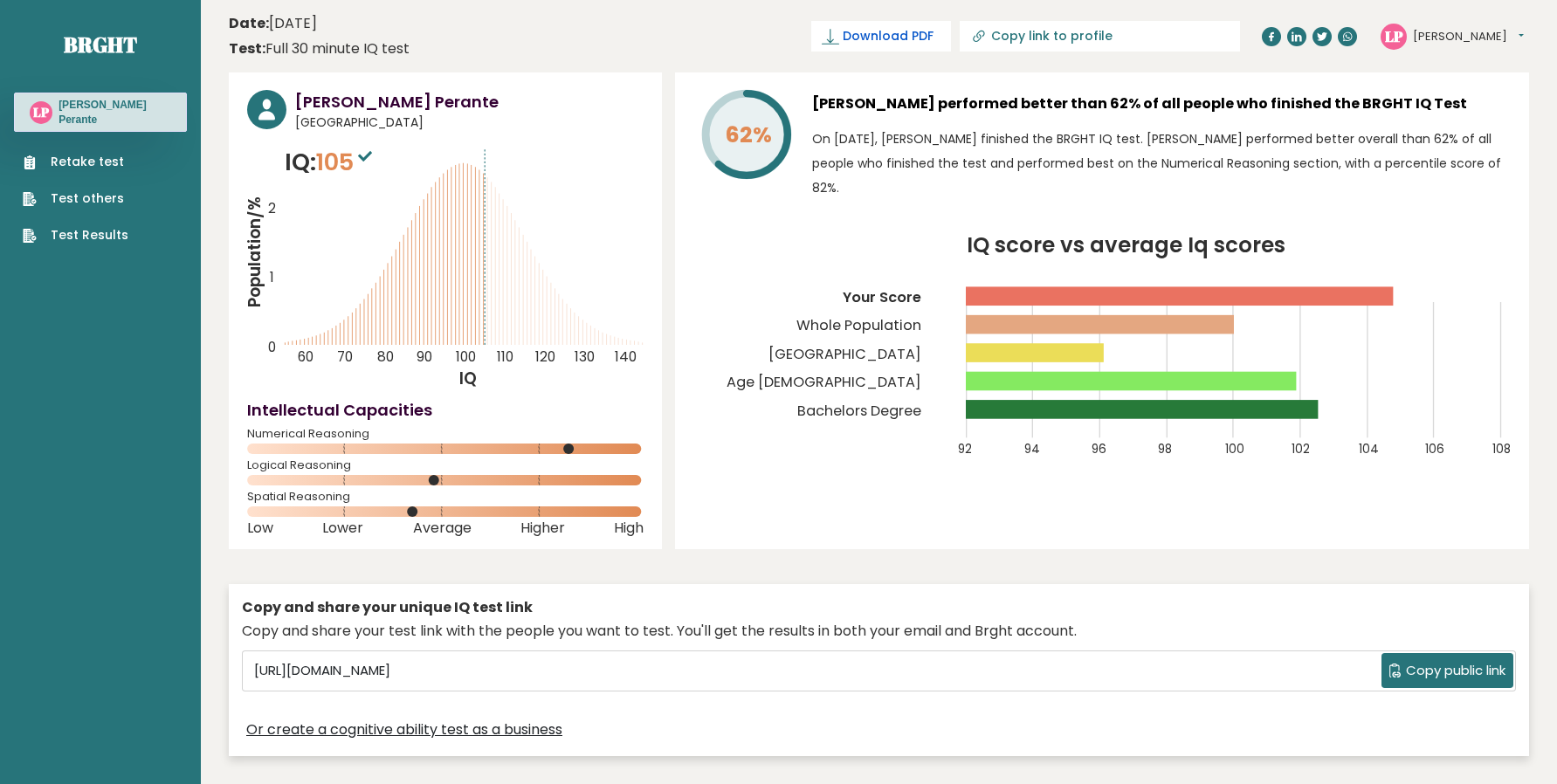
click at [933, 35] on span "Download PDF" at bounding box center [887, 36] width 91 height 19
